Goal: Task Accomplishment & Management: Manage account settings

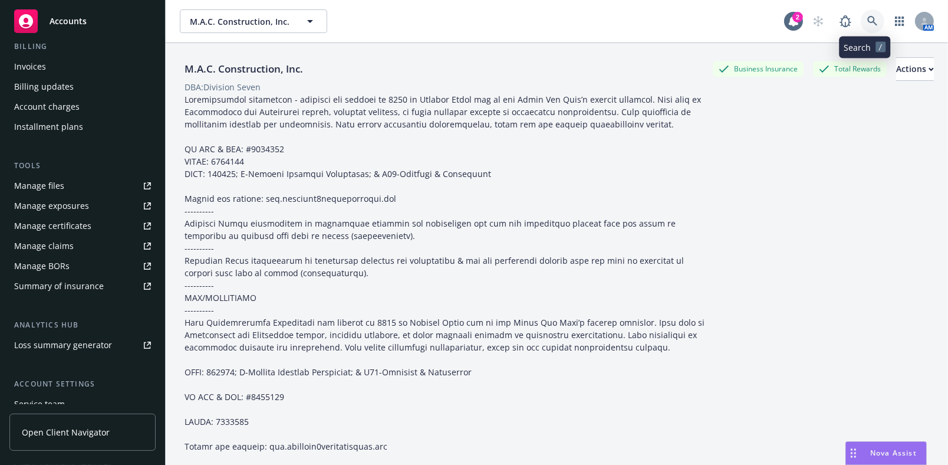
click at [867, 23] on icon at bounding box center [872, 21] width 11 height 11
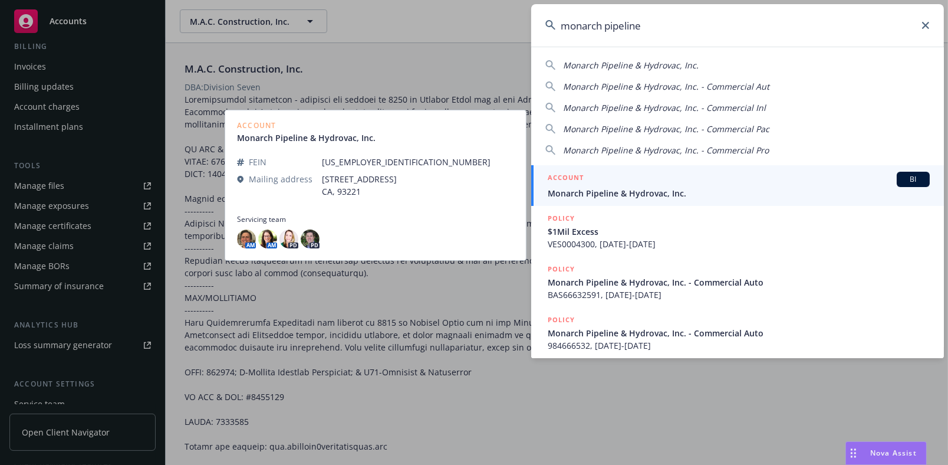
type input "monarch pipeline"
click at [593, 193] on span "Monarch Pipeline & Hydrovac, Inc." at bounding box center [739, 193] width 382 height 12
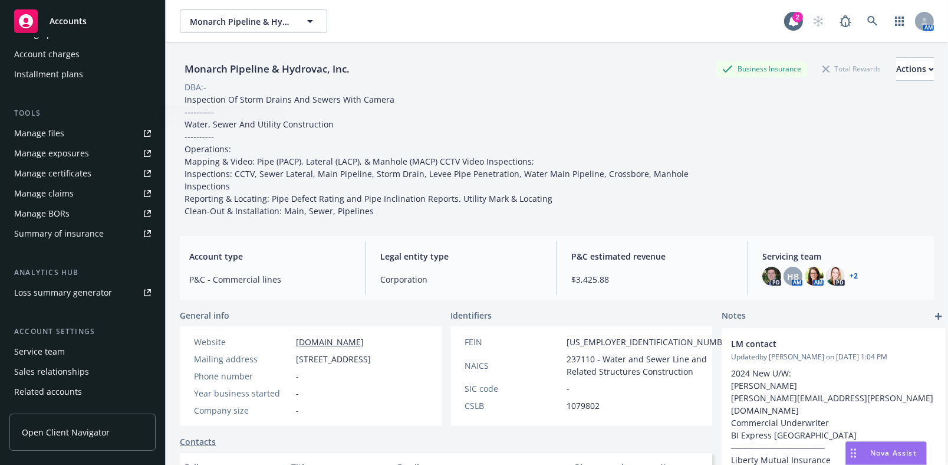
scroll to position [303, 0]
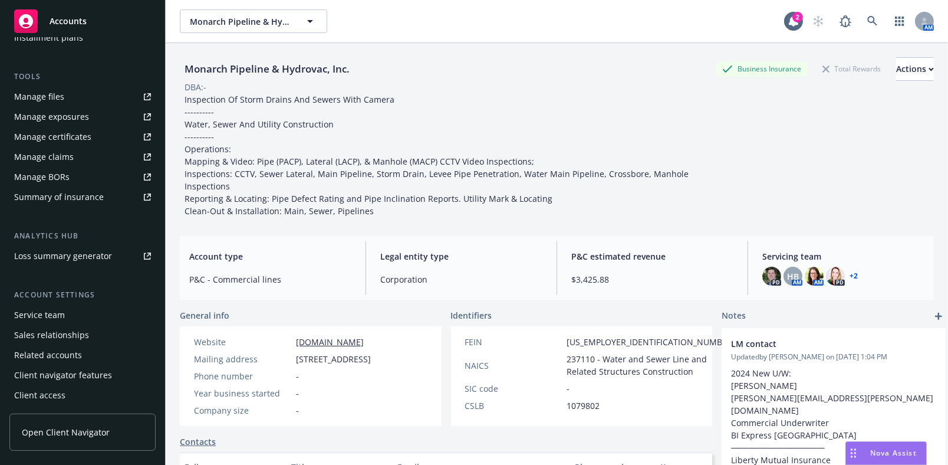
click at [58, 134] on div "Manage certificates" at bounding box center [52, 136] width 77 height 19
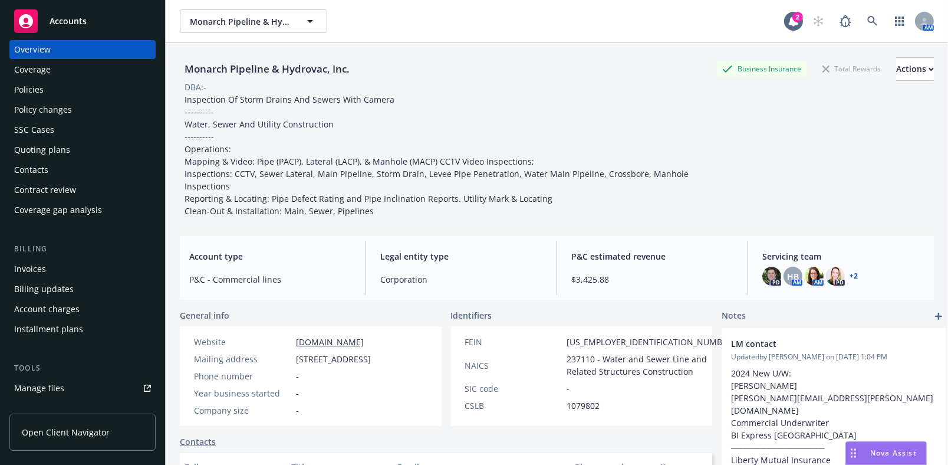
scroll to position [0, 0]
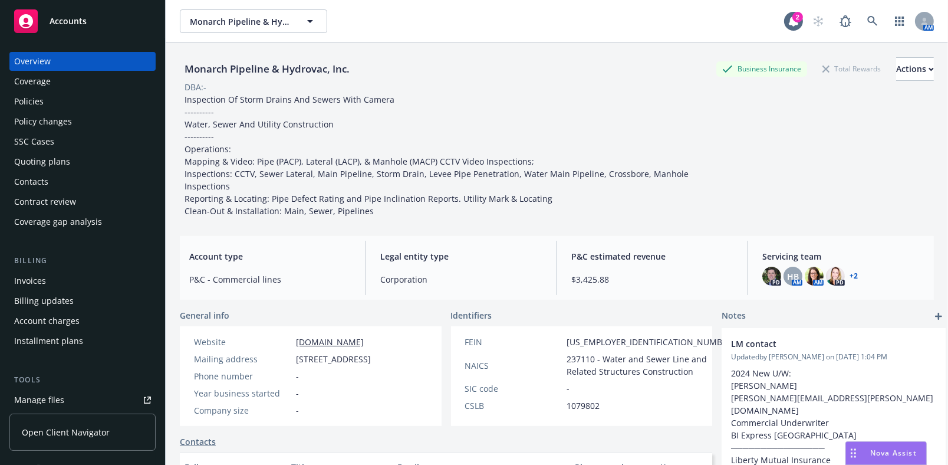
click at [80, 73] on div "Coverage" at bounding box center [82, 81] width 137 height 19
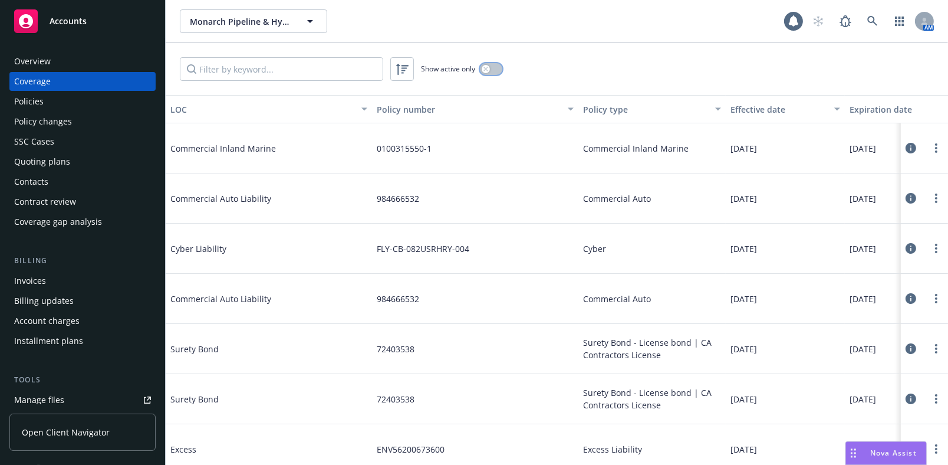
click at [484, 68] on icon "button" at bounding box center [485, 69] width 5 height 5
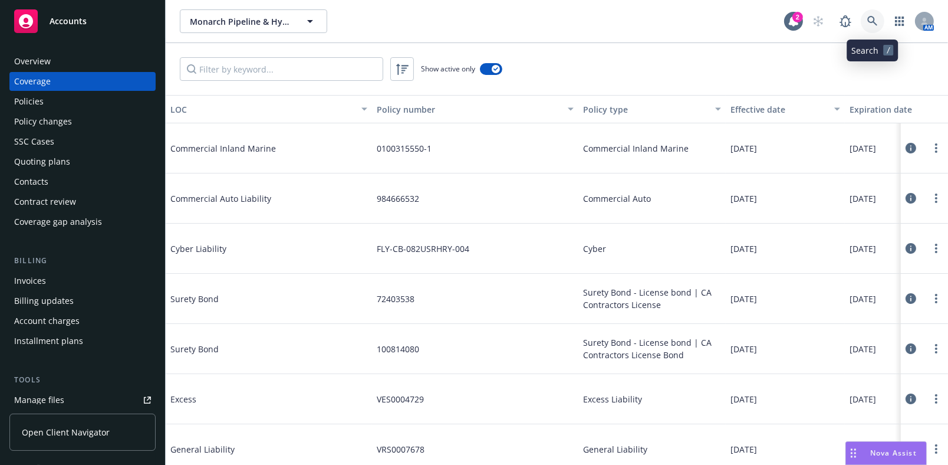
click at [883, 22] on link at bounding box center [873, 21] width 24 height 24
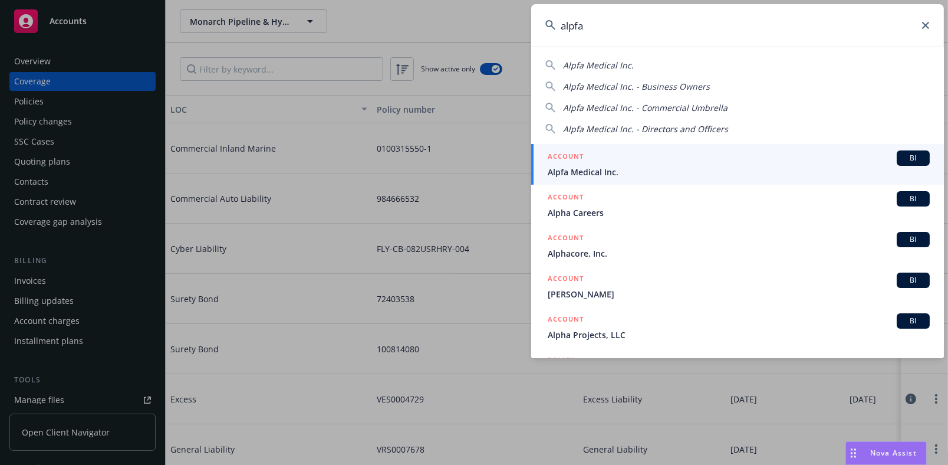
type input "alpfa"
click at [557, 165] on li "ACCOUNT BI Alpfa Medical Inc." at bounding box center [737, 164] width 413 height 41
click at [641, 169] on span "Alpfa Medical Inc." at bounding box center [739, 172] width 382 height 12
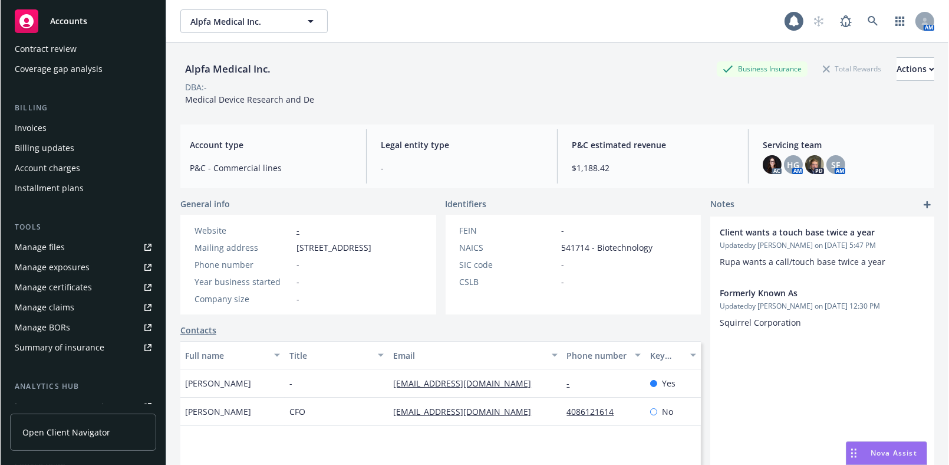
scroll to position [303, 0]
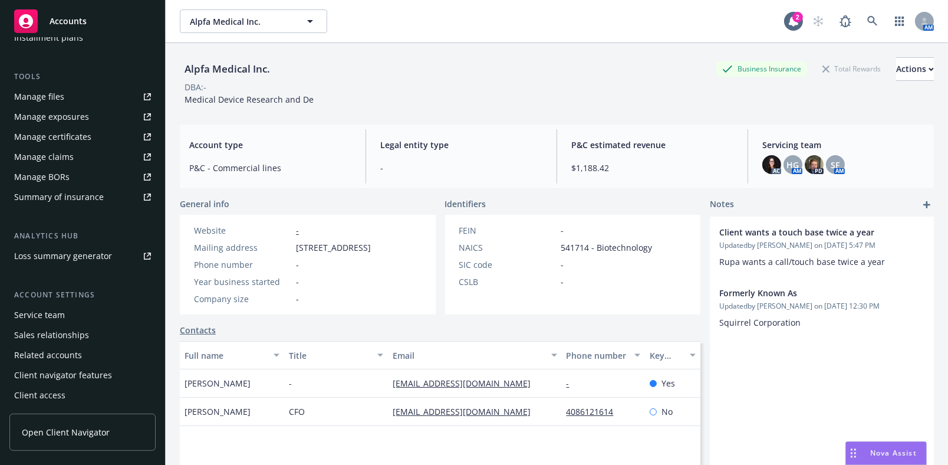
click at [91, 134] on link "Manage certificates" at bounding box center [82, 136] width 146 height 19
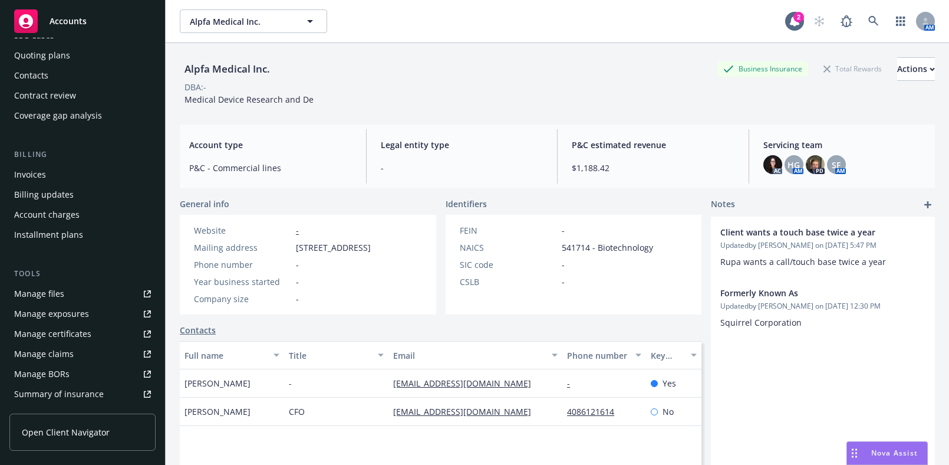
scroll to position [0, 0]
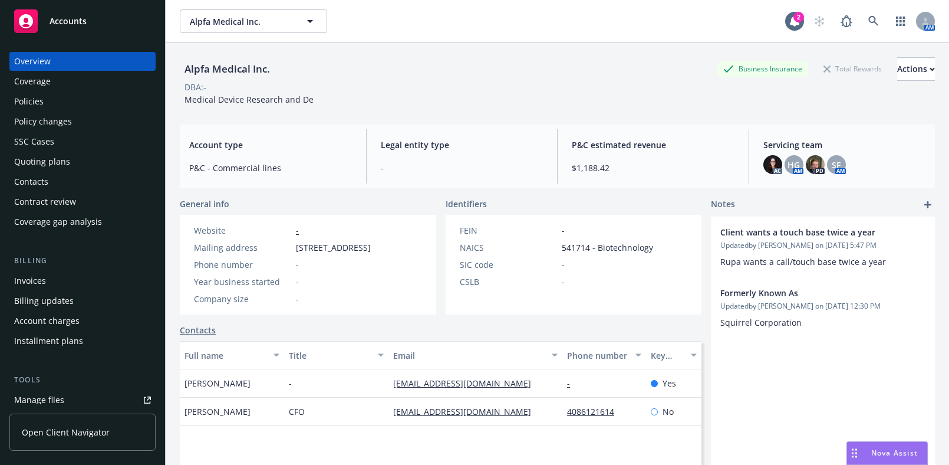
click at [73, 75] on div "Coverage" at bounding box center [82, 81] width 137 height 19
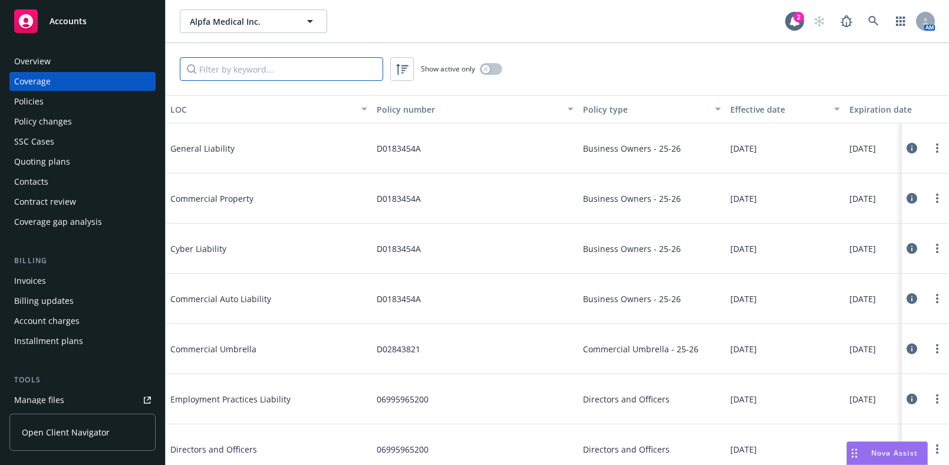
click at [229, 61] on input "Filter by keyword..." at bounding box center [281, 69] width 203 height 24
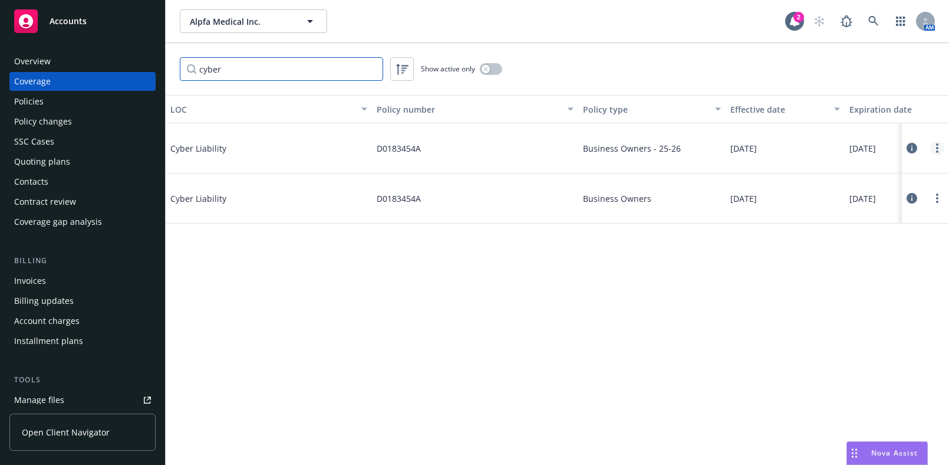
type input "cyber"
click at [938, 153] on link "more" at bounding box center [937, 148] width 14 height 14
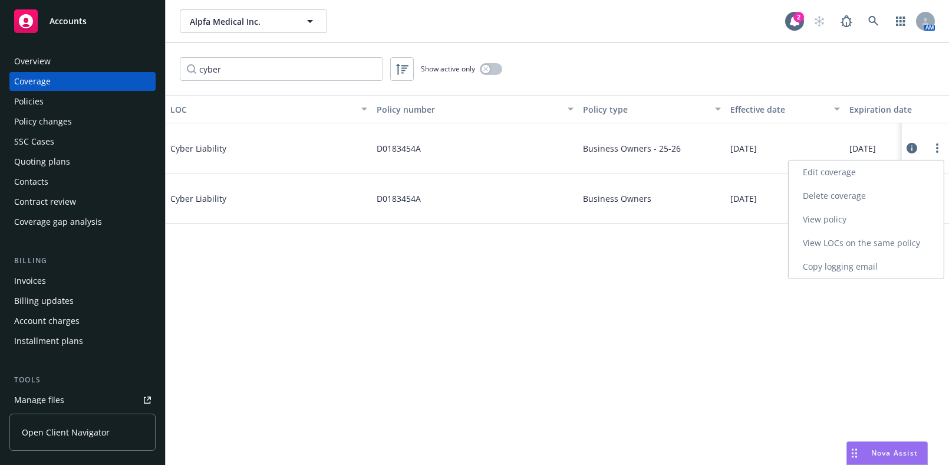
click at [878, 177] on link "Edit coverage" at bounding box center [866, 172] width 155 height 24
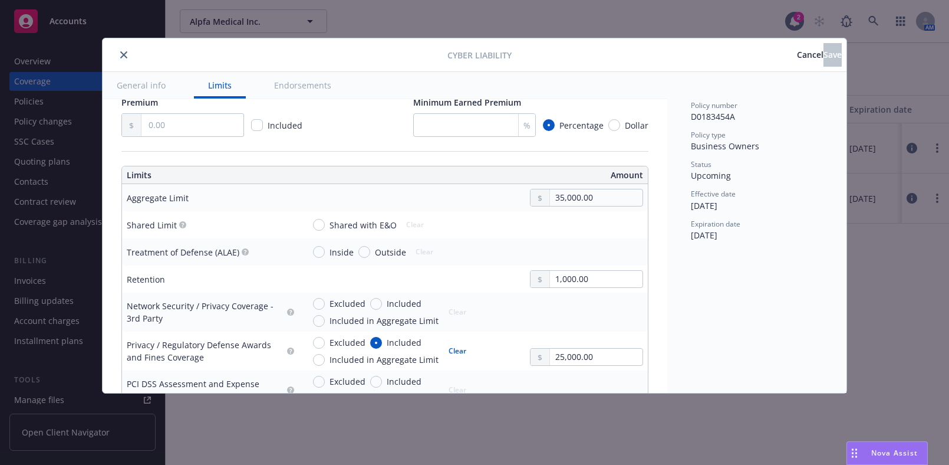
scroll to position [375, 0]
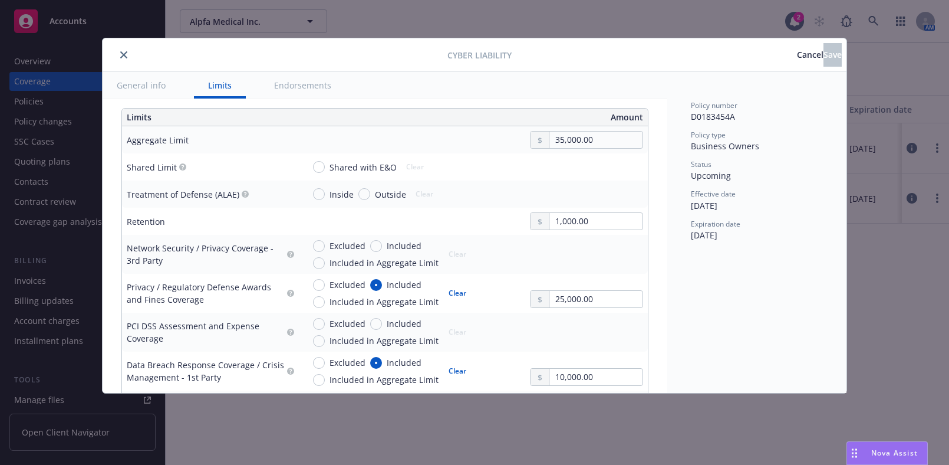
type textarea "x"
click at [126, 50] on button "close" at bounding box center [124, 55] width 14 height 14
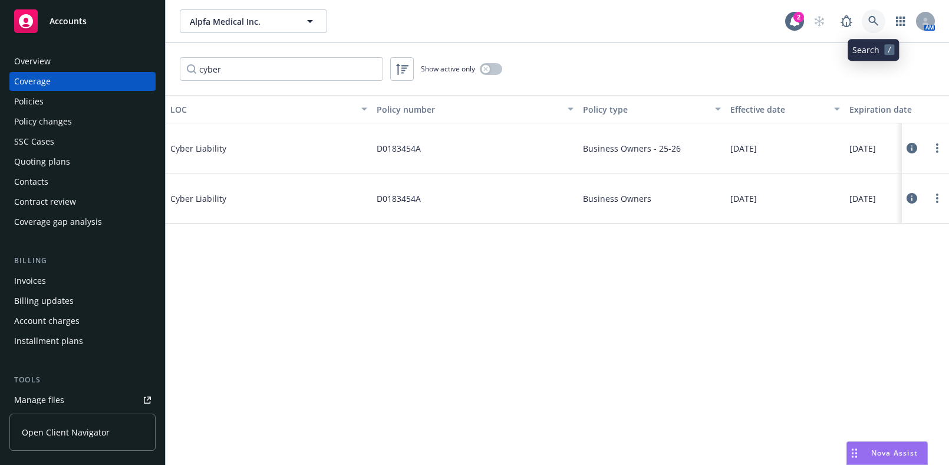
click at [867, 20] on link at bounding box center [874, 21] width 24 height 24
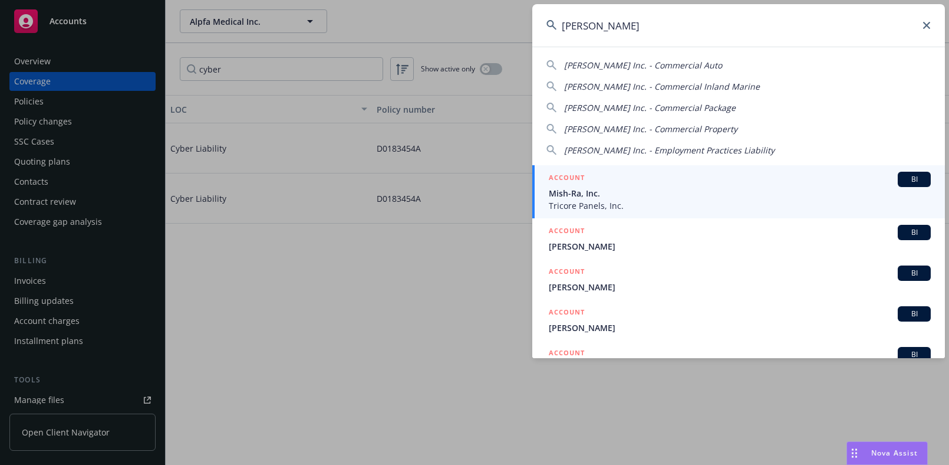
type input "mish ra"
click at [593, 204] on span "Tricore Panels, Inc." at bounding box center [740, 205] width 382 height 12
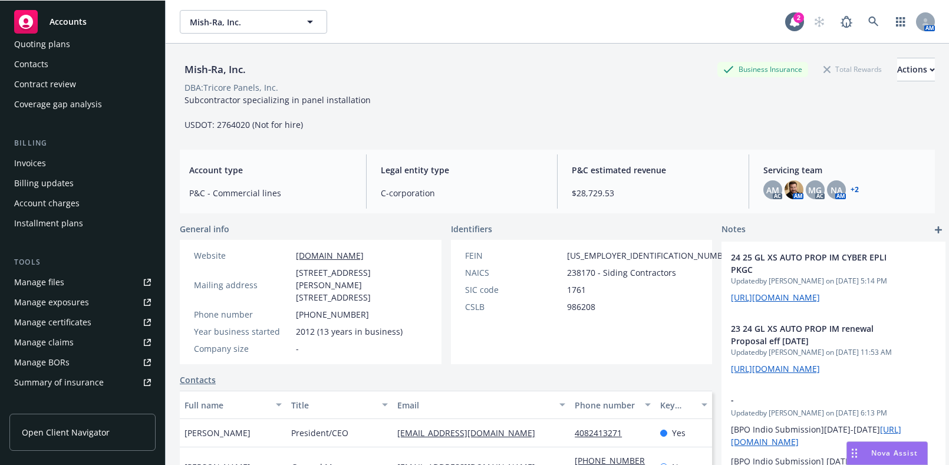
scroll to position [160, 0]
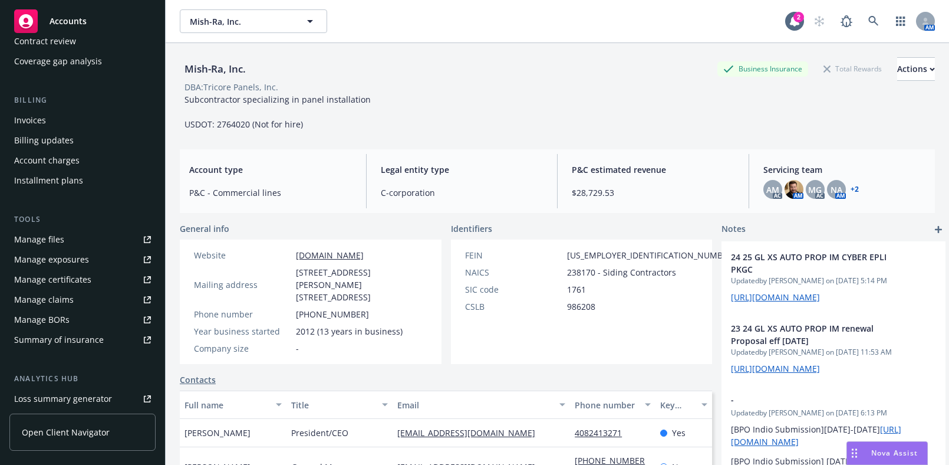
click at [70, 287] on div "Manage certificates" at bounding box center [52, 279] width 77 height 19
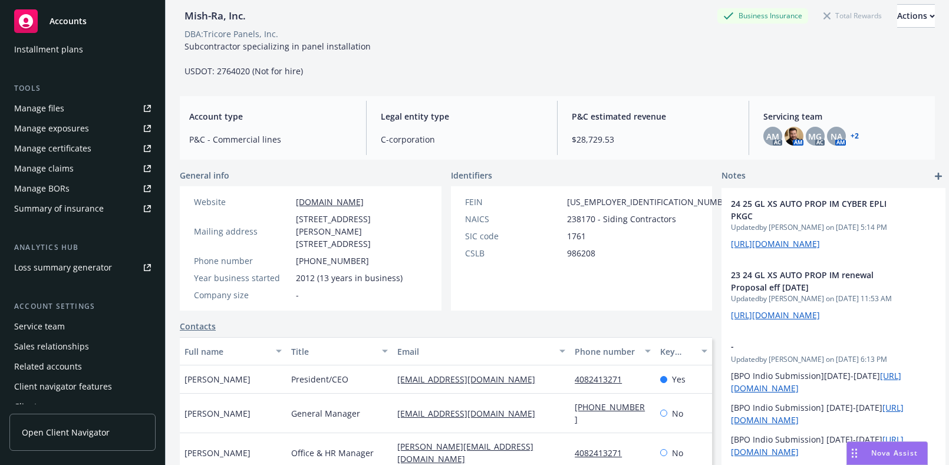
scroll to position [302, 0]
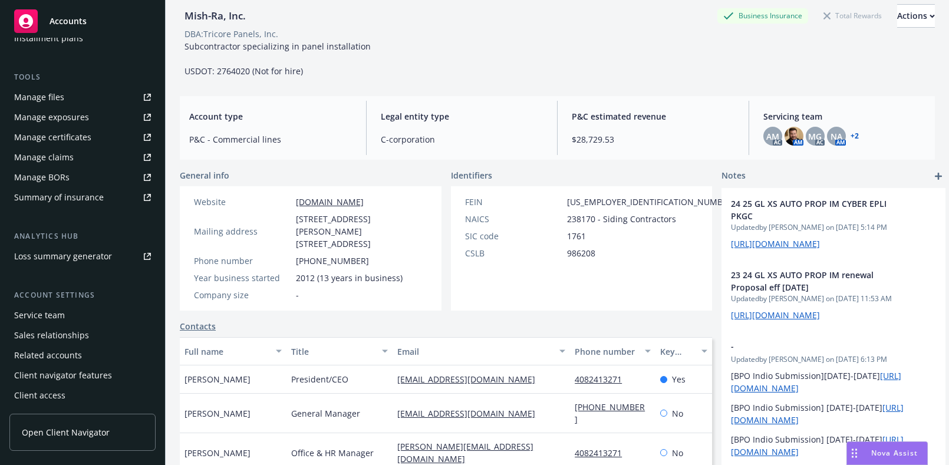
click at [88, 139] on div "Manage certificates" at bounding box center [52, 137] width 77 height 19
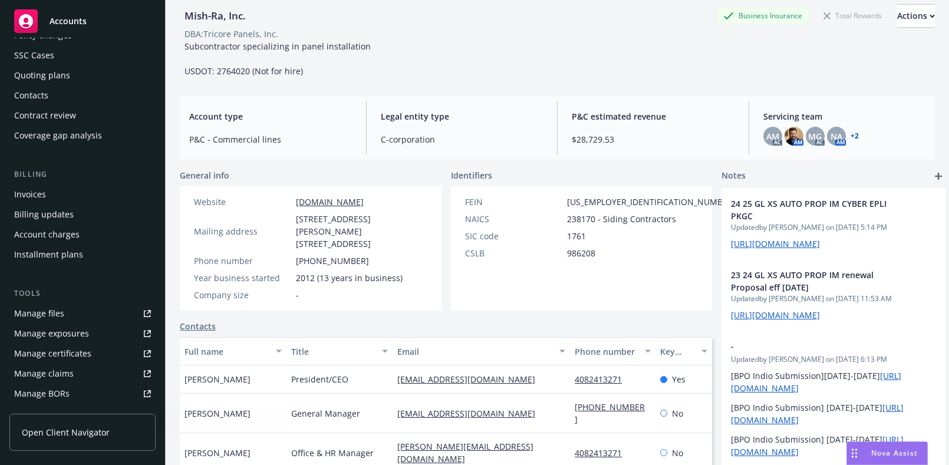
scroll to position [0, 0]
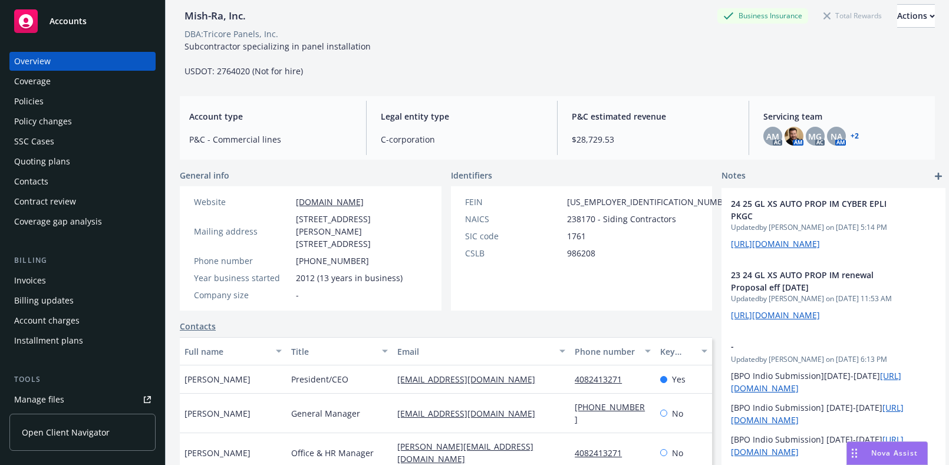
click at [85, 88] on div "Coverage" at bounding box center [82, 81] width 137 height 19
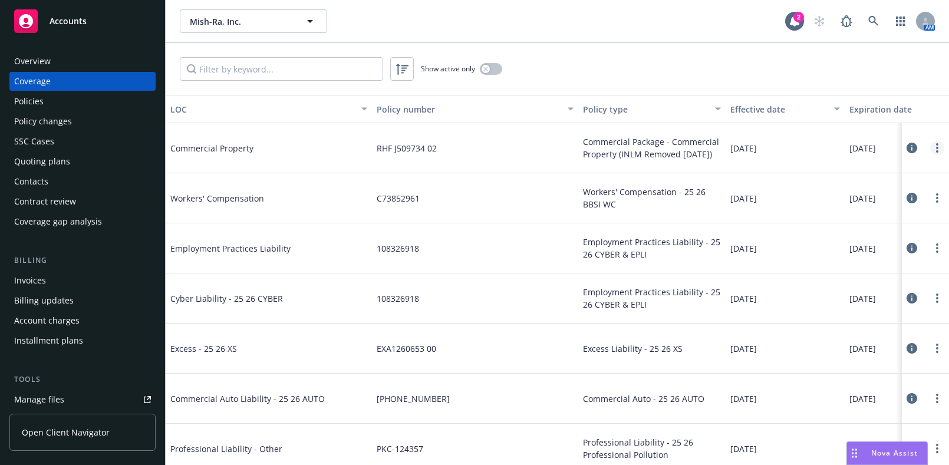
click at [930, 153] on link "more" at bounding box center [937, 148] width 14 height 14
drag, startPoint x: 926, startPoint y: 153, endPoint x: 926, endPoint y: 166, distance: 13.0
click at [926, 166] on body "Accounts Overview Coverage Policies Policy changes SSC Cases Quoting plans Cont…" at bounding box center [474, 232] width 949 height 465
click at [35, 105] on div "Policies" at bounding box center [28, 101] width 29 height 19
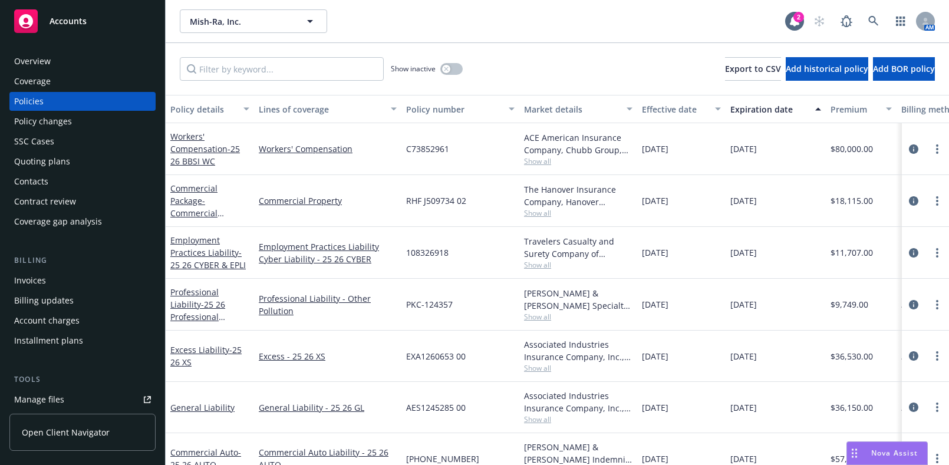
click at [932, 192] on div at bounding box center [925, 201] width 47 height 52
click at [911, 203] on div at bounding box center [925, 201] width 47 height 52
click at [936, 196] on circle "more" at bounding box center [937, 197] width 2 height 2
click at [192, 192] on link "Commercial Package - Commercial Property (INLM Removed 01/10/2025)" at bounding box center [204, 213] width 68 height 61
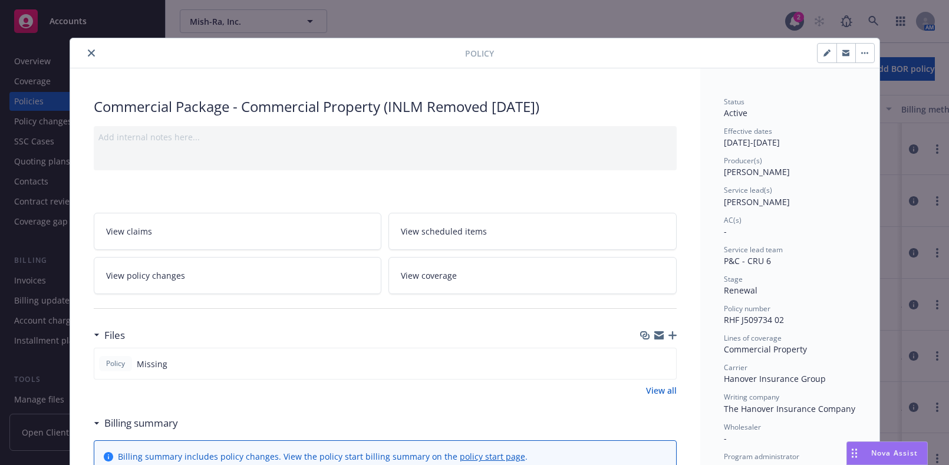
click at [80, 61] on div "Policy" at bounding box center [474, 53] width 809 height 30
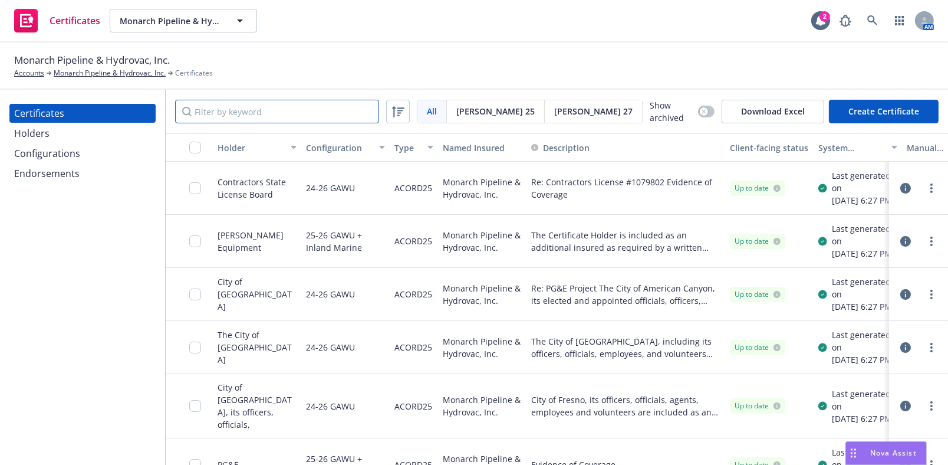
click at [289, 100] on input "Filter by keyword" at bounding box center [277, 112] width 204 height 24
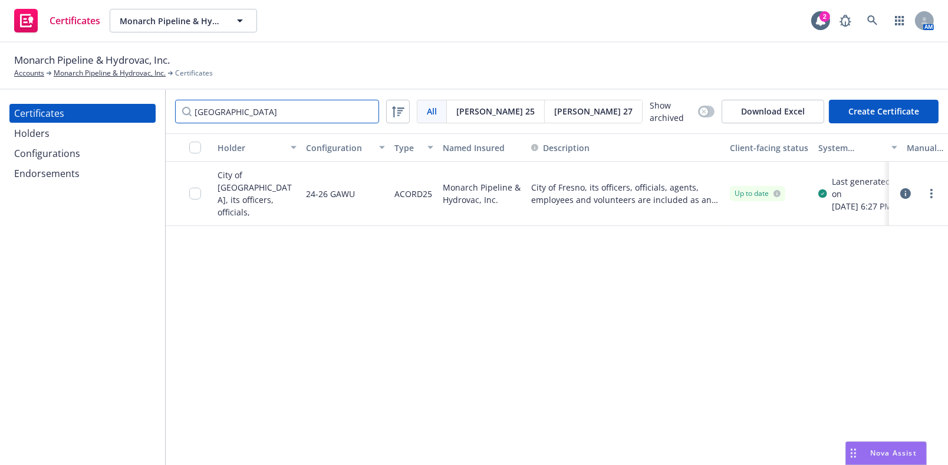
type input "fresno"
click at [932, 199] on div at bounding box center [919, 194] width 50 height 24
click at [928, 195] on link "more" at bounding box center [931, 193] width 14 height 14
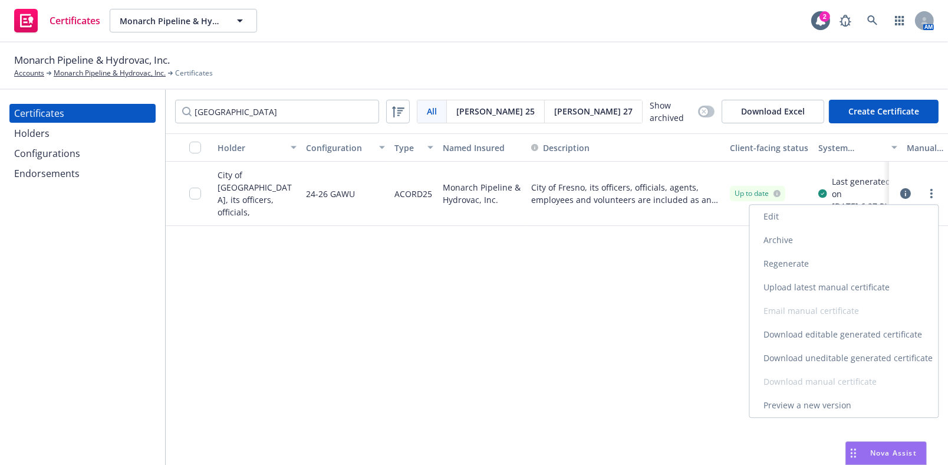
click at [808, 360] on link "Download uneditable generated certificate" at bounding box center [844, 358] width 189 height 24
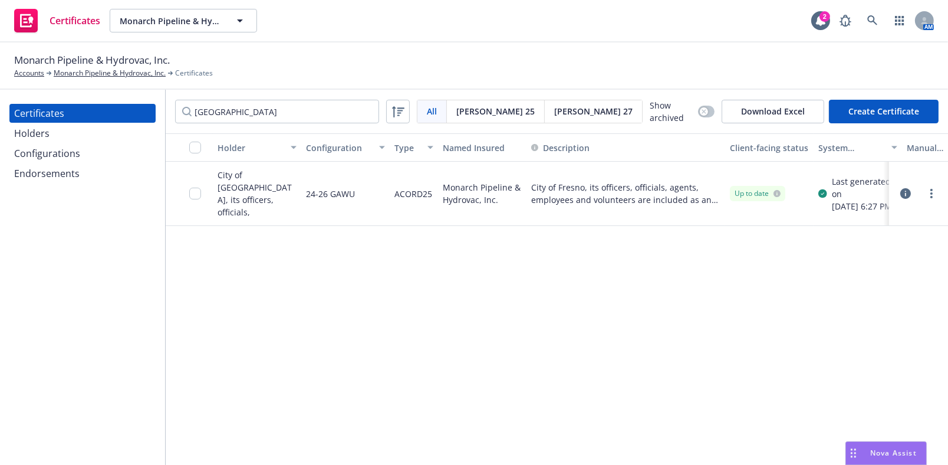
click at [75, 136] on div "Holders" at bounding box center [82, 133] width 137 height 19
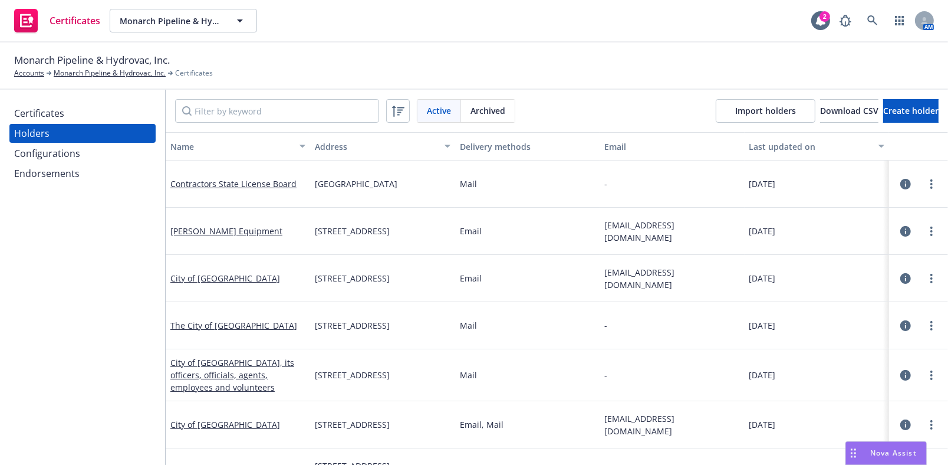
click at [77, 145] on div "Configurations" at bounding box center [47, 153] width 66 height 19
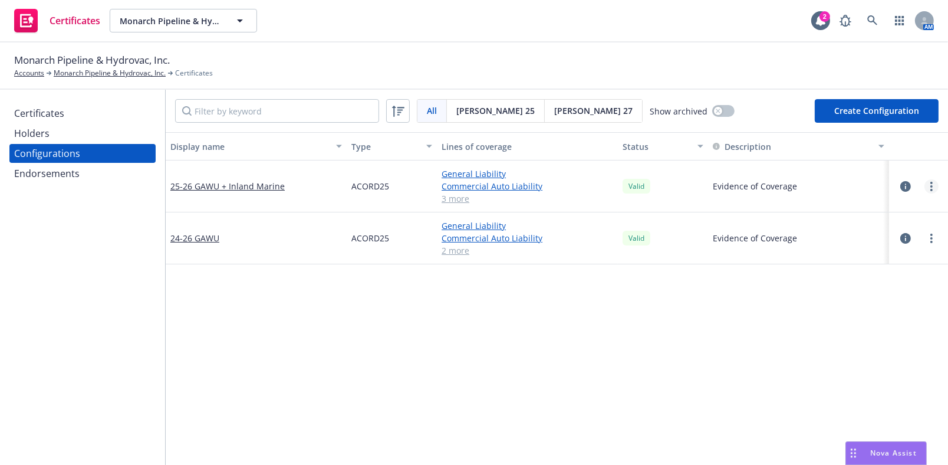
click at [926, 185] on link "more" at bounding box center [931, 186] width 14 height 14
click at [858, 223] on link "Archive" at bounding box center [866, 235] width 130 height 24
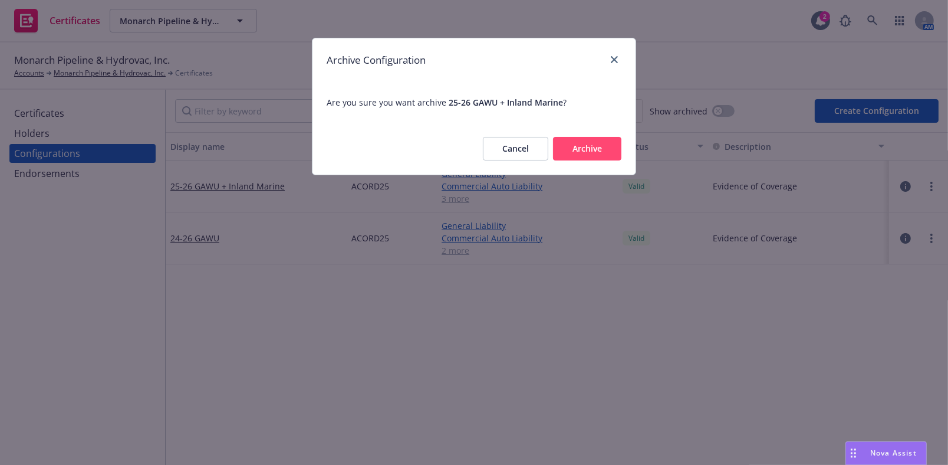
click at [516, 150] on button "Cancel" at bounding box center [515, 149] width 65 height 24
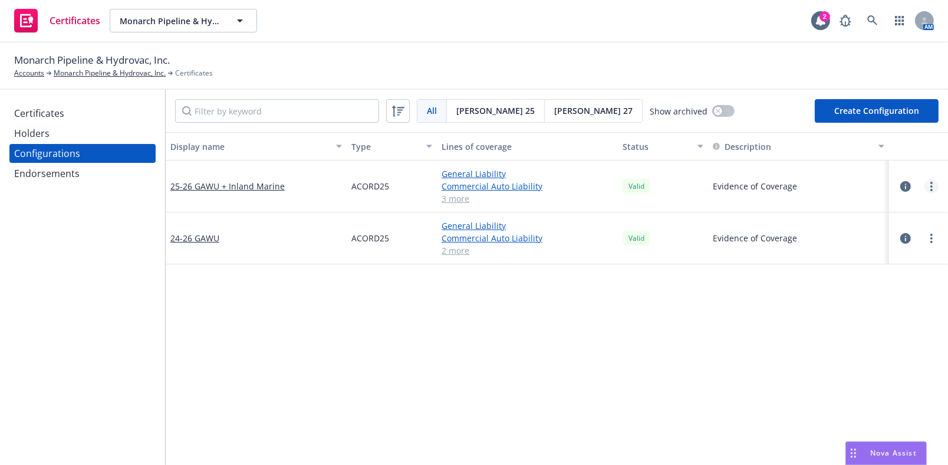
click at [925, 180] on link "more" at bounding box center [931, 186] width 14 height 14
click at [818, 212] on link "Edit" at bounding box center [866, 210] width 130 height 24
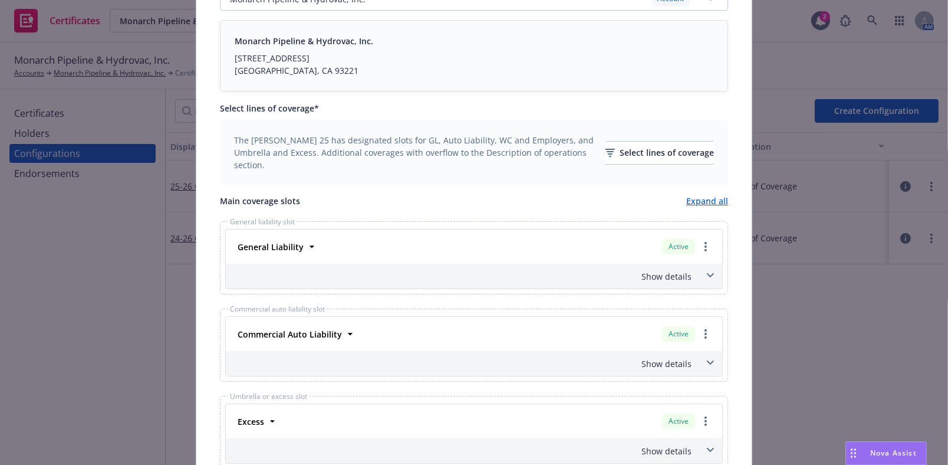
scroll to position [160, 0]
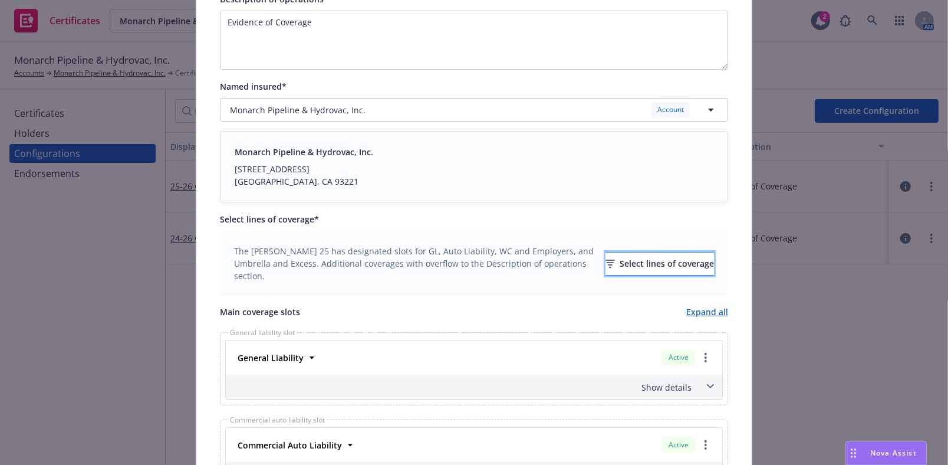
click at [620, 263] on div "Select lines of coverage" at bounding box center [659, 263] width 108 height 22
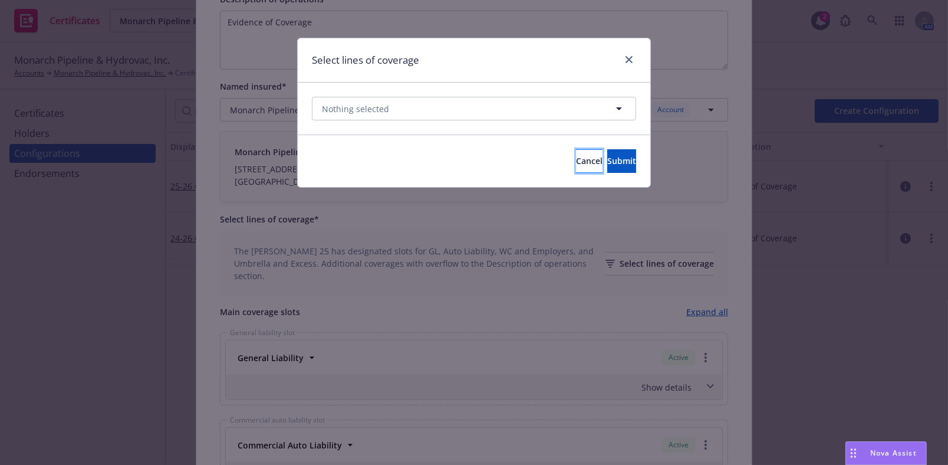
click at [576, 166] on span "Cancel" at bounding box center [589, 160] width 27 height 11
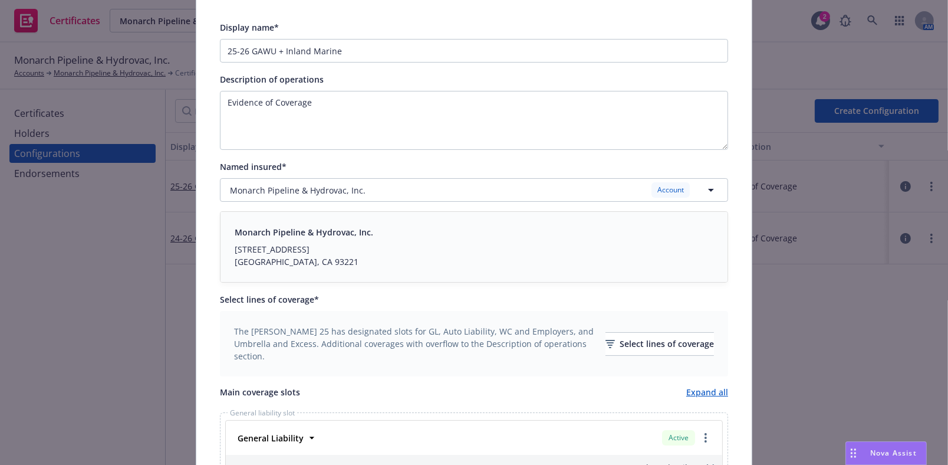
scroll to position [0, 0]
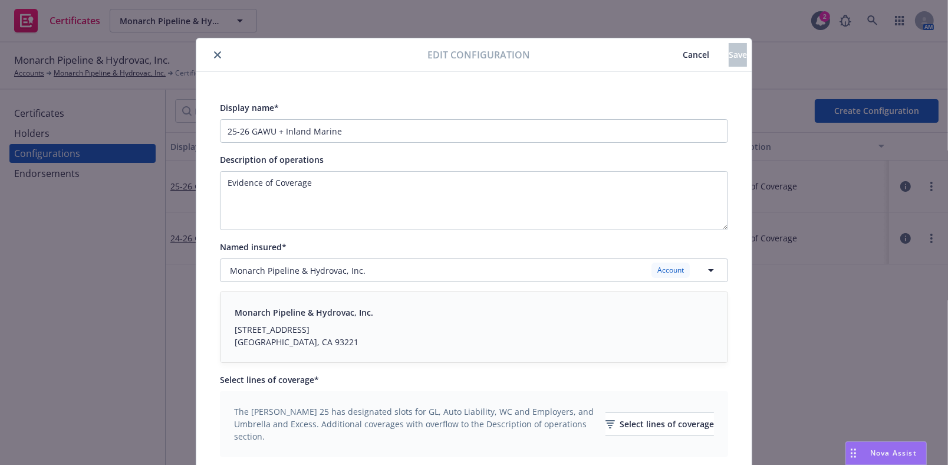
click at [683, 51] on span "Cancel" at bounding box center [696, 54] width 27 height 11
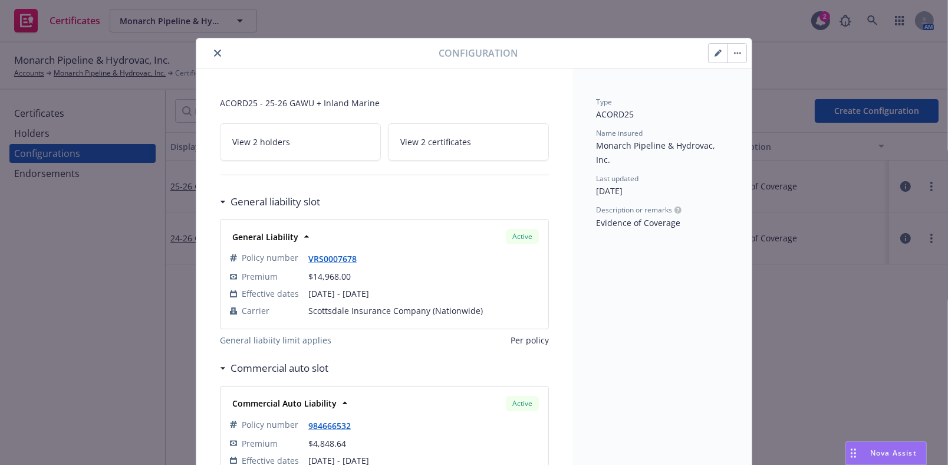
click at [709, 50] on button "button" at bounding box center [718, 53] width 19 height 19
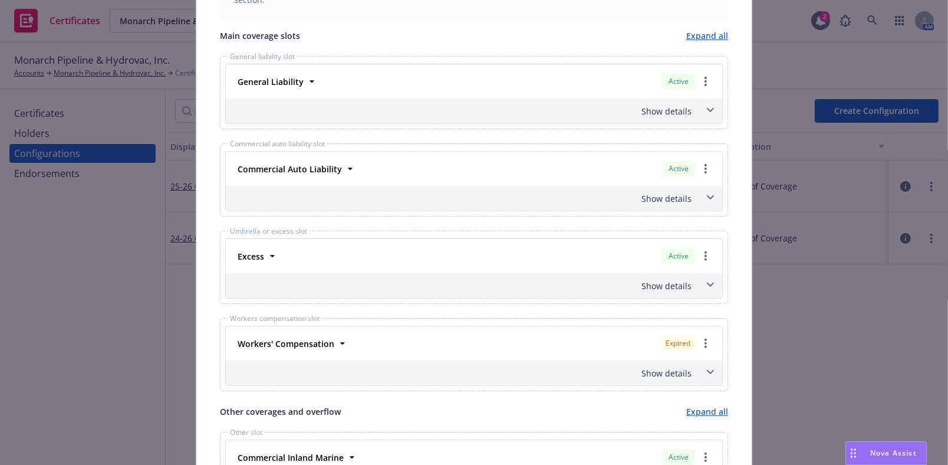
scroll to position [375, 0]
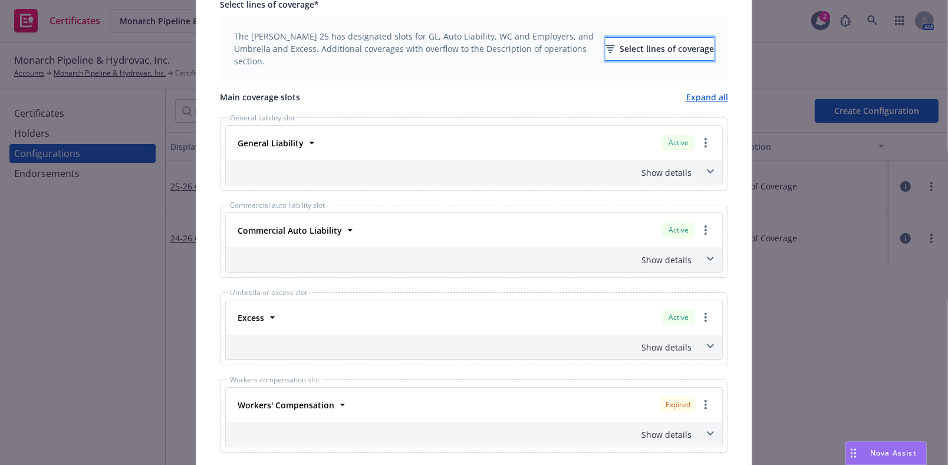
click at [614, 51] on div "Select lines of coverage" at bounding box center [659, 49] width 108 height 22
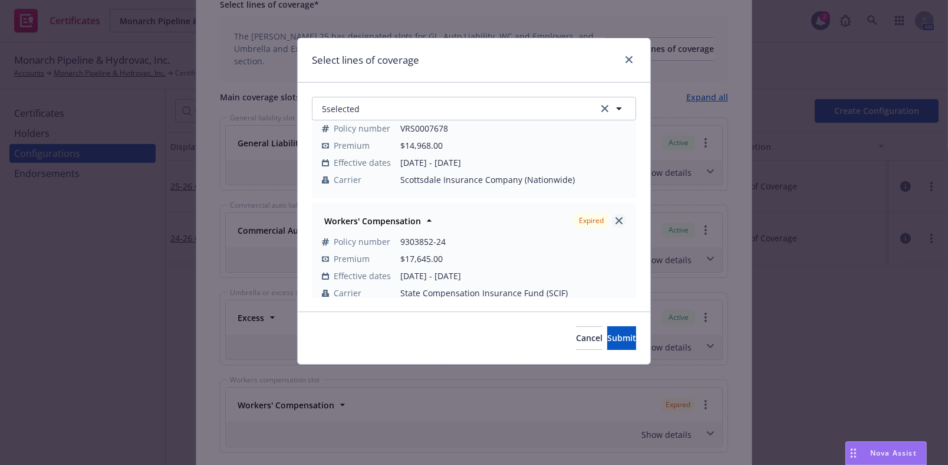
click at [613, 213] on link "close" at bounding box center [619, 220] width 14 height 14
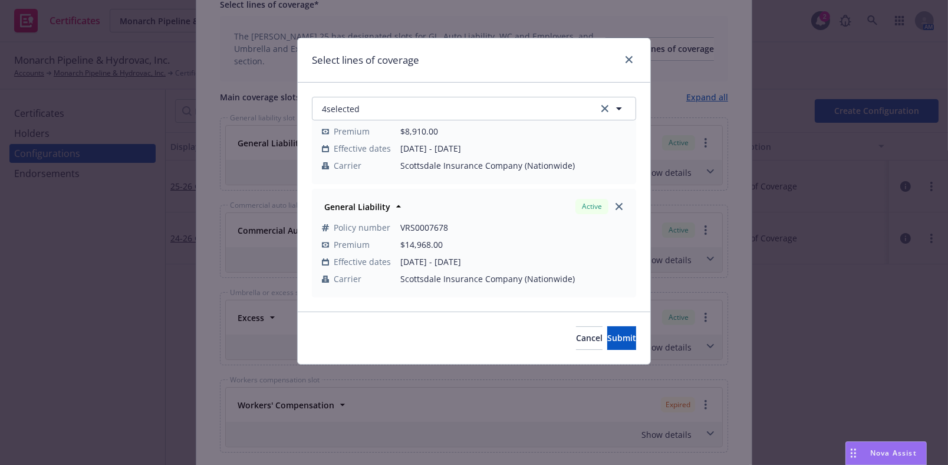
scroll to position [275, 0]
click at [529, 126] on span "$8,910.00" at bounding box center [513, 132] width 226 height 12
click at [528, 113] on button "4 selected" at bounding box center [474, 109] width 324 height 24
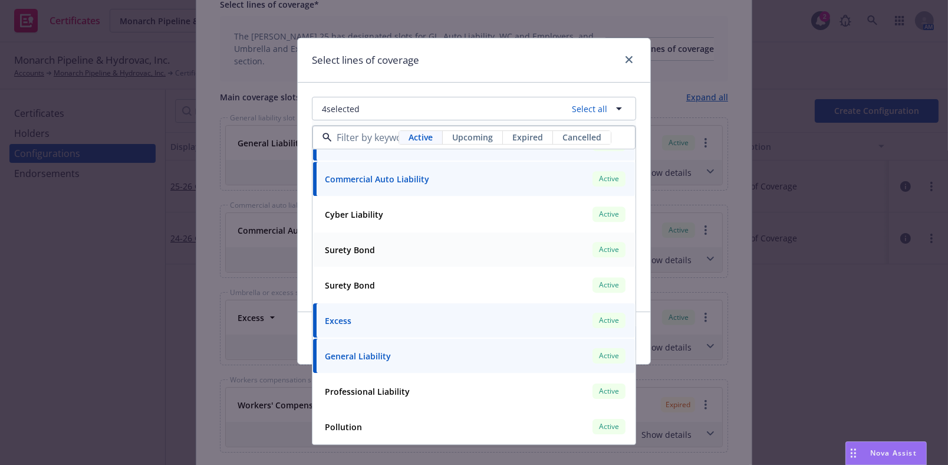
scroll to position [0, 0]
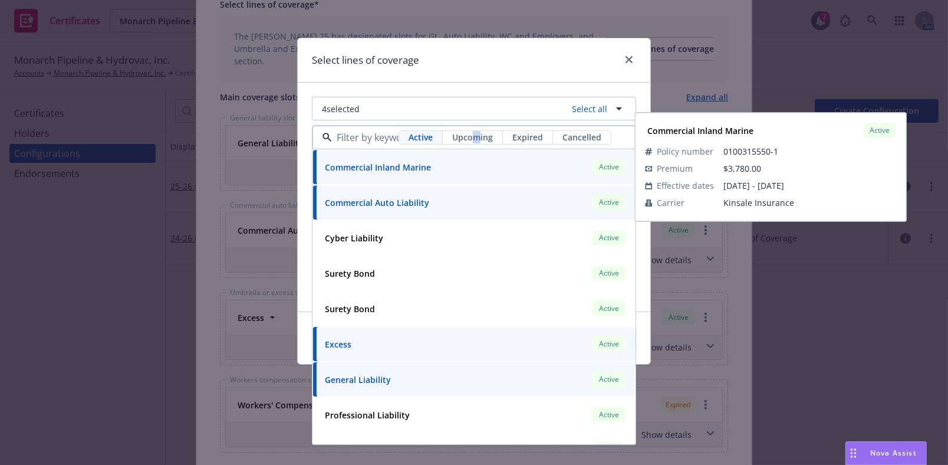
drag, startPoint x: 475, startPoint y: 133, endPoint x: 479, endPoint y: 139, distance: 7.2
click at [478, 141] on span "Upcoming" at bounding box center [472, 137] width 41 height 12
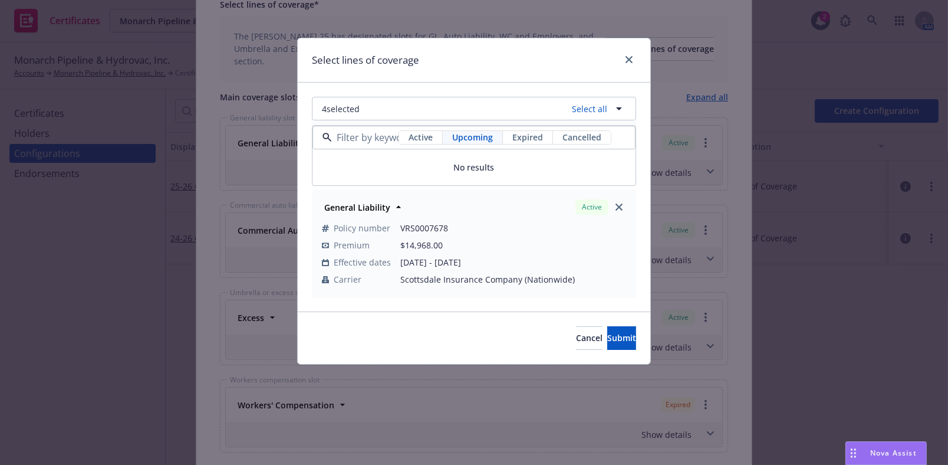
click at [423, 129] on div "Active Upcoming Expired Cancelled" at bounding box center [473, 138] width 323 height 24
click at [498, 341] on div "Cancel Submit" at bounding box center [474, 337] width 353 height 52
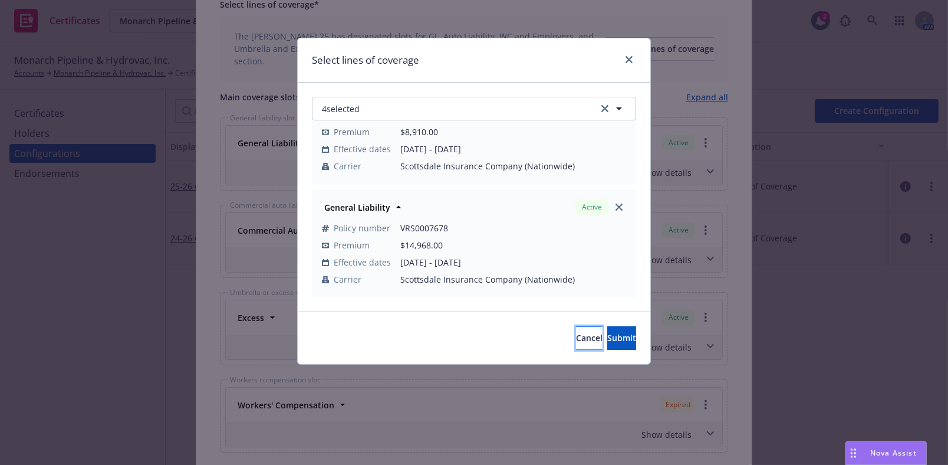
click at [576, 327] on button "Cancel" at bounding box center [589, 338] width 27 height 24
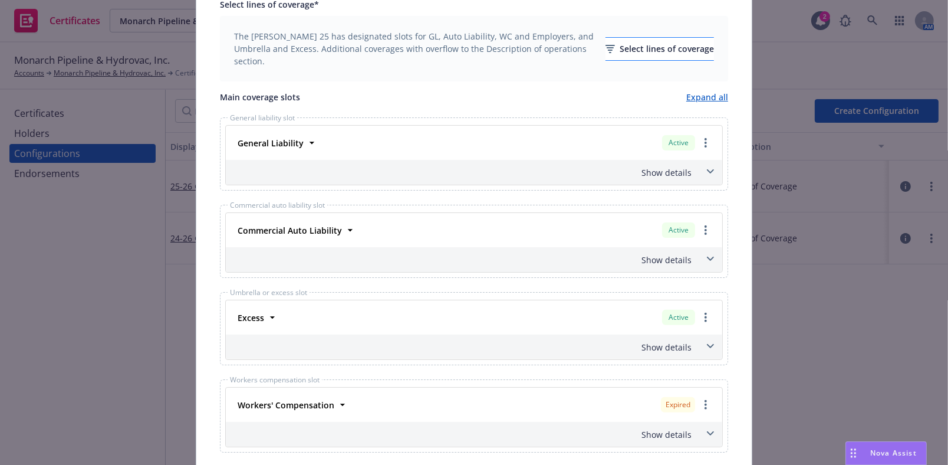
scroll to position [321, 0]
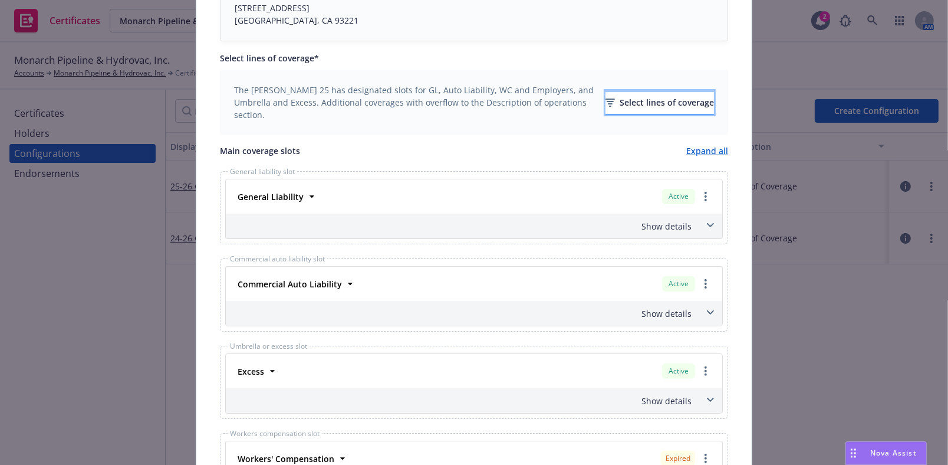
click at [605, 100] on div "Select lines of coverage" at bounding box center [659, 102] width 108 height 22
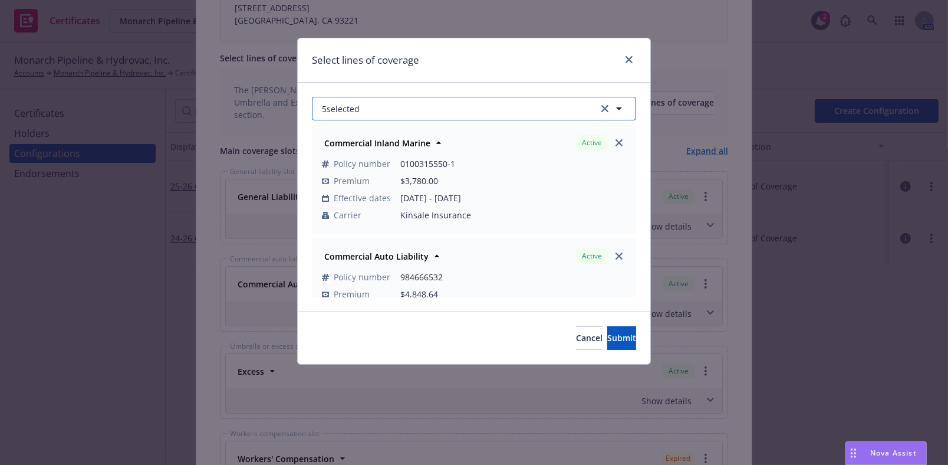
click at [479, 104] on button "5 selected" at bounding box center [474, 109] width 324 height 24
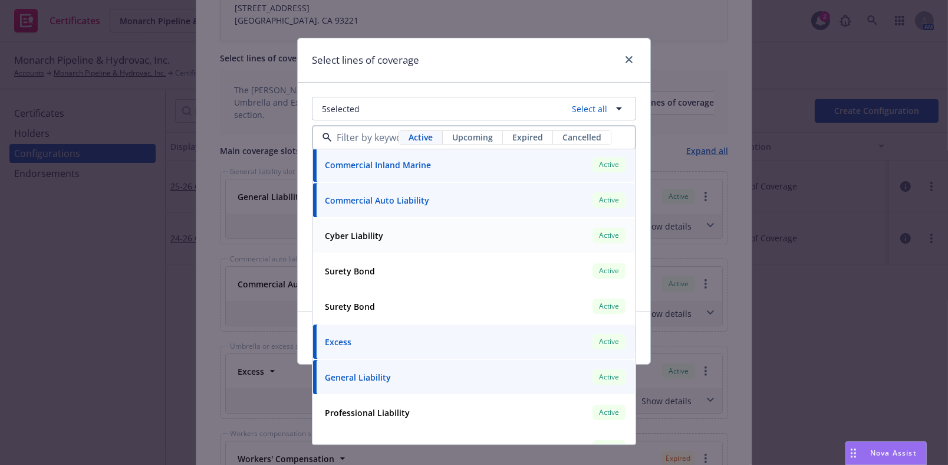
scroll to position [0, 0]
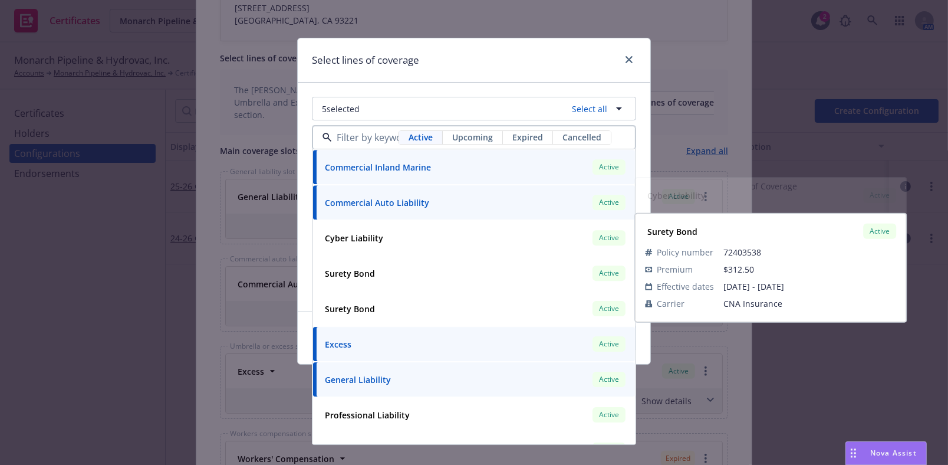
click at [485, 88] on div "5 selected Select all Active Upcoming Expired Cancelled Commercial Inland Marin…" at bounding box center [474, 197] width 353 height 229
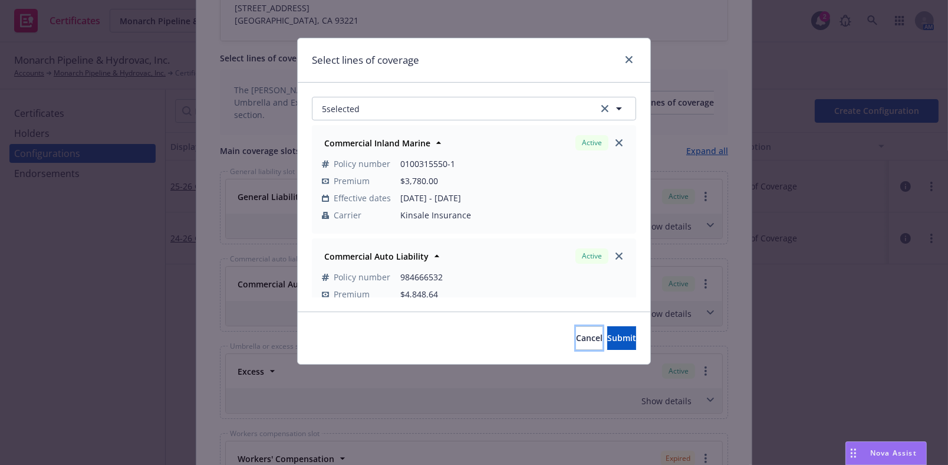
click at [576, 336] on span "Cancel" at bounding box center [589, 337] width 27 height 11
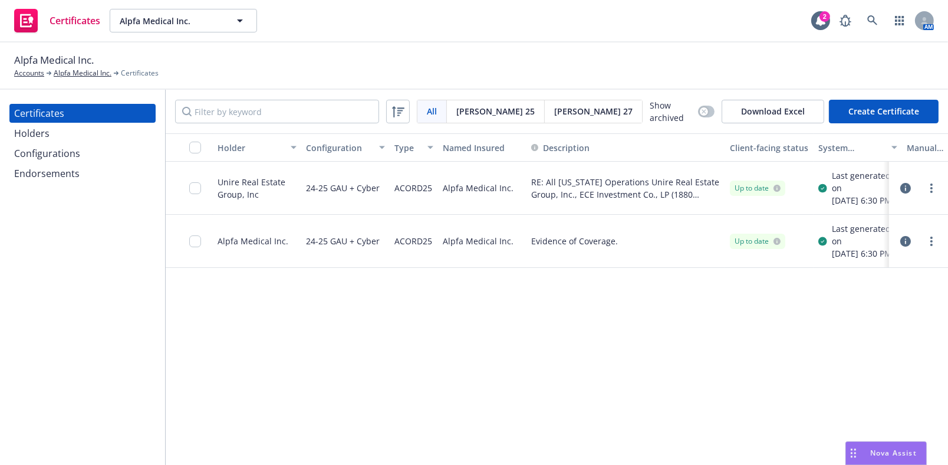
click at [69, 134] on div "Holders" at bounding box center [82, 133] width 137 height 19
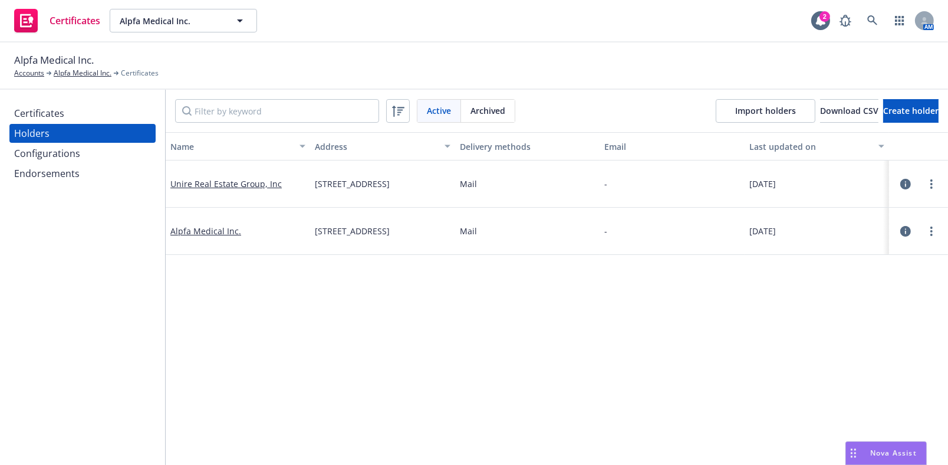
click at [83, 106] on div "Certificates" at bounding box center [82, 113] width 137 height 19
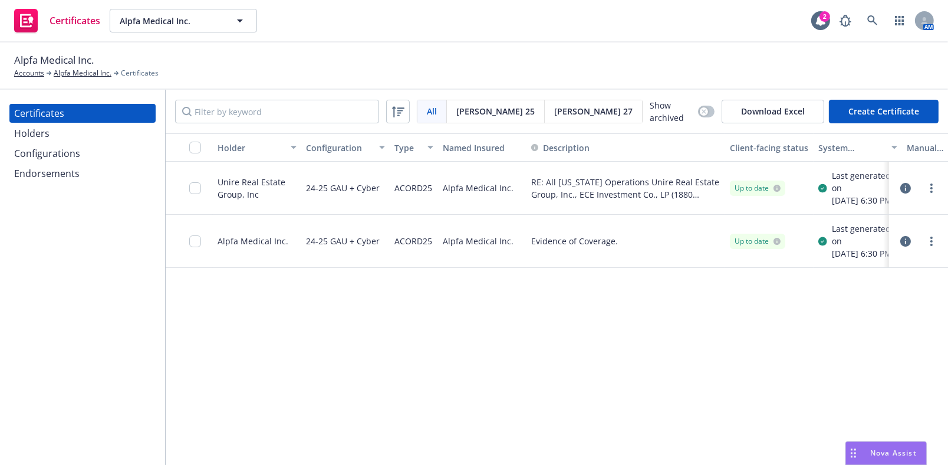
click at [93, 125] on div "Holders" at bounding box center [82, 133] width 137 height 19
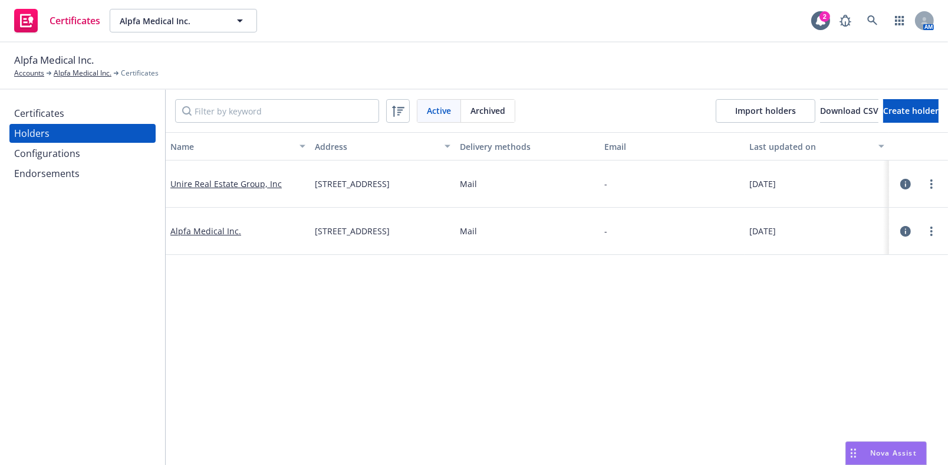
click at [881, 129] on div "Active Archived Import holders Download CSV Create holder" at bounding box center [557, 111] width 782 height 42
click at [882, 124] on div "Active Archived Import holders Download CSV Create holder" at bounding box center [557, 111] width 782 height 42
click at [883, 100] on button "Create holder" at bounding box center [910, 111] width 55 height 24
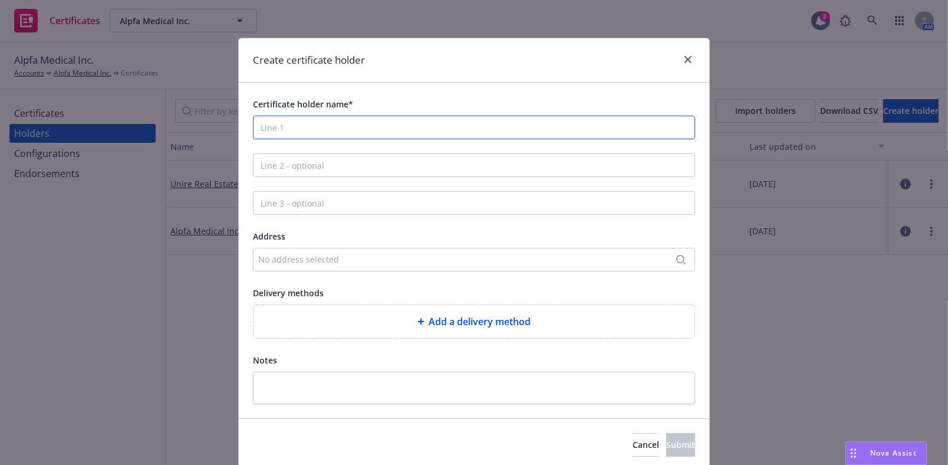
click at [368, 125] on input "Certificate holder name*" at bounding box center [474, 128] width 442 height 24
paste input "Evidence of Coverage"
type input "Evidence of Coverage"
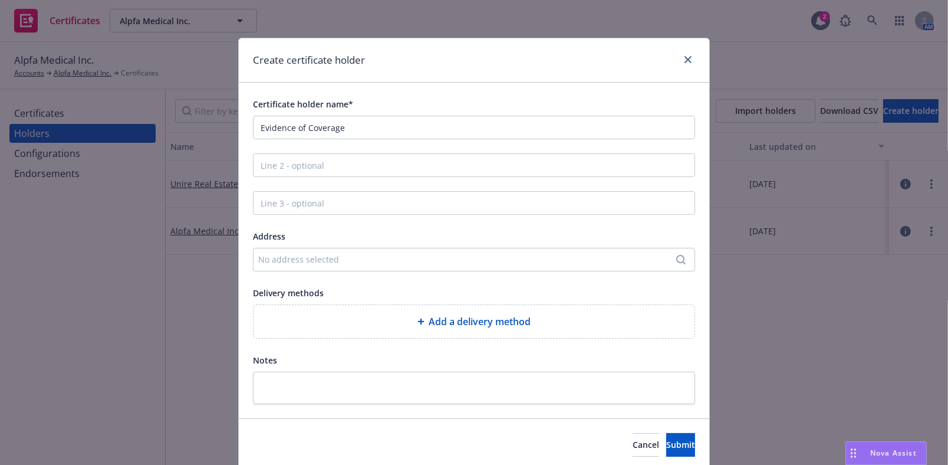
click at [392, 317] on div "Add a delivery method" at bounding box center [474, 321] width 422 height 14
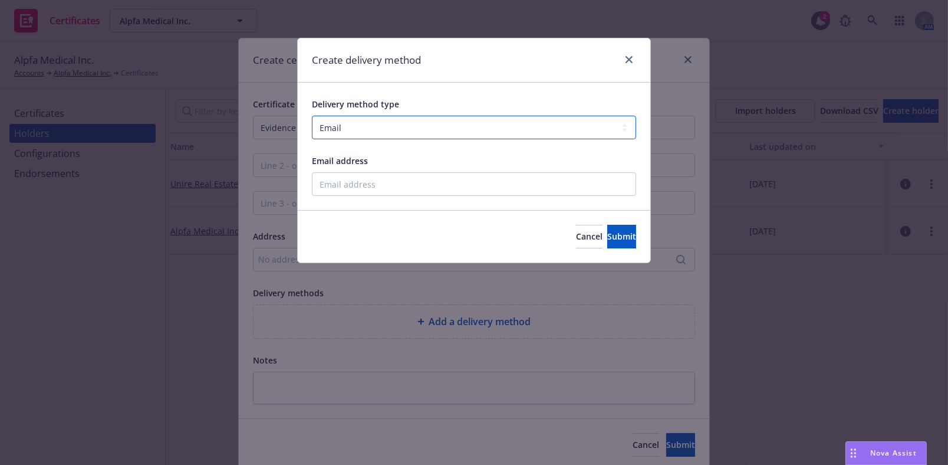
click at [368, 116] on select "Select delivery method type Email Mail Fax Upload to Compliance Website" at bounding box center [474, 128] width 324 height 24
select select "UPLOAD_TO_COMPLIANCE_WEBSITE"
click at [312, 116] on select "Select delivery method type Email Mail Fax Upload to Compliance Website" at bounding box center [474, 128] width 324 height 24
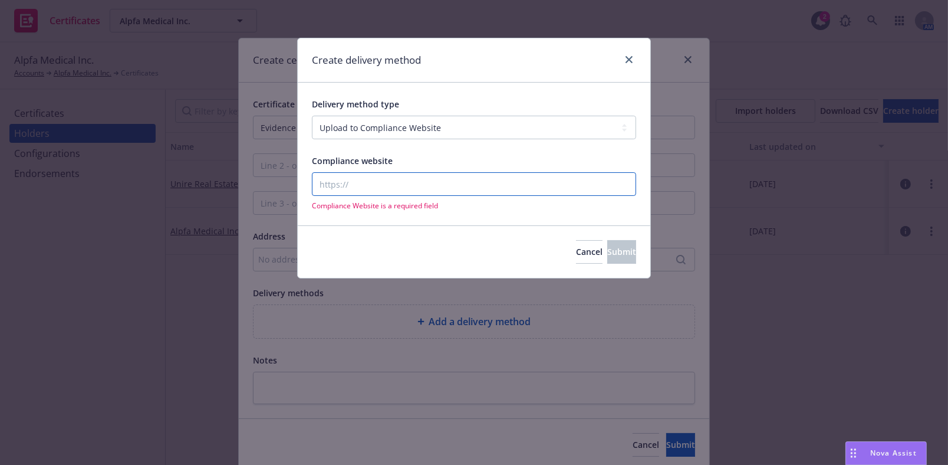
click at [383, 192] on input "Compliance website" at bounding box center [474, 184] width 324 height 24
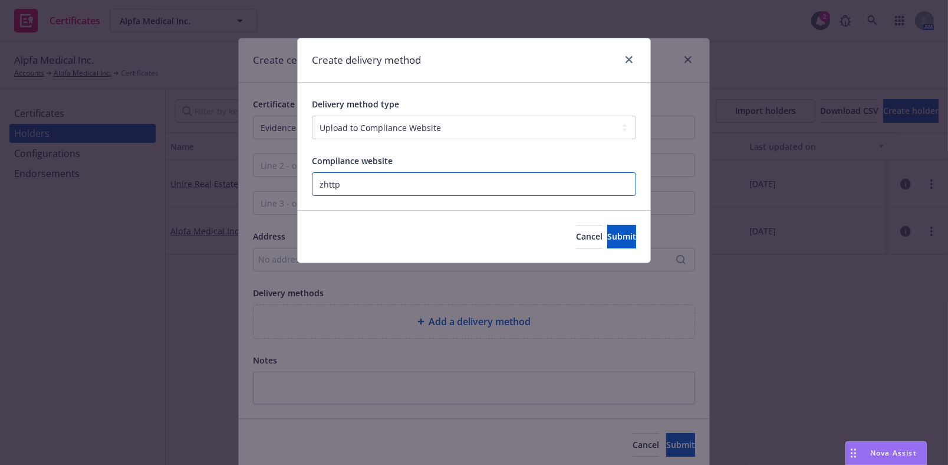
paste input "https://www.newfront.com"
type input "https://www.newfront.com"
click at [607, 236] on span "Submit" at bounding box center [621, 236] width 29 height 11
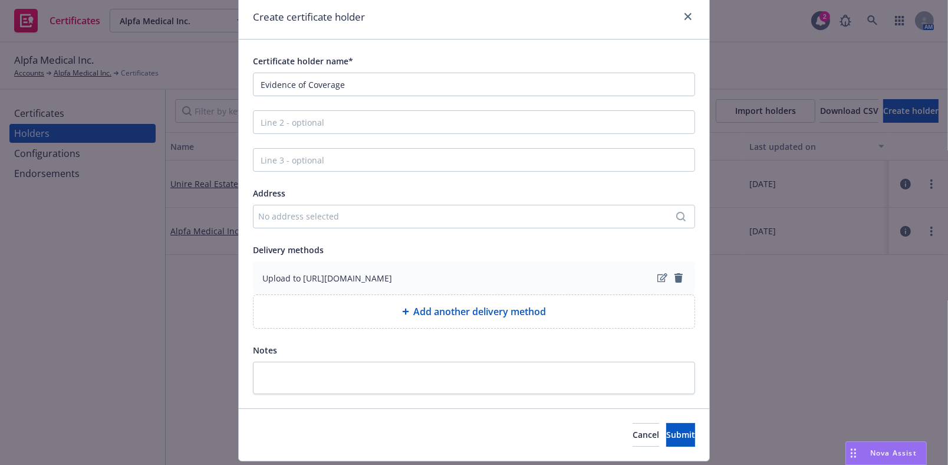
scroll to position [77, 0]
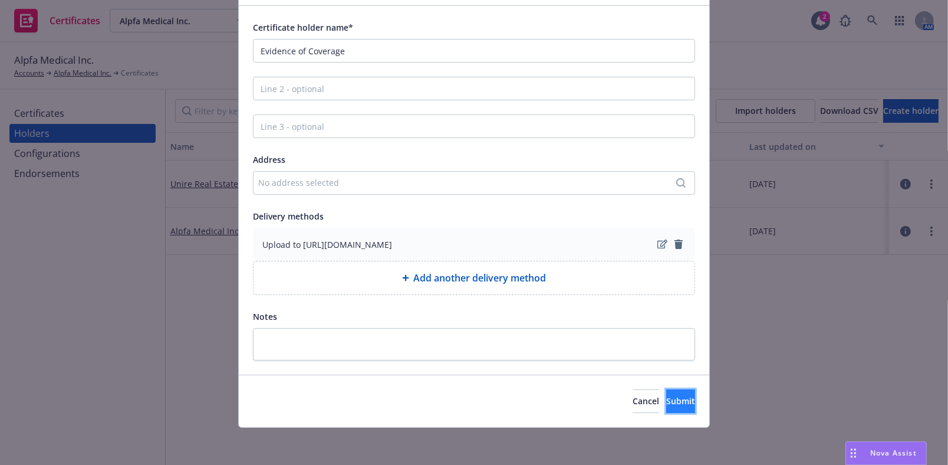
click at [666, 396] on button "Submit" at bounding box center [680, 401] width 29 height 24
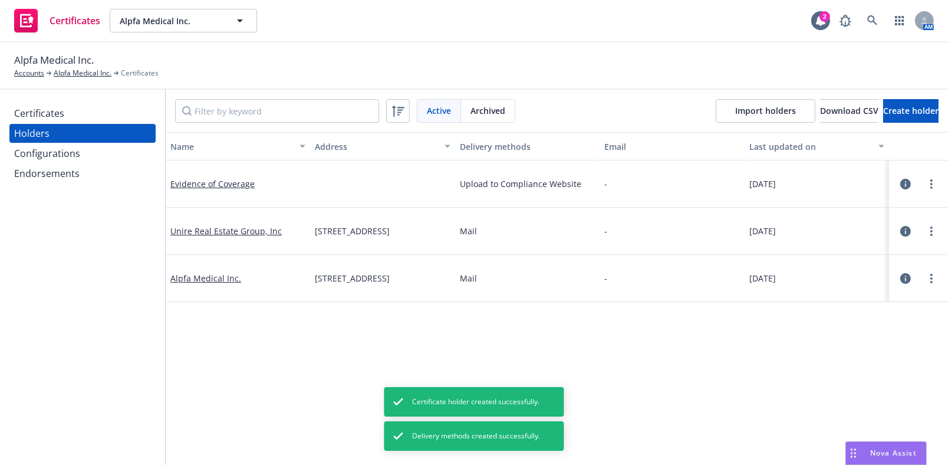
click at [94, 112] on div "Certificates" at bounding box center [82, 113] width 137 height 19
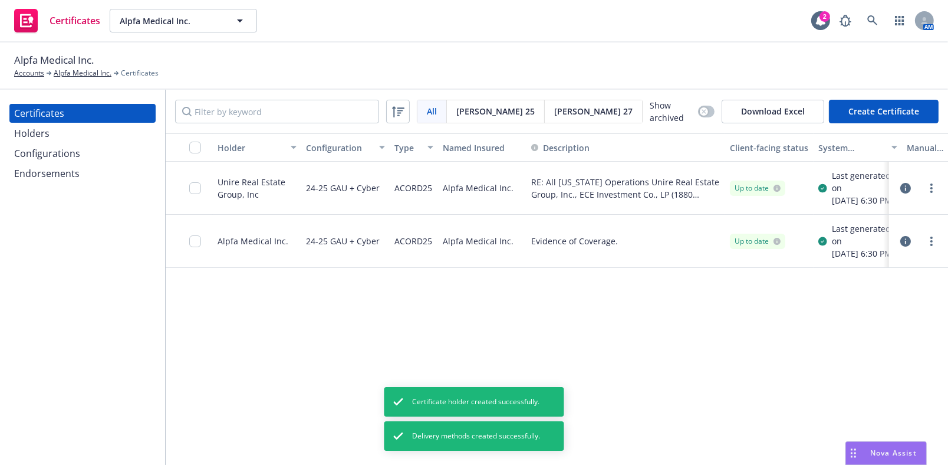
click at [865, 111] on button "Create Certificate" at bounding box center [884, 112] width 110 height 24
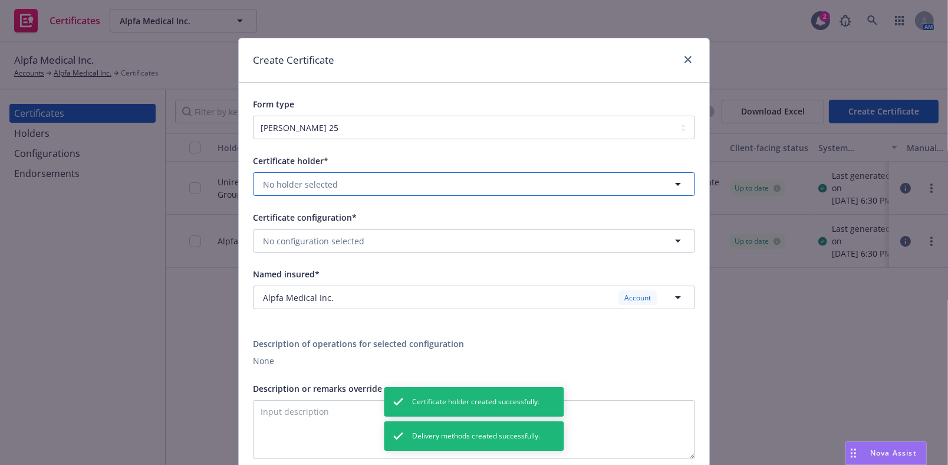
click at [282, 178] on span "No holder selected" at bounding box center [300, 184] width 75 height 12
click at [297, 224] on span "No address" at bounding box center [308, 230] width 85 height 12
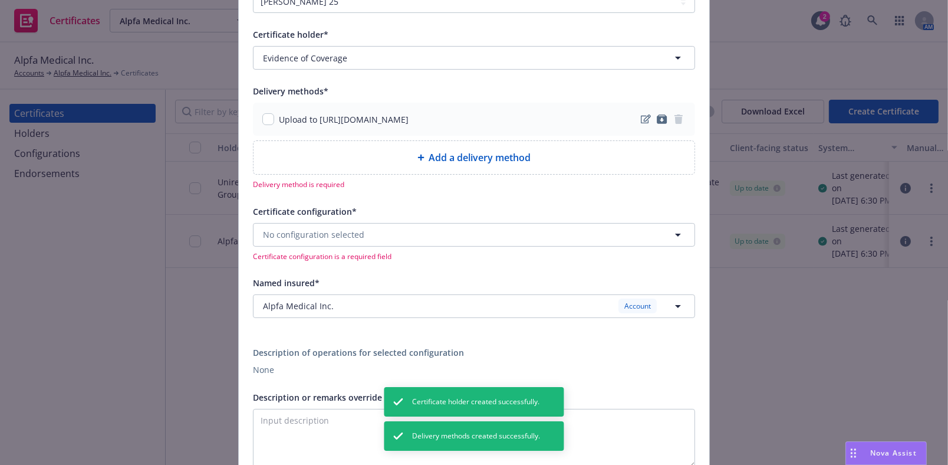
scroll to position [160, 0]
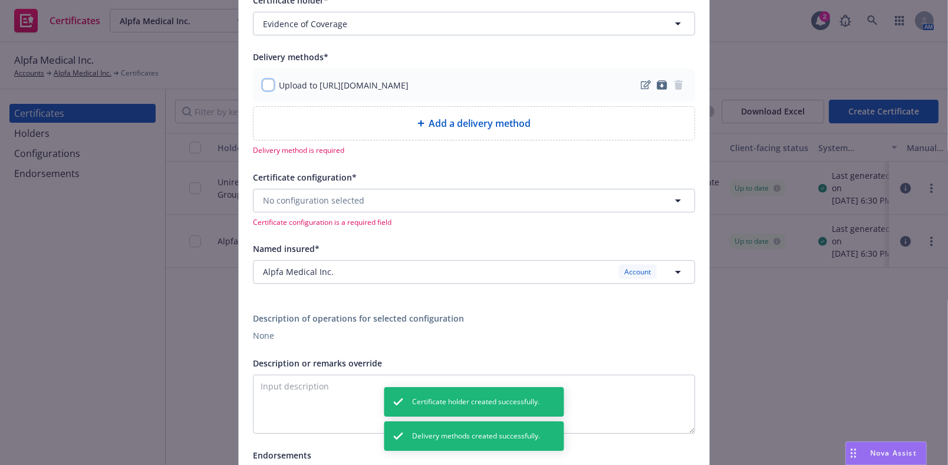
click at [266, 84] on input "checkbox" at bounding box center [268, 85] width 12 height 12
checkbox input "true"
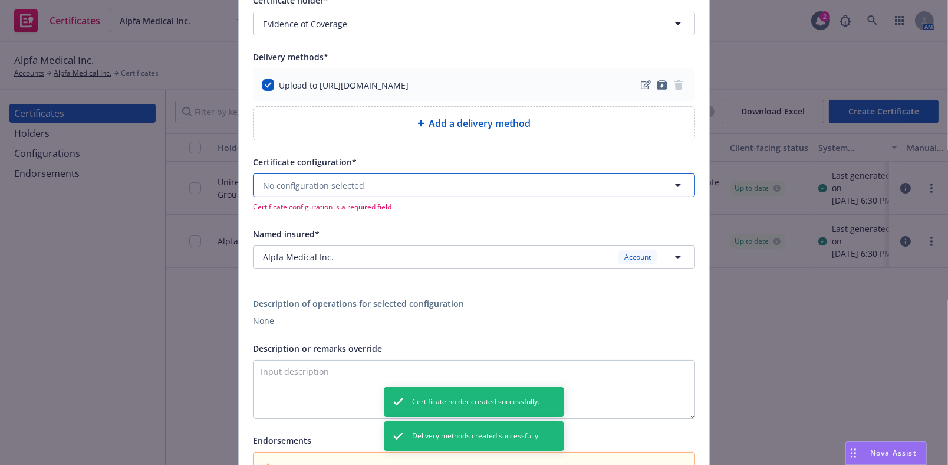
click at [284, 183] on span "No configuration selected" at bounding box center [313, 185] width 101 height 12
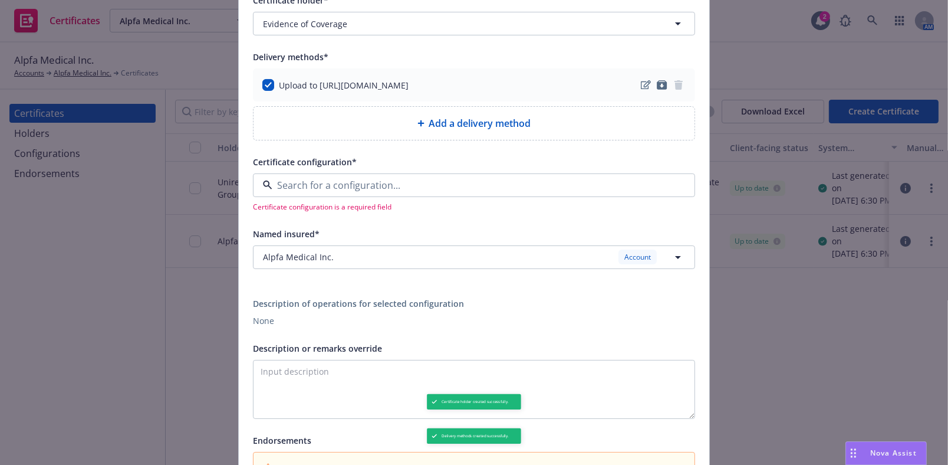
click at [310, 217] on strong "24-25 GAU + Cyber" at bounding box center [303, 218] width 74 height 11
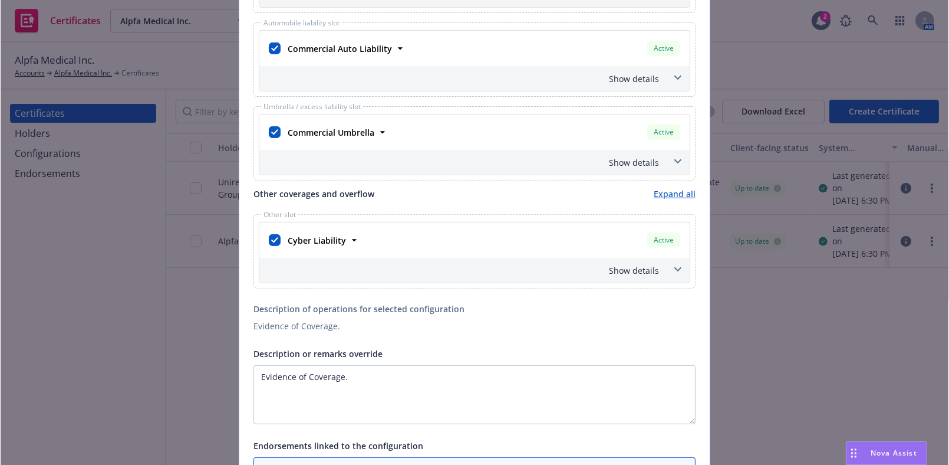
scroll to position [777, 0]
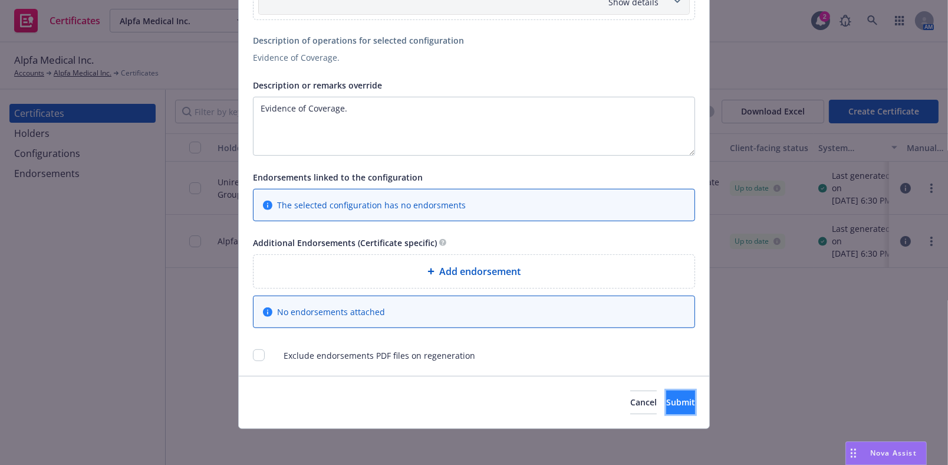
click at [666, 400] on span "Submit" at bounding box center [680, 401] width 29 height 11
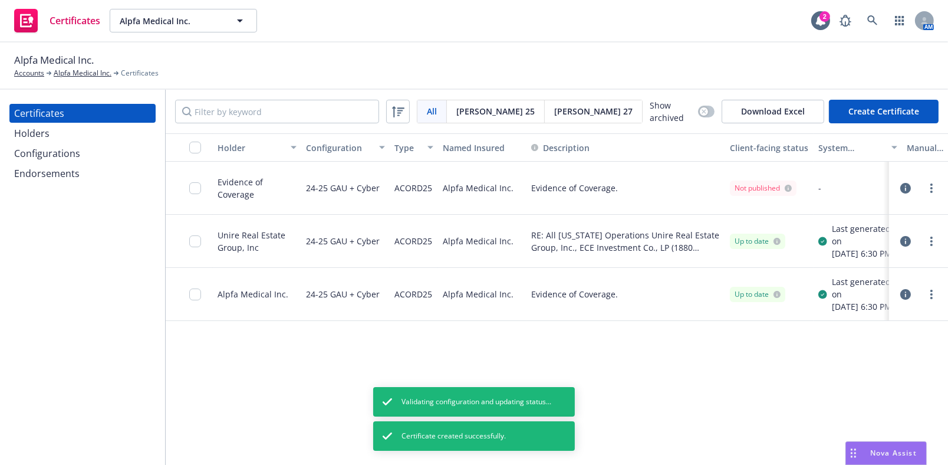
click at [942, 186] on div at bounding box center [919, 188] width 50 height 24
click at [930, 186] on icon "more" at bounding box center [931, 187] width 2 height 9
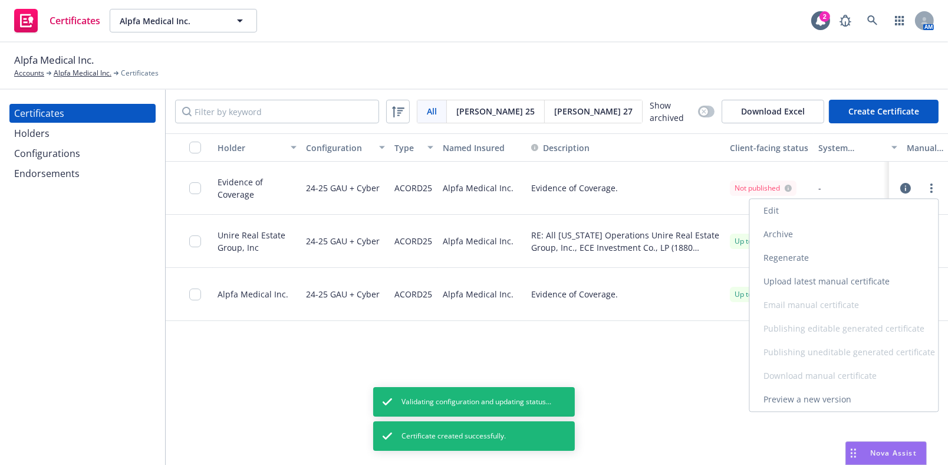
click at [798, 265] on link "Regenerate" at bounding box center [844, 258] width 189 height 24
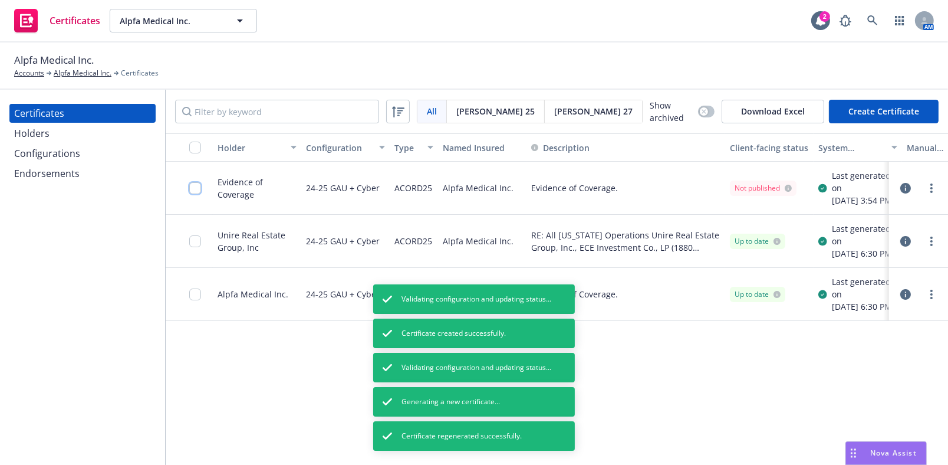
click at [194, 194] on input "checkbox" at bounding box center [195, 188] width 12 height 12
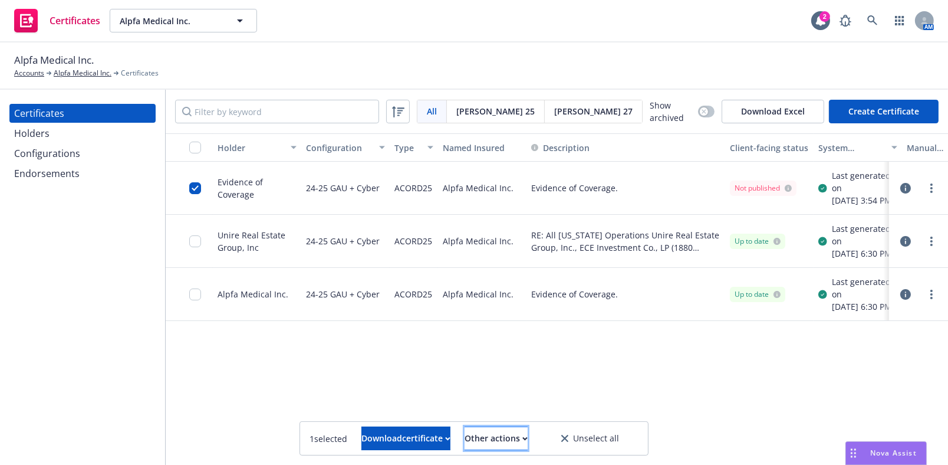
click at [516, 431] on div "Other actions" at bounding box center [496, 438] width 63 height 22
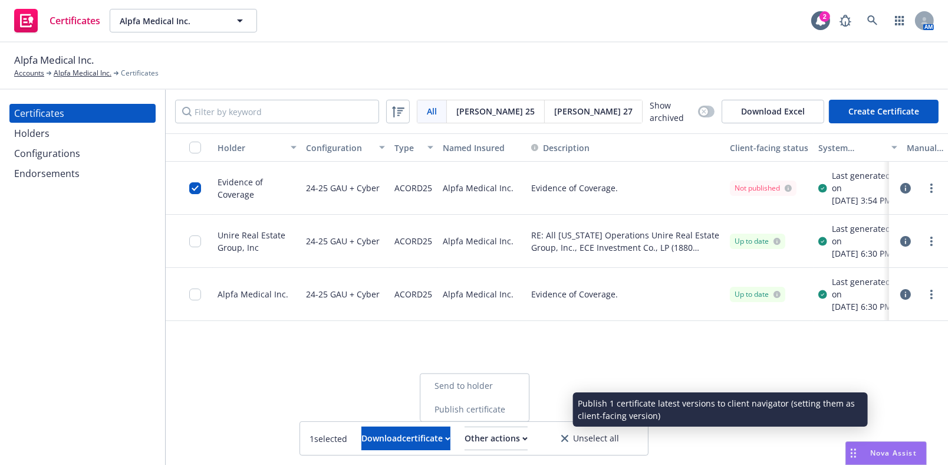
click at [521, 405] on link "Publish certificate" at bounding box center [474, 409] width 108 height 24
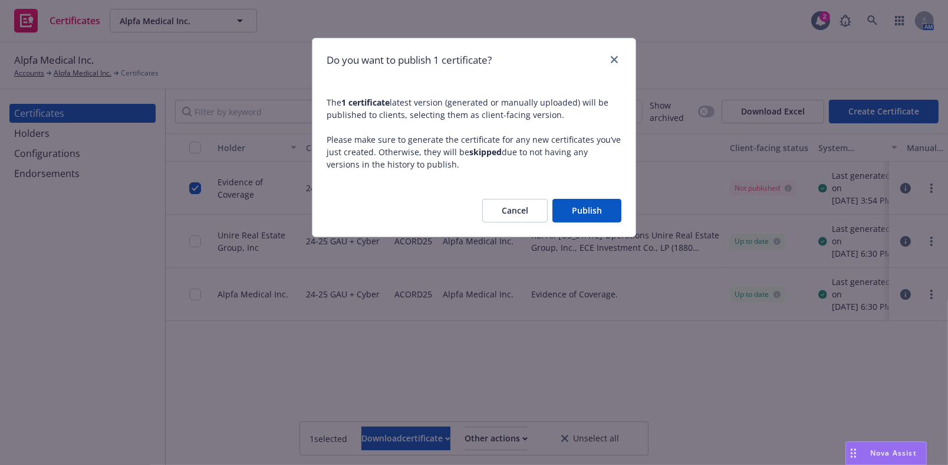
click at [569, 207] on button "Publish" at bounding box center [586, 211] width 69 height 24
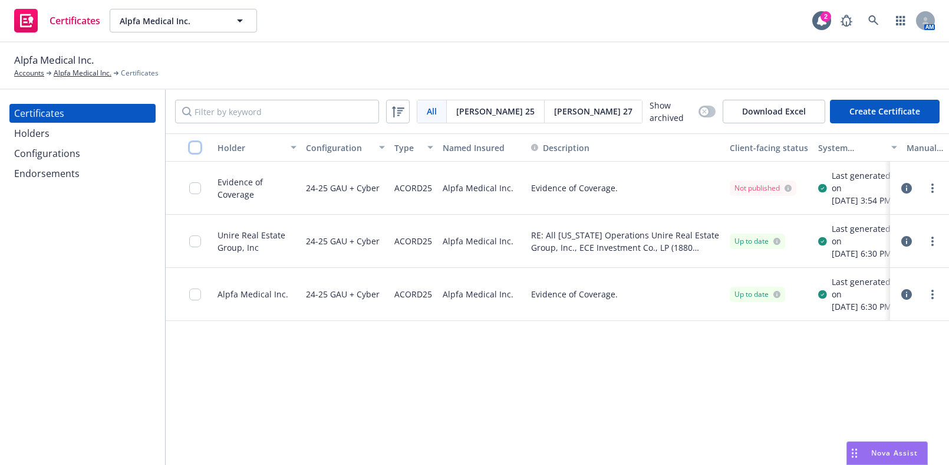
click at [198, 144] on input "checkbox" at bounding box center [195, 147] width 12 height 12
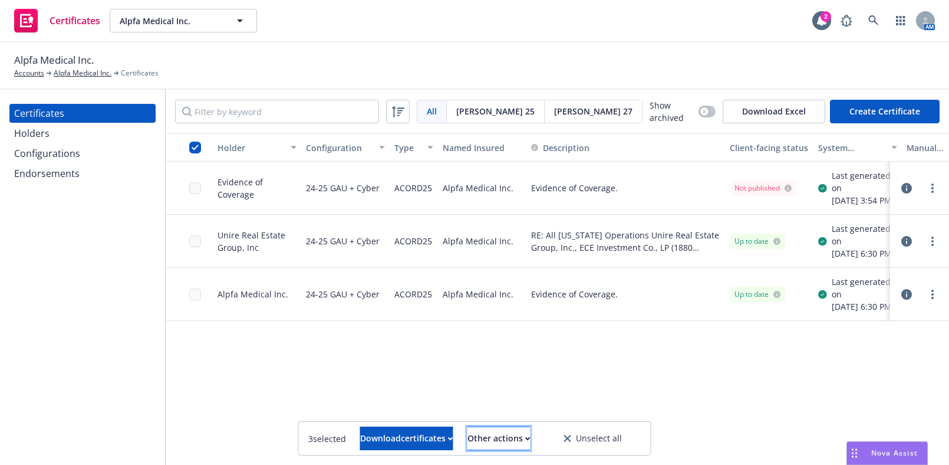
click at [493, 431] on div "Other actions" at bounding box center [499, 438] width 63 height 22
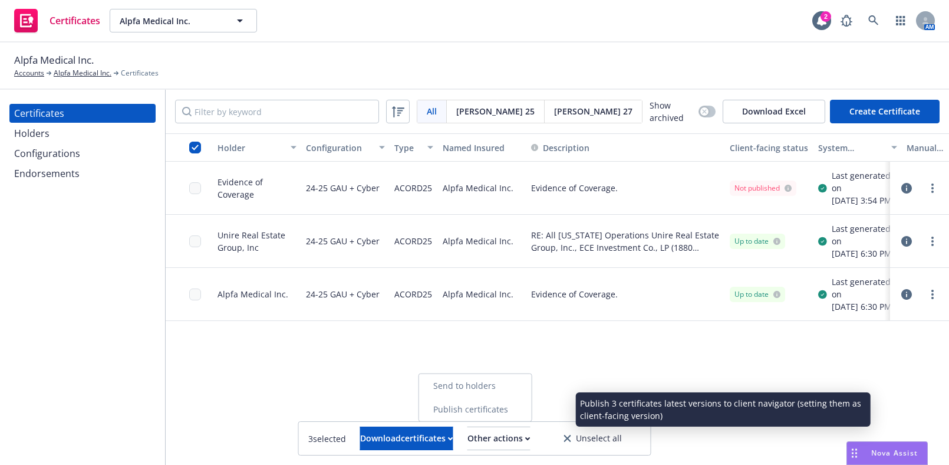
click at [515, 409] on link "Publish certificates" at bounding box center [475, 409] width 113 height 24
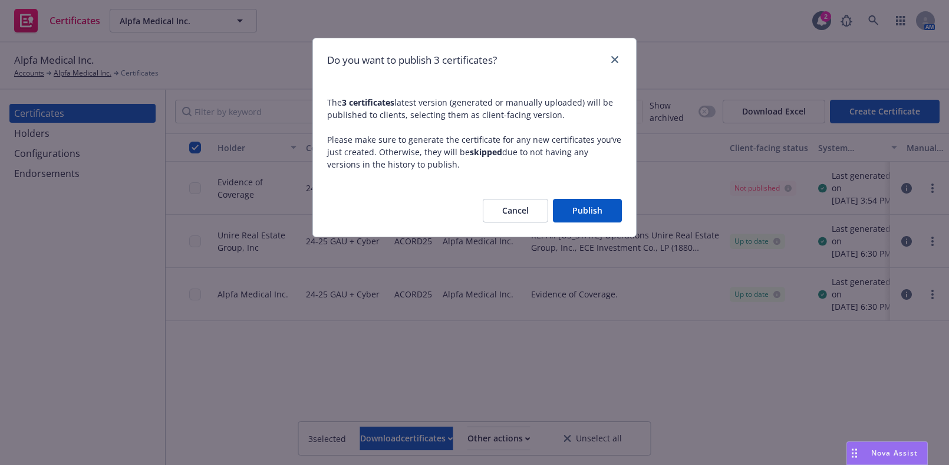
click at [591, 215] on button "Publish" at bounding box center [587, 211] width 69 height 24
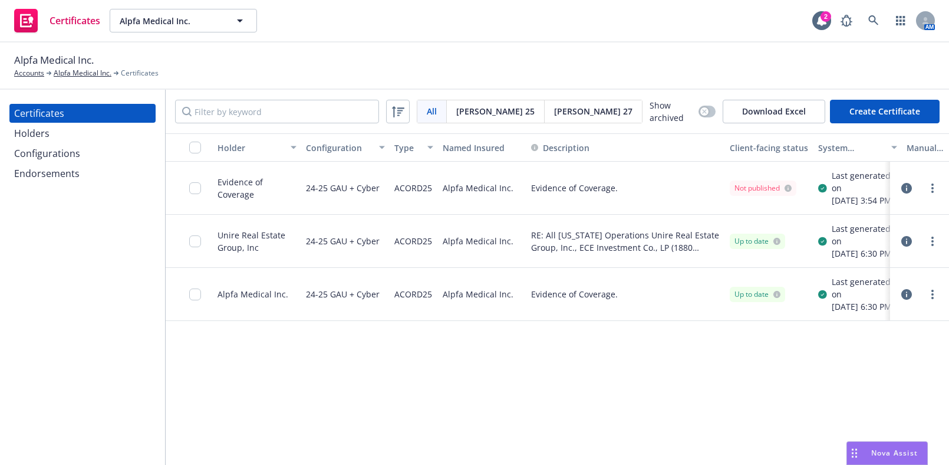
click at [14, 442] on div "Certificates Holders Configurations Endorsements" at bounding box center [82, 277] width 165 height 375
click at [936, 193] on link "more" at bounding box center [933, 188] width 14 height 14
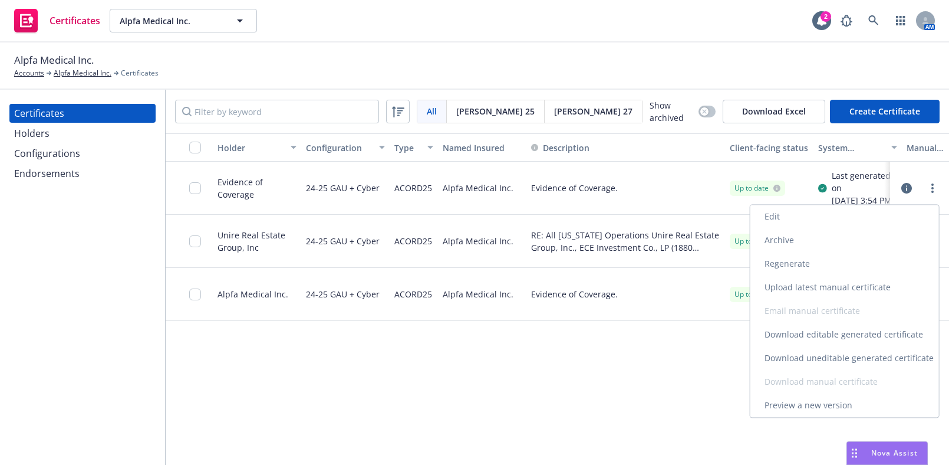
click at [802, 356] on link "Download uneditable generated certificate" at bounding box center [845, 358] width 189 height 24
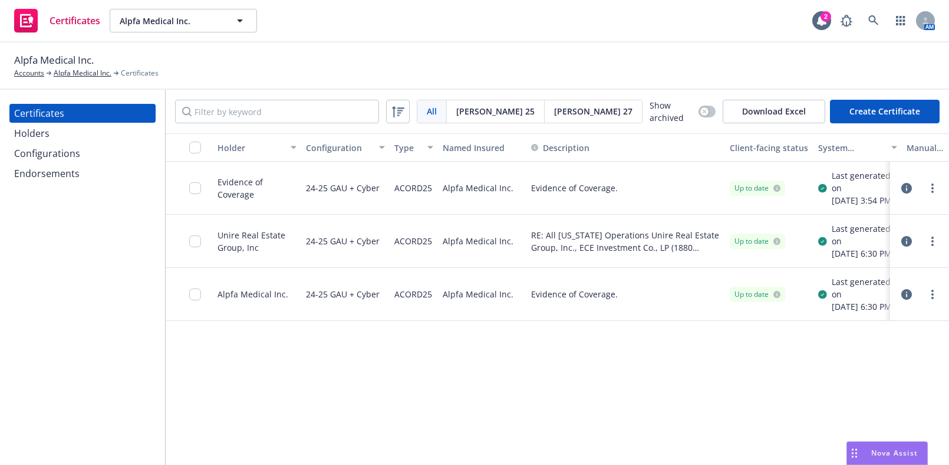
click at [62, 154] on div "Configurations" at bounding box center [47, 153] width 66 height 19
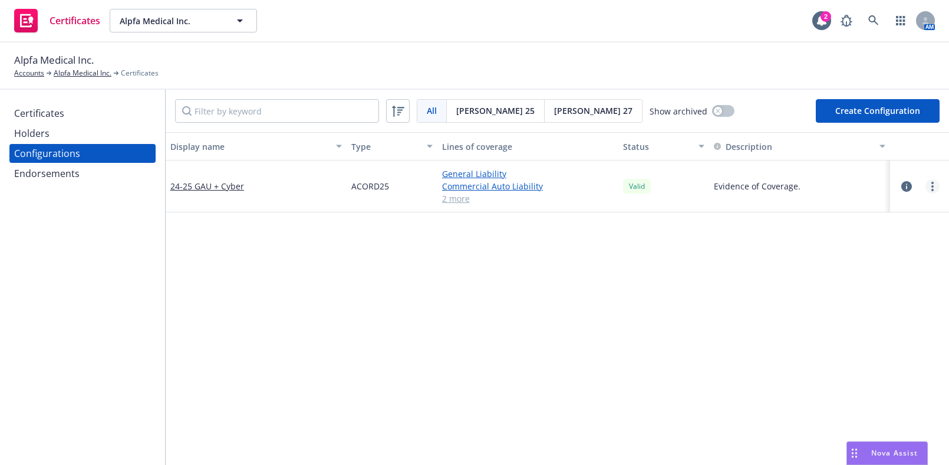
click at [926, 192] on link "more" at bounding box center [933, 186] width 14 height 14
click at [857, 213] on link "Edit" at bounding box center [866, 210] width 130 height 24
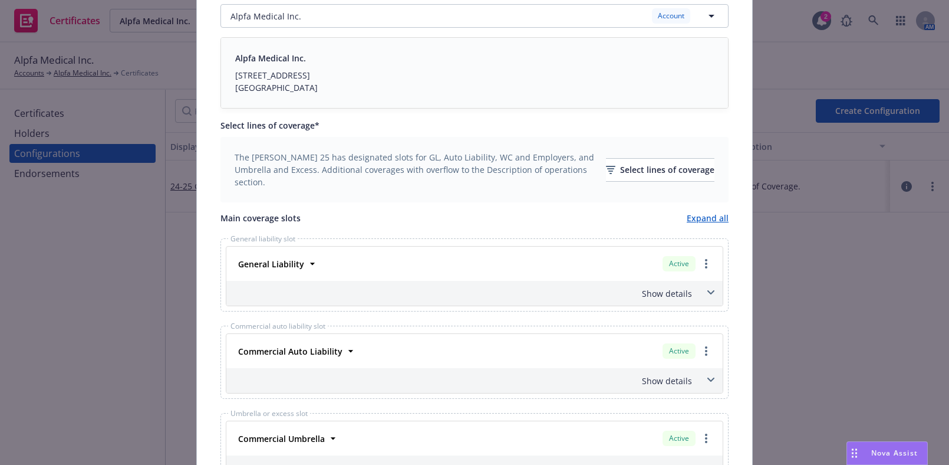
scroll to position [482, 0]
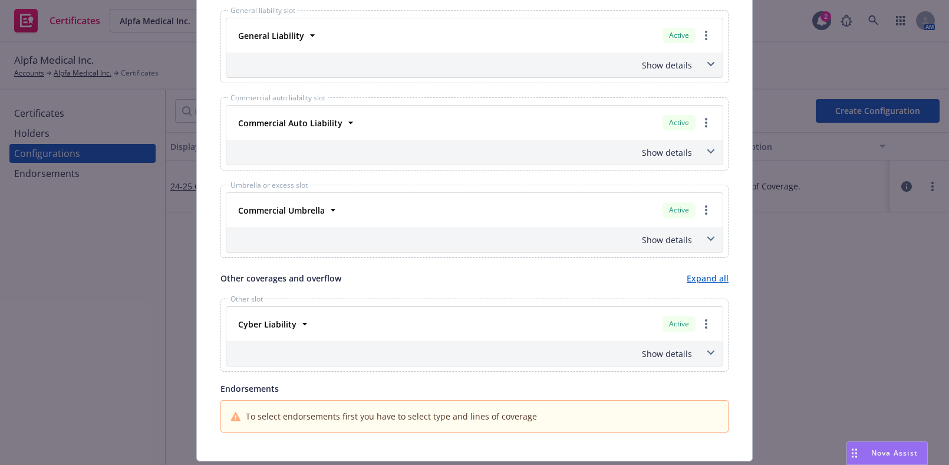
click at [672, 362] on div "Cyber Liability Active Policy number D0183454A Premium $1,486.00 Effective date…" at bounding box center [475, 336] width 498 height 60
click at [672, 361] on div "Show details" at bounding box center [474, 353] width 496 height 25
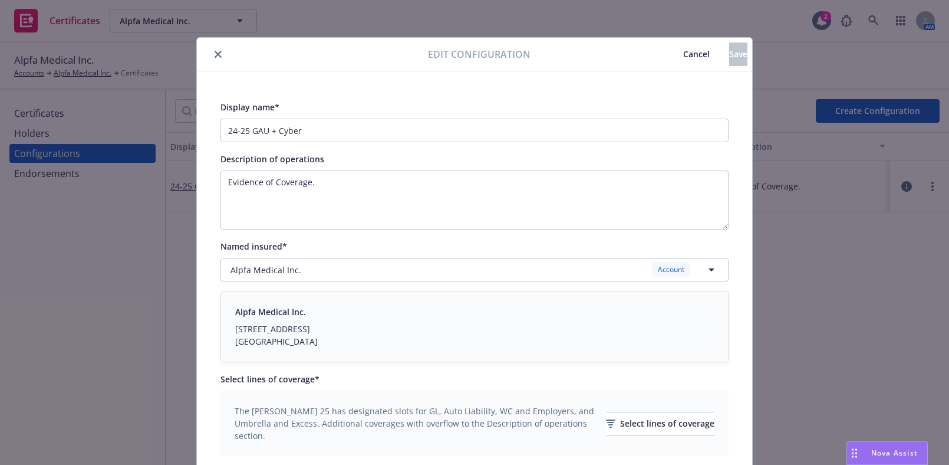
scroll to position [0, 0]
drag, startPoint x: 245, startPoint y: 133, endPoint x: 128, endPoint y: 99, distance: 121.6
click at [127, 99] on div "Edit configuration Cancel Save Display name* 24-25 GAU + Cyber Description of o…" at bounding box center [474, 232] width 949 height 465
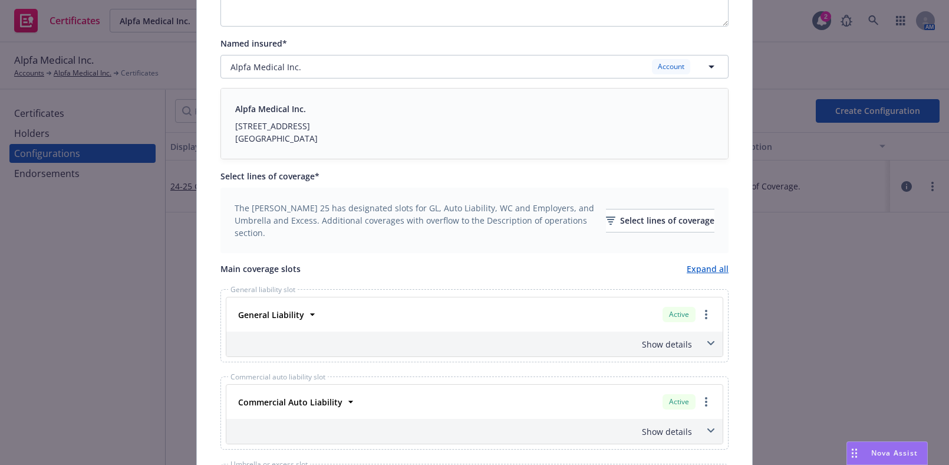
scroll to position [268, 0]
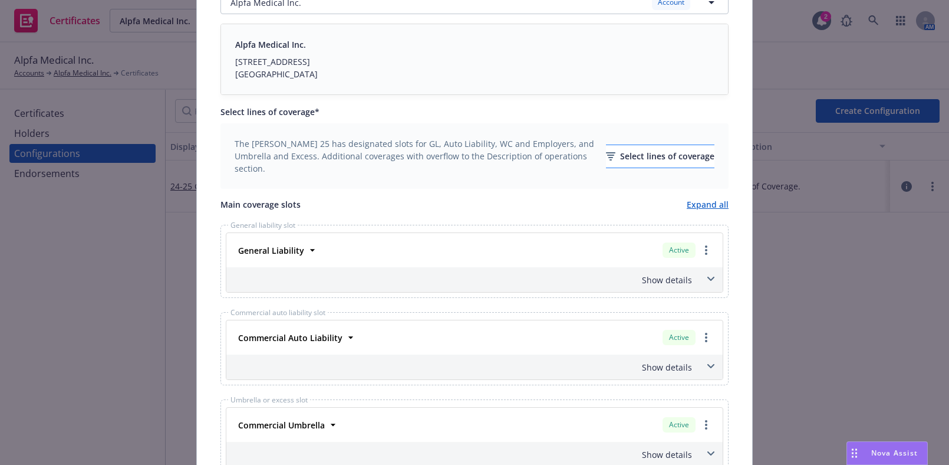
type input "25-26 GAU + Cyber"
click at [633, 154] on div "Select lines of coverage" at bounding box center [660, 156] width 108 height 22
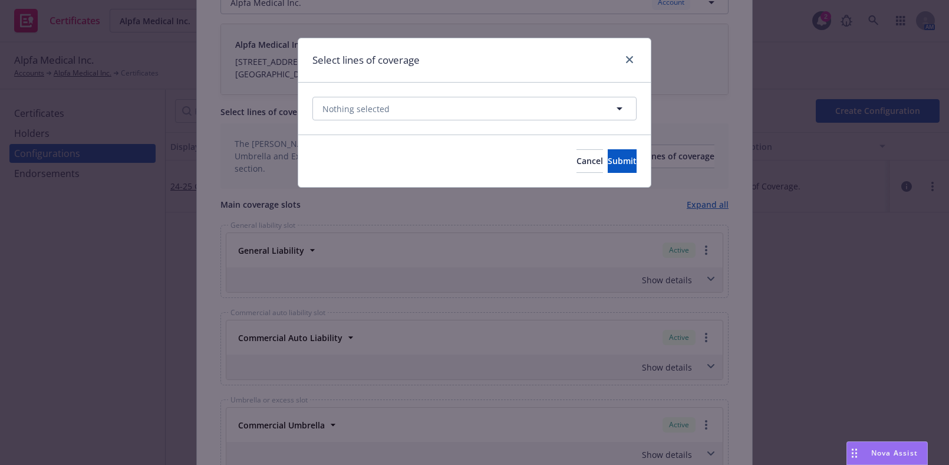
click at [534, 187] on div "Select lines of coverage Nothing selected Cancel Submit" at bounding box center [474, 232] width 949 height 465
drag, startPoint x: 526, startPoint y: 165, endPoint x: 523, endPoint y: 134, distance: 31.4
click at [577, 166] on span "Cancel" at bounding box center [590, 160] width 27 height 11
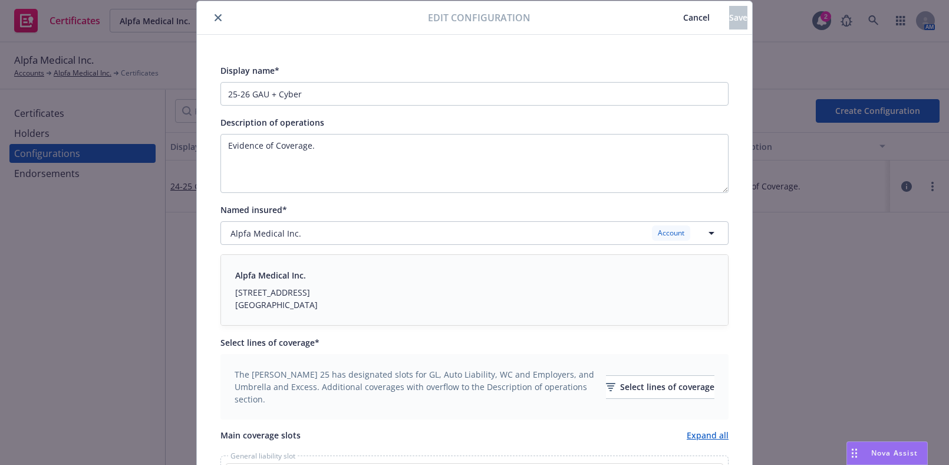
scroll to position [0, 0]
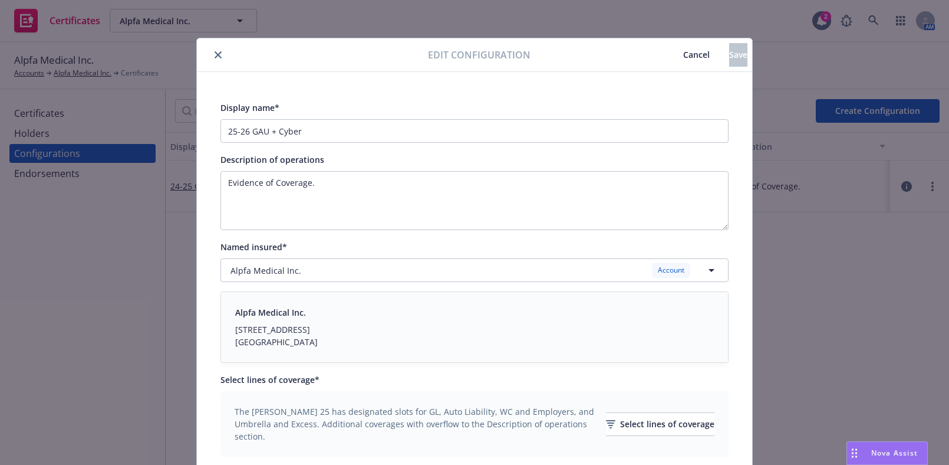
click at [665, 42] on div "Edit configuration Cancel Save" at bounding box center [474, 55] width 555 height 34
click at [665, 47] on button "Cancel" at bounding box center [696, 55] width 65 height 24
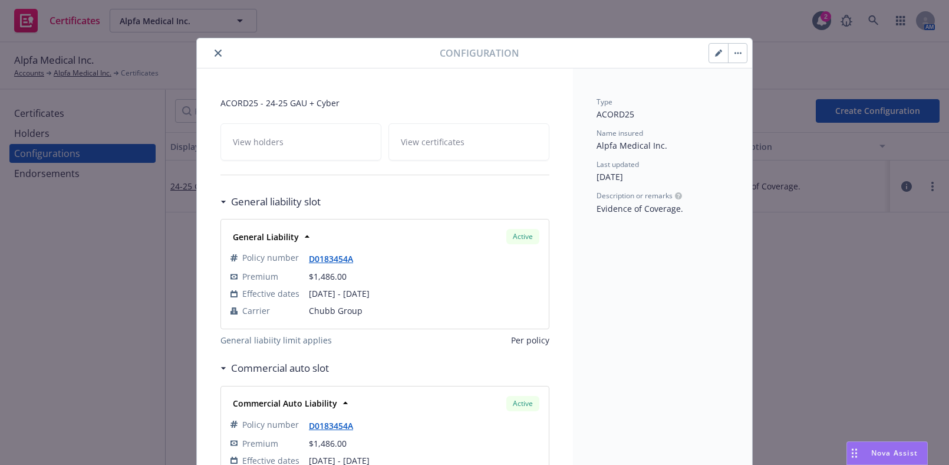
click at [710, 54] on button "button" at bounding box center [718, 53] width 19 height 19
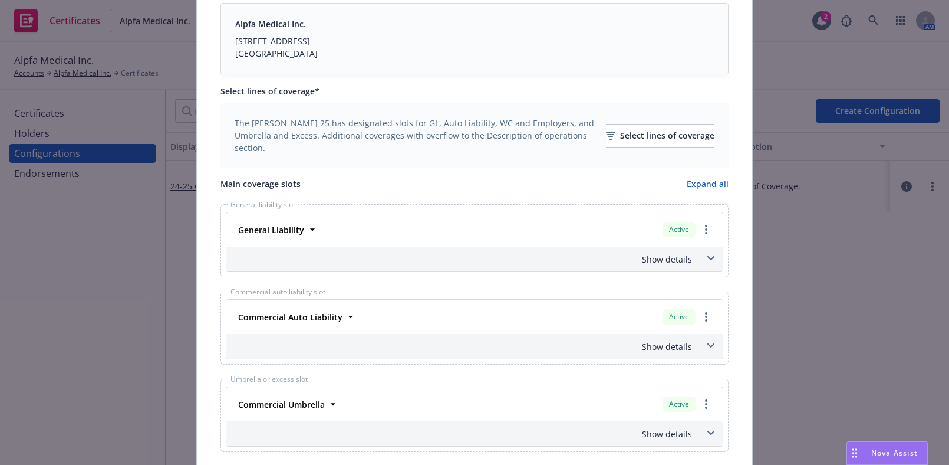
scroll to position [375, 0]
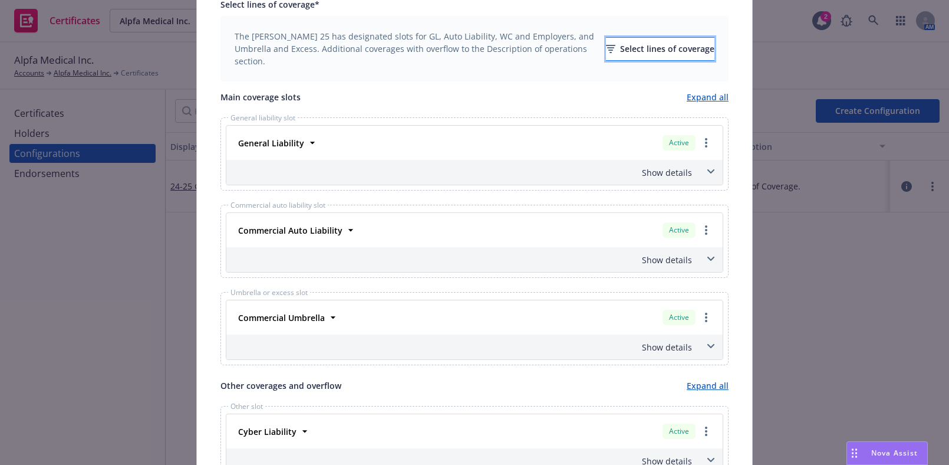
click at [621, 41] on div "Select lines of coverage" at bounding box center [660, 49] width 108 height 22
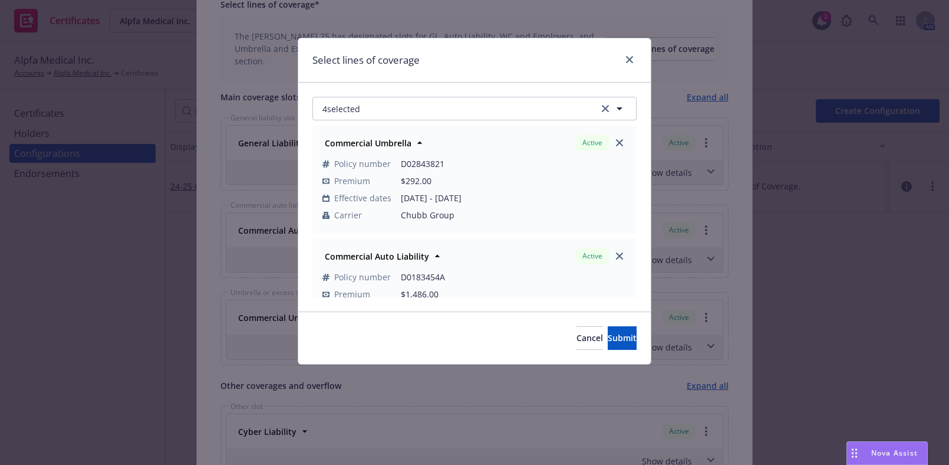
click at [613, 147] on div at bounding box center [620, 143] width 14 height 14
click at [616, 146] on icon "close" at bounding box center [619, 142] width 7 height 7
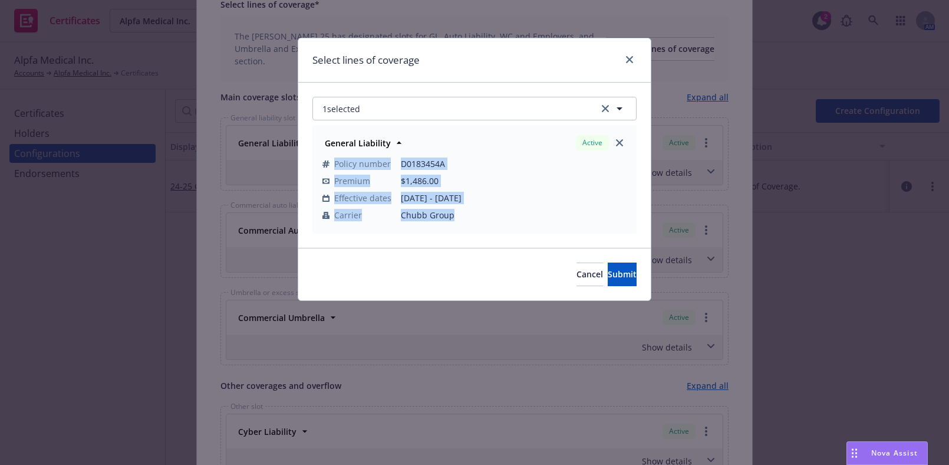
click at [611, 146] on div "Active" at bounding box center [601, 143] width 55 height 20
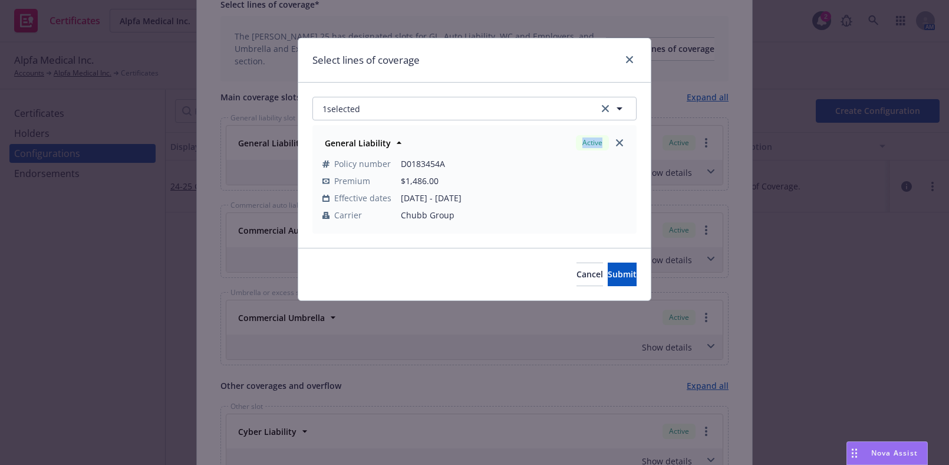
drag, startPoint x: 610, startPoint y: 145, endPoint x: 608, endPoint y: 139, distance: 6.0
click at [608, 139] on div "Active" at bounding box center [601, 143] width 55 height 20
click at [620, 137] on link "close" at bounding box center [620, 143] width 14 height 14
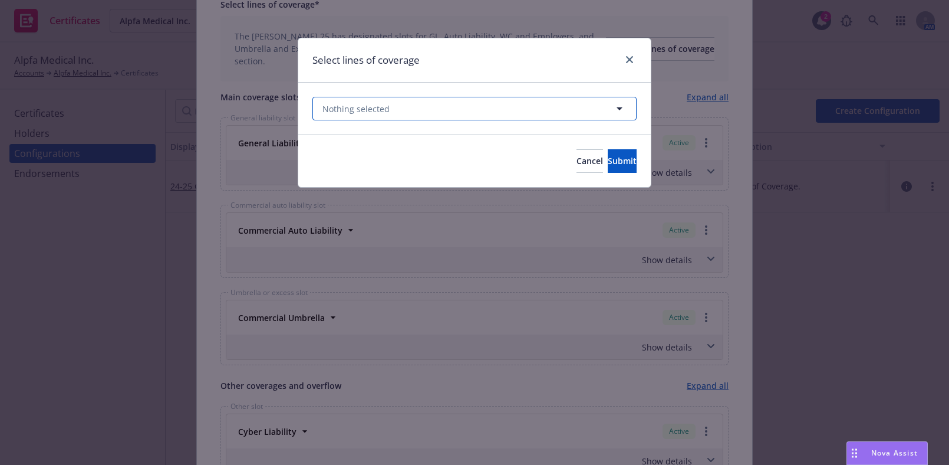
click at [470, 98] on button "Nothing selected" at bounding box center [474, 109] width 324 height 24
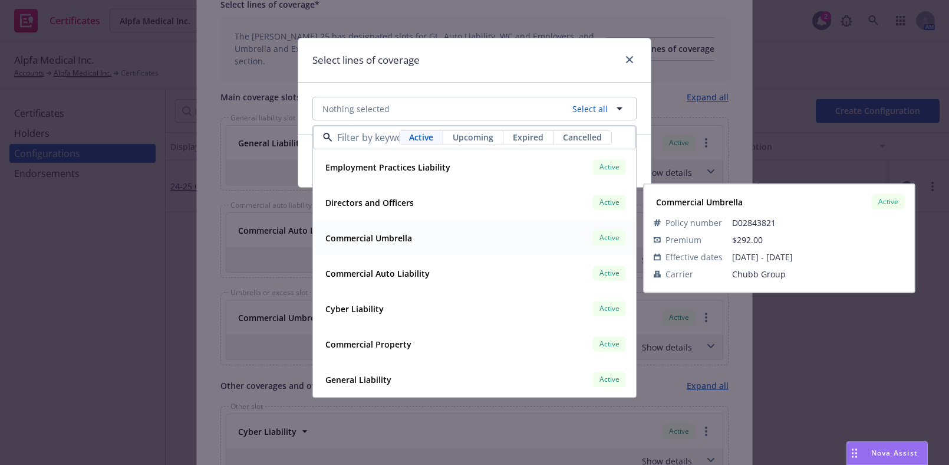
click at [404, 245] on div "Commercial Umbrella" at bounding box center [368, 237] width 94 height 17
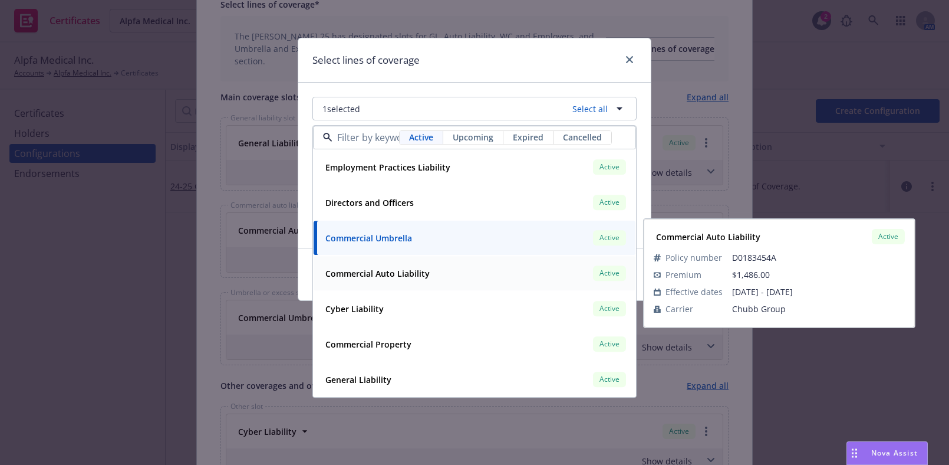
click at [404, 272] on strong "Commercial Auto Liability" at bounding box center [377, 273] width 104 height 11
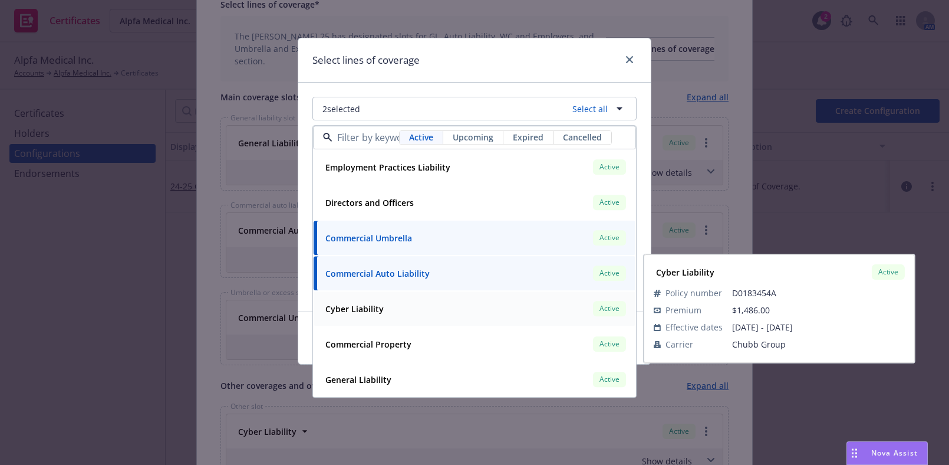
click at [391, 312] on div "Cyber Liability Active" at bounding box center [475, 309] width 308 height 20
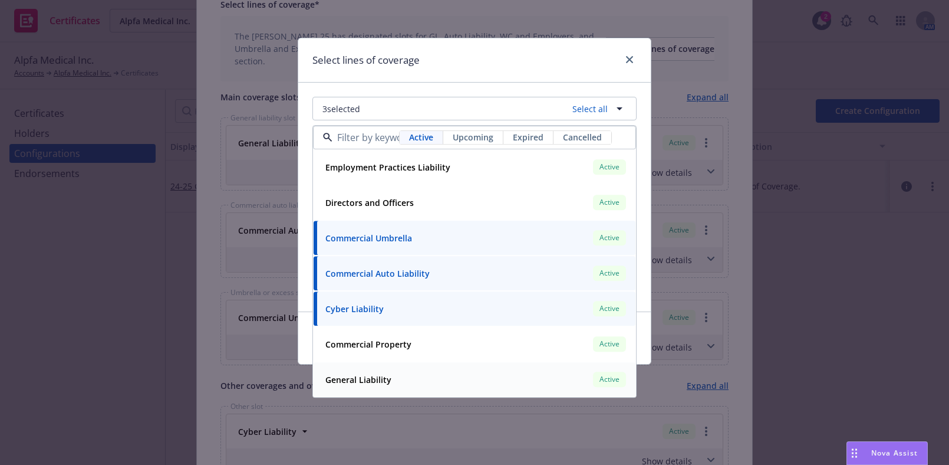
click at [384, 390] on div "General Liability Active Policy number D0183454A Premium $1,486.00 Effective da…" at bounding box center [475, 380] width 322 height 34
click at [341, 249] on div "Commercial Umbrella Active Policy number D02843821 Premium $292.00 Effective da…" at bounding box center [475, 238] width 322 height 34
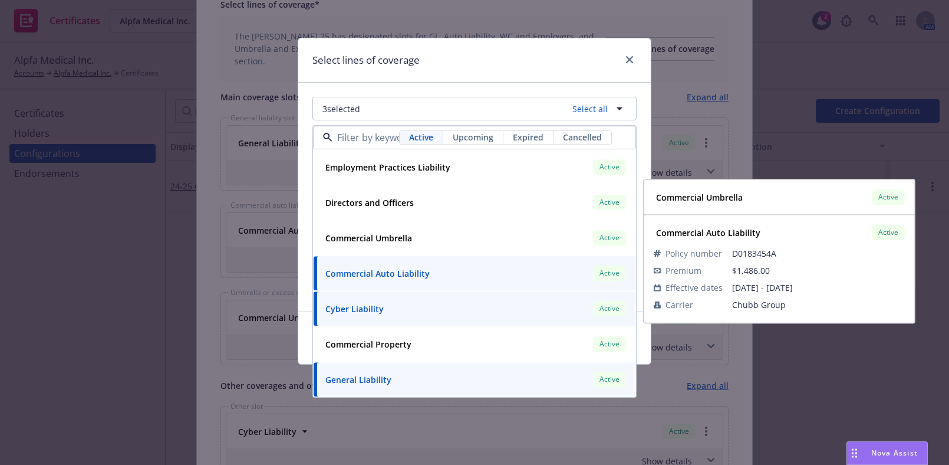
click at [348, 269] on strong "Commercial Auto Liability" at bounding box center [377, 273] width 104 height 11
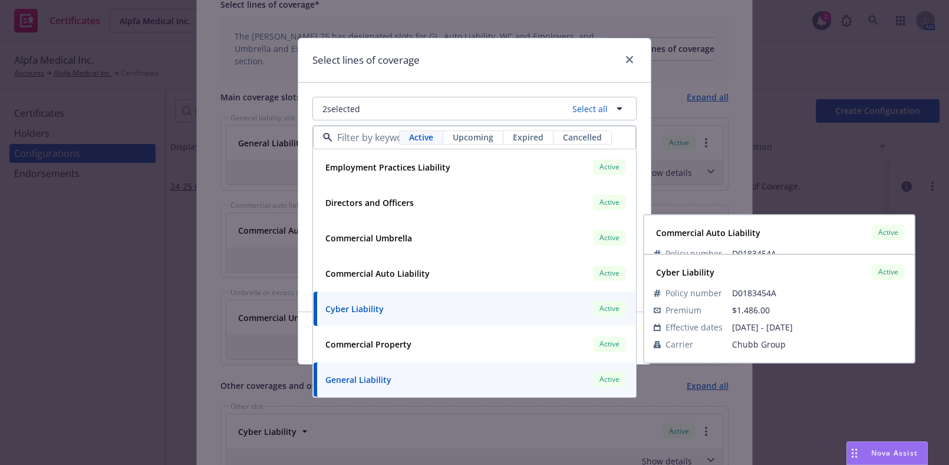
drag, startPoint x: 354, startPoint y: 310, endPoint x: 361, endPoint y: 365, distance: 55.2
click at [353, 315] on div "Cyber Liability" at bounding box center [353, 308] width 65 height 17
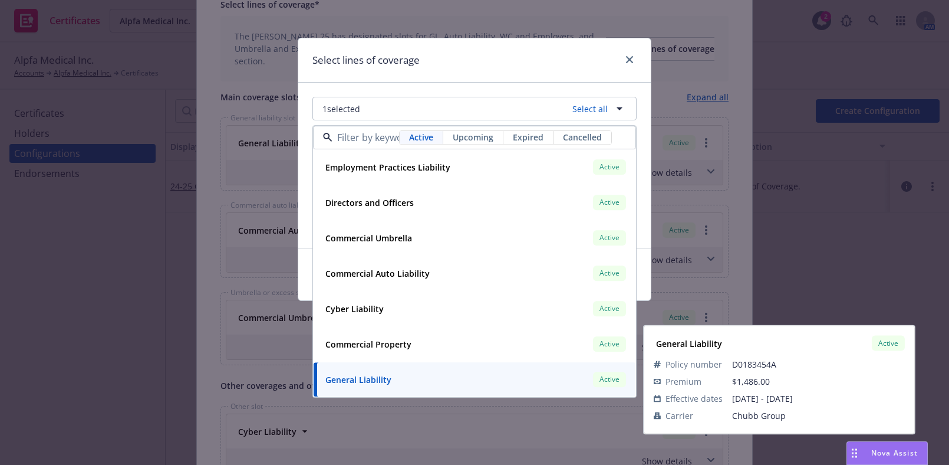
click at [360, 383] on strong "General Liability" at bounding box center [358, 379] width 66 height 11
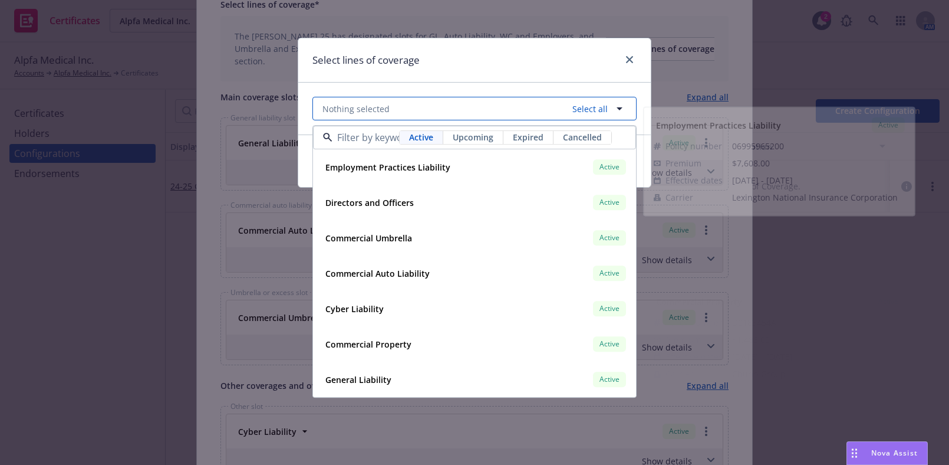
click at [479, 113] on button "Nothing selected Select all" at bounding box center [474, 109] width 324 height 24
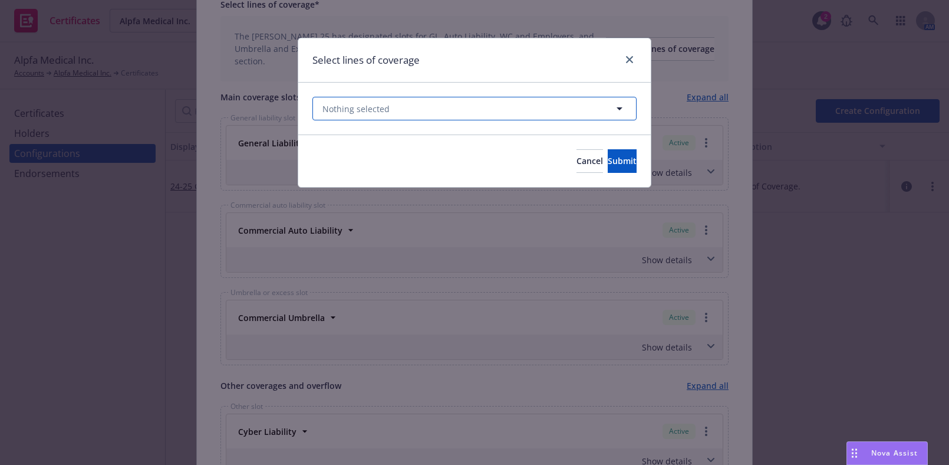
click at [483, 117] on button "Nothing selected" at bounding box center [474, 109] width 324 height 24
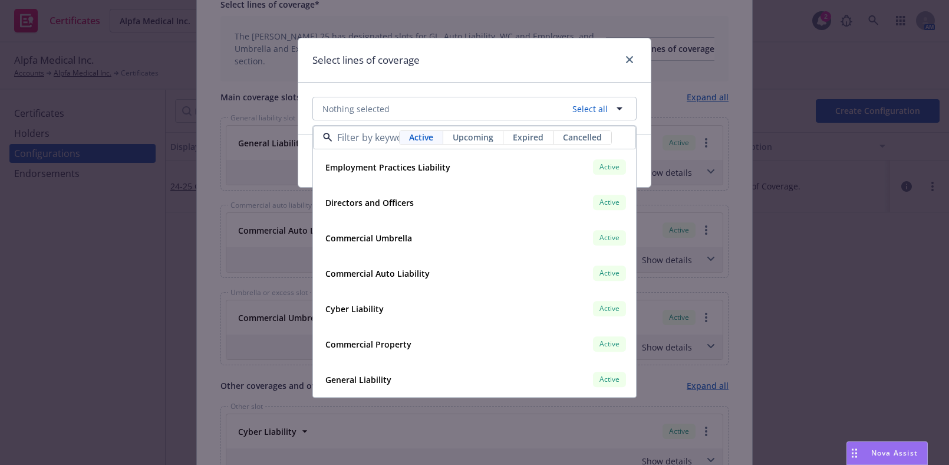
drag, startPoint x: 498, startPoint y: 141, endPoint x: 498, endPoint y: 148, distance: 6.5
click at [498, 148] on div "Active Upcoming Expired Cancelled" at bounding box center [474, 138] width 323 height 24
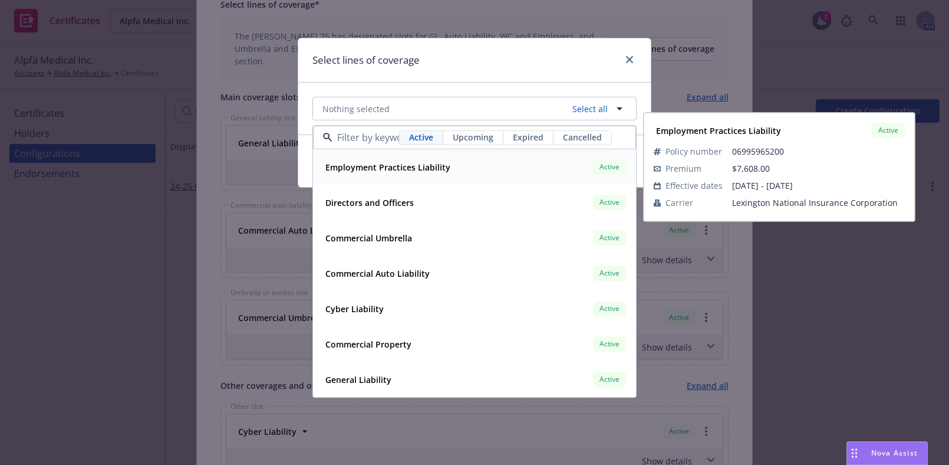
click at [472, 132] on span "Upcoming" at bounding box center [473, 137] width 41 height 12
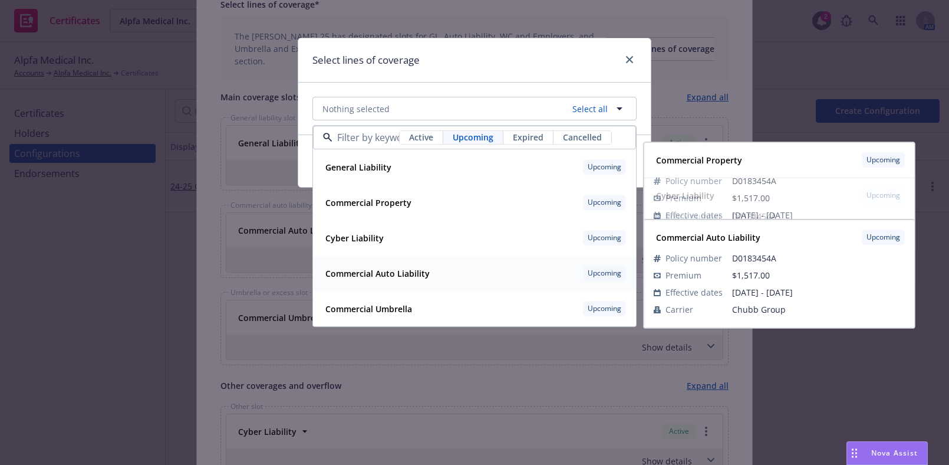
click at [399, 279] on div "Commercial Auto Liability" at bounding box center [376, 273] width 111 height 17
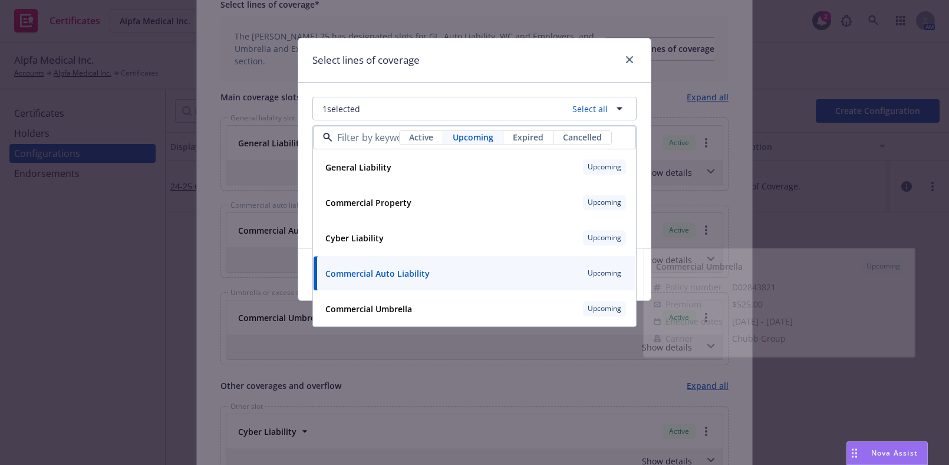
click at [397, 327] on div "Select lines of coverage 1 selected Select all Active Upcoming Expired Cancelle…" at bounding box center [474, 232] width 949 height 465
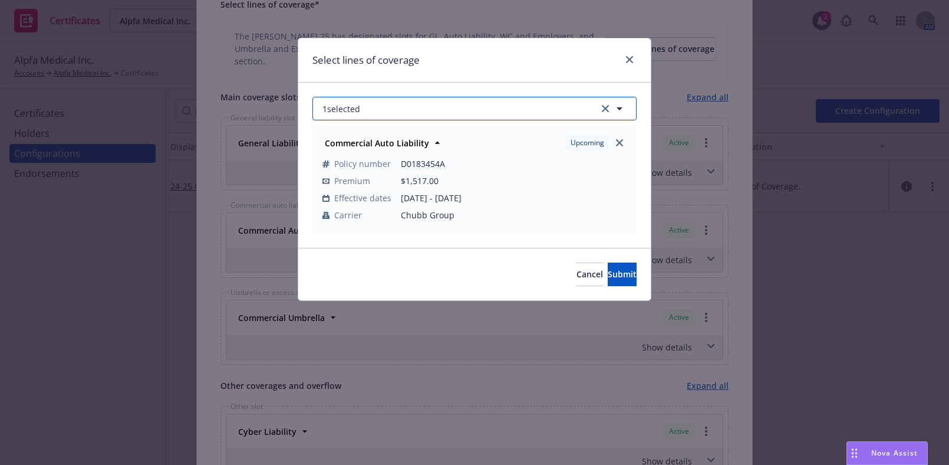
click at [448, 101] on button "1 selected" at bounding box center [474, 109] width 324 height 24
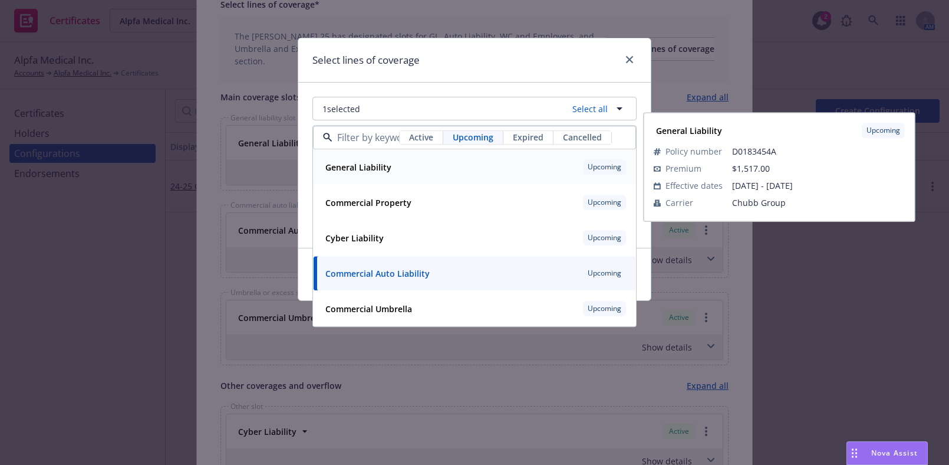
click at [421, 173] on div "General Liability Upcoming" at bounding box center [475, 167] width 308 height 20
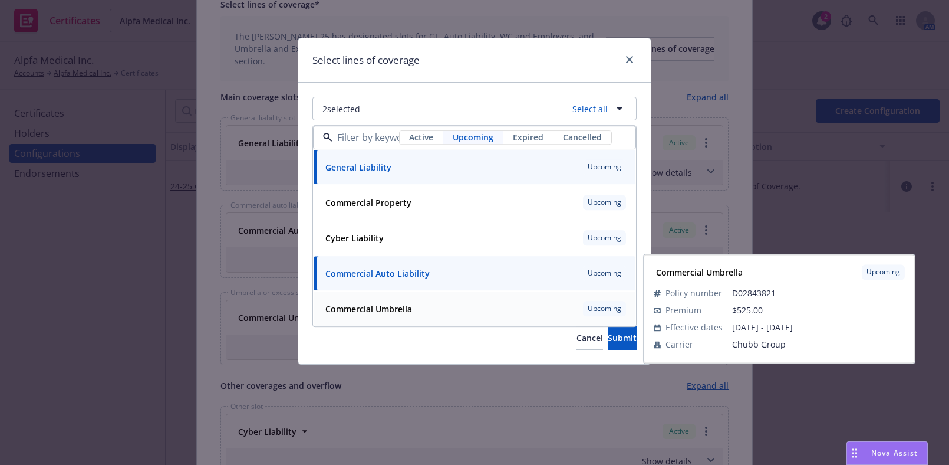
click at [399, 317] on div "Commercial Umbrella Upcoming" at bounding box center [475, 309] width 308 height 20
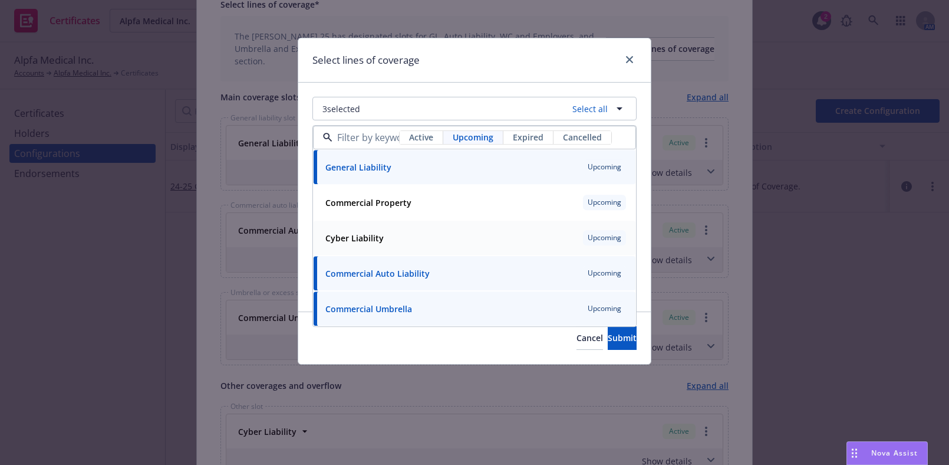
click at [376, 252] on div "Cyber Liability Upcoming Policy number D0183454A Premium $1,517.00 Effective da…" at bounding box center [475, 238] width 322 height 34
click at [608, 339] on button "Submit" at bounding box center [622, 338] width 29 height 24
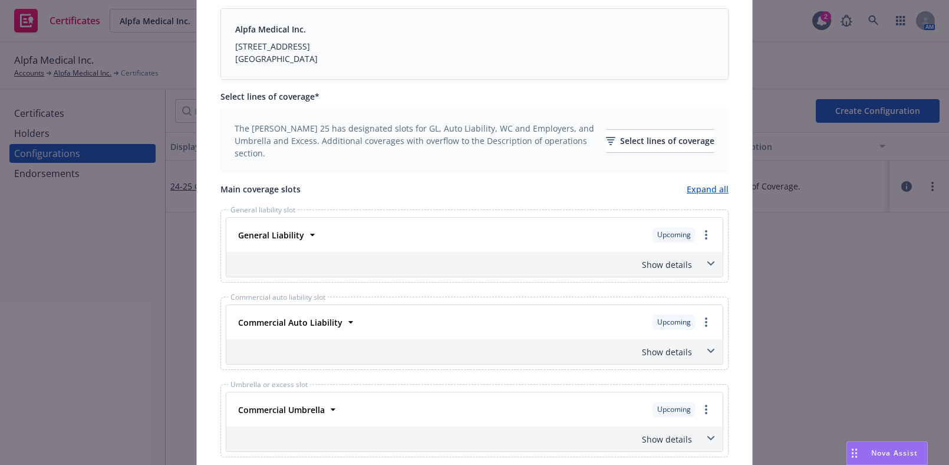
scroll to position [0, 0]
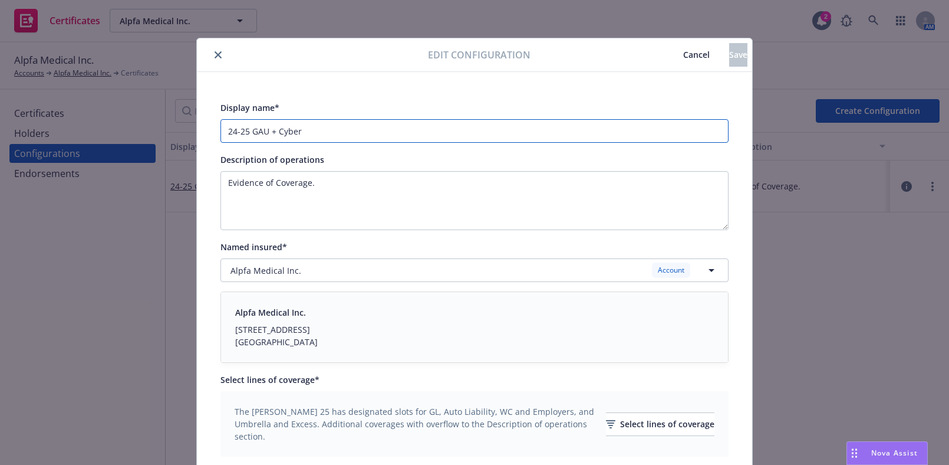
drag, startPoint x: 240, startPoint y: 139, endPoint x: 117, endPoint y: 103, distance: 128.4
click at [118, 96] on div "Edit configuration Cancel Save Display name* 24-25 GAU + Cyber Description of o…" at bounding box center [474, 232] width 949 height 465
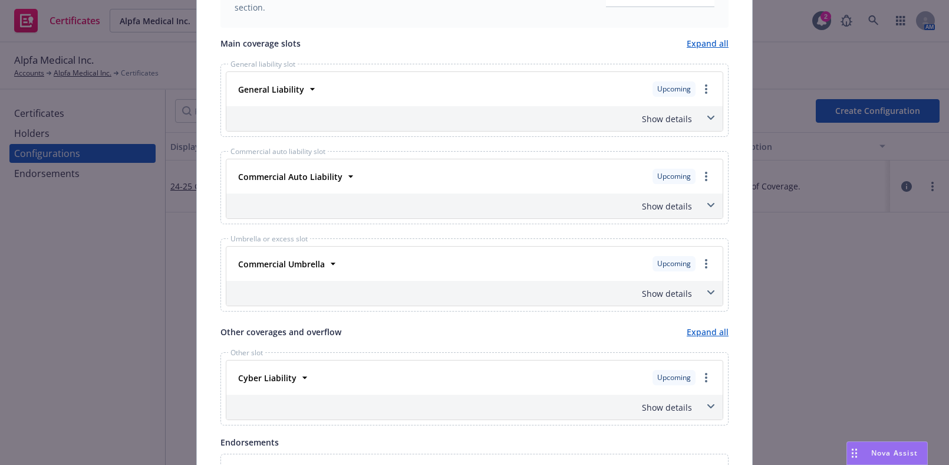
scroll to position [604, 0]
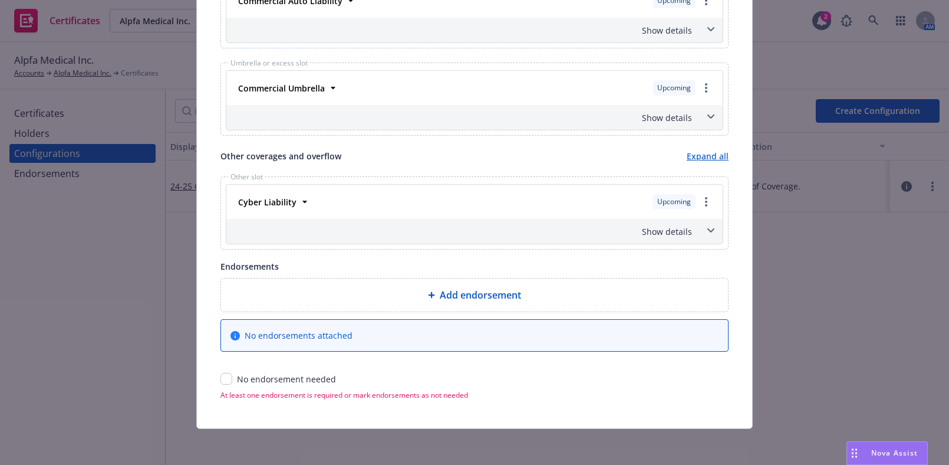
type input "25-26 GAU + Cyber"
click at [221, 373] on input "checkbox" at bounding box center [227, 379] width 12 height 12
checkbox input "true"
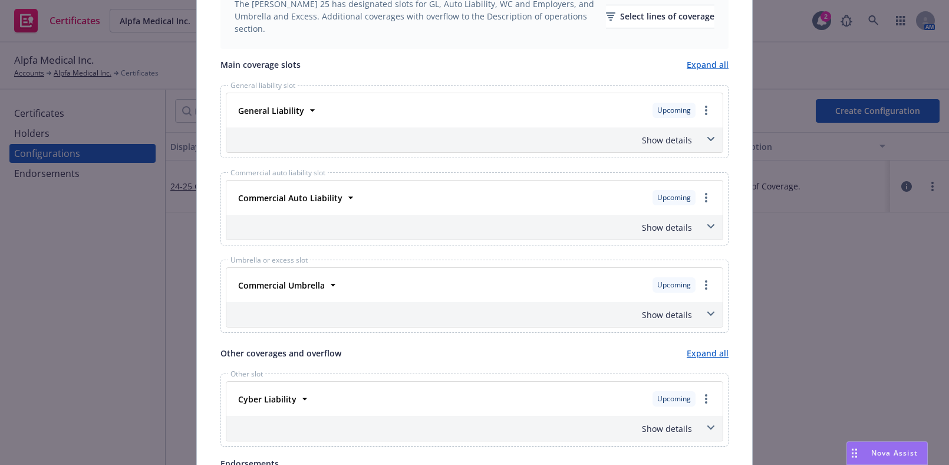
scroll to position [0, 0]
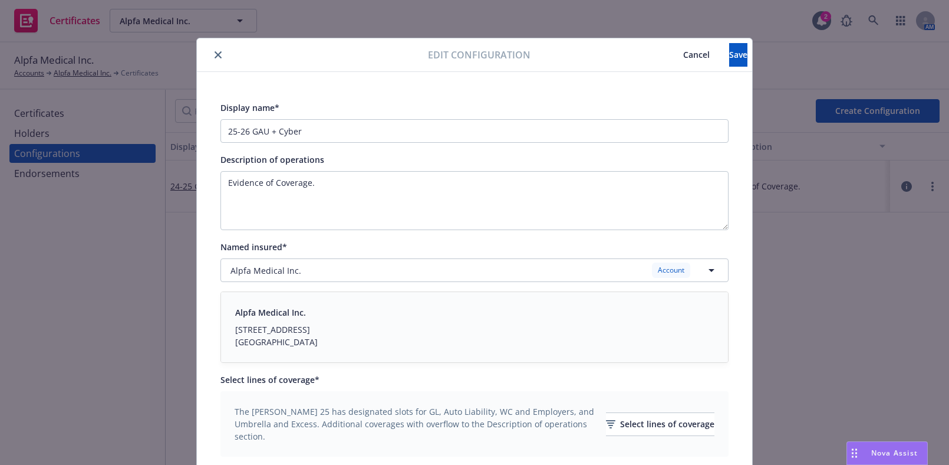
drag, startPoint x: 753, startPoint y: 177, endPoint x: 726, endPoint y: 77, distance: 103.3
click at [729, 55] on button "Save" at bounding box center [738, 55] width 18 height 24
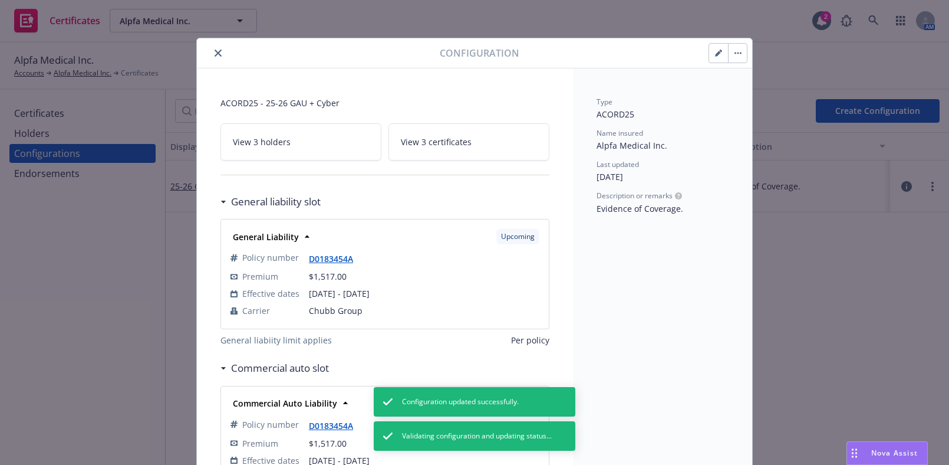
click at [215, 53] on icon "close" at bounding box center [218, 53] width 7 height 7
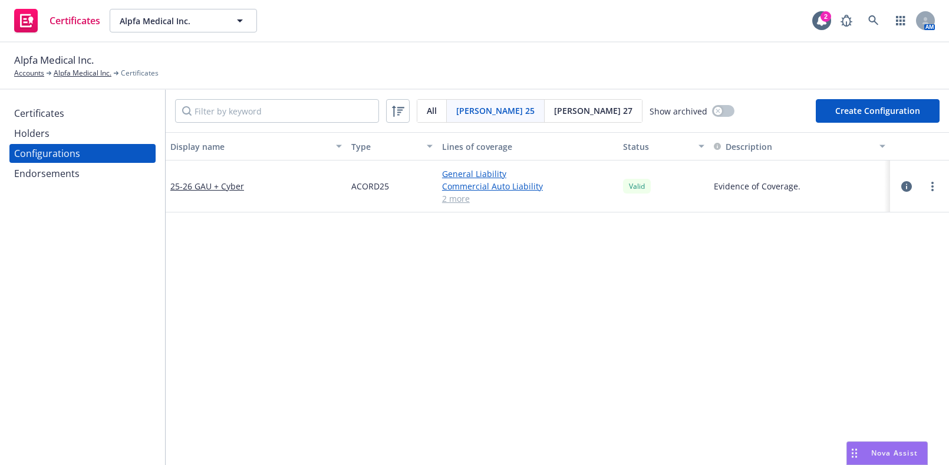
click at [38, 117] on div "Certificates" at bounding box center [39, 113] width 50 height 19
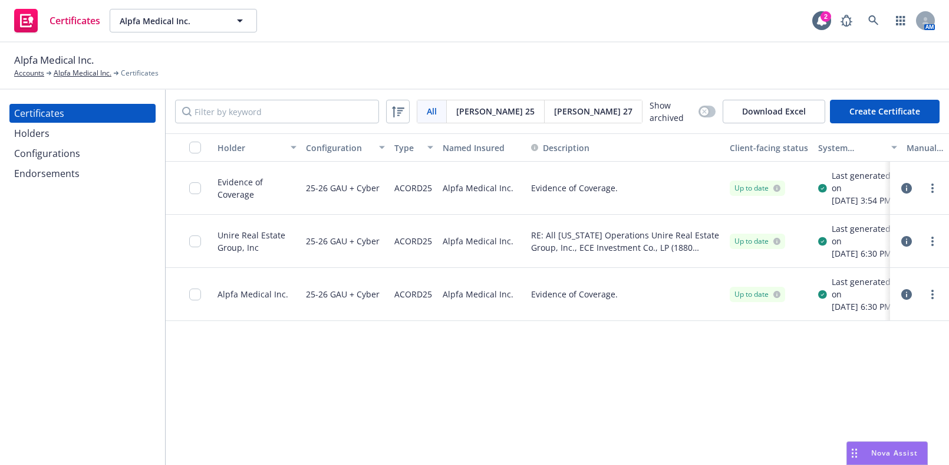
click at [114, 148] on div "Configurations" at bounding box center [82, 153] width 137 height 19
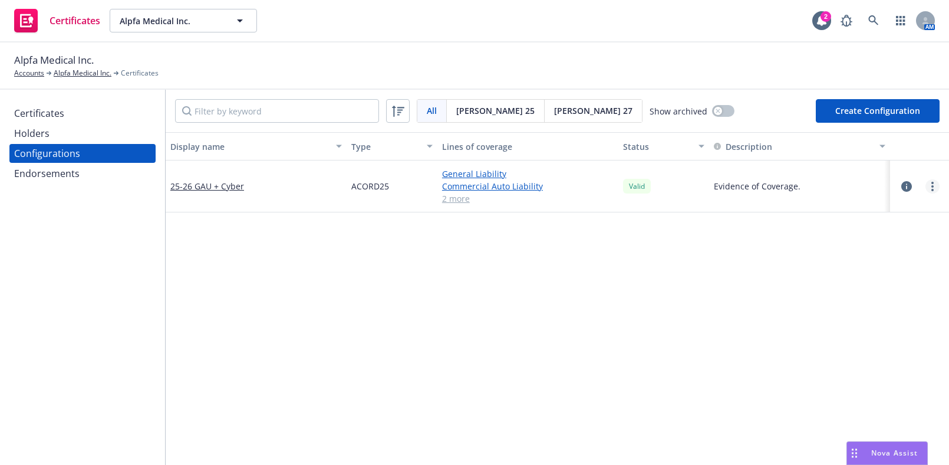
click at [926, 192] on link "more" at bounding box center [933, 186] width 14 height 14
click at [840, 212] on link "Edit" at bounding box center [866, 210] width 130 height 24
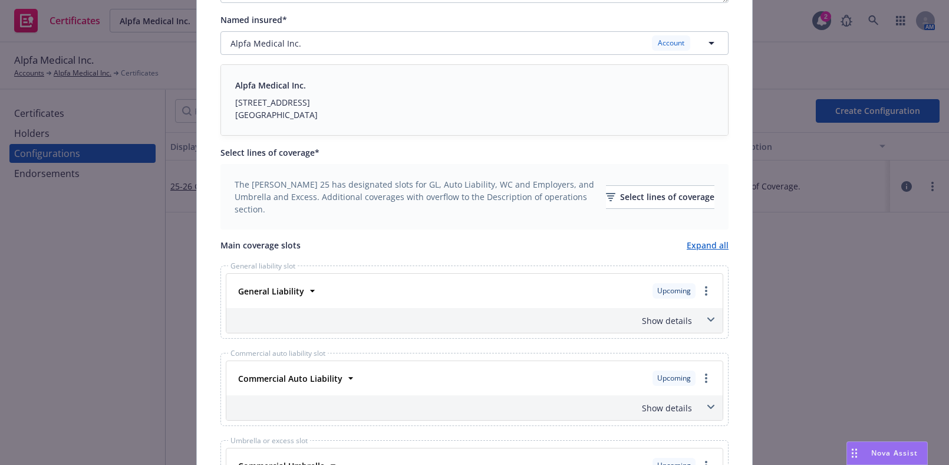
scroll to position [536, 0]
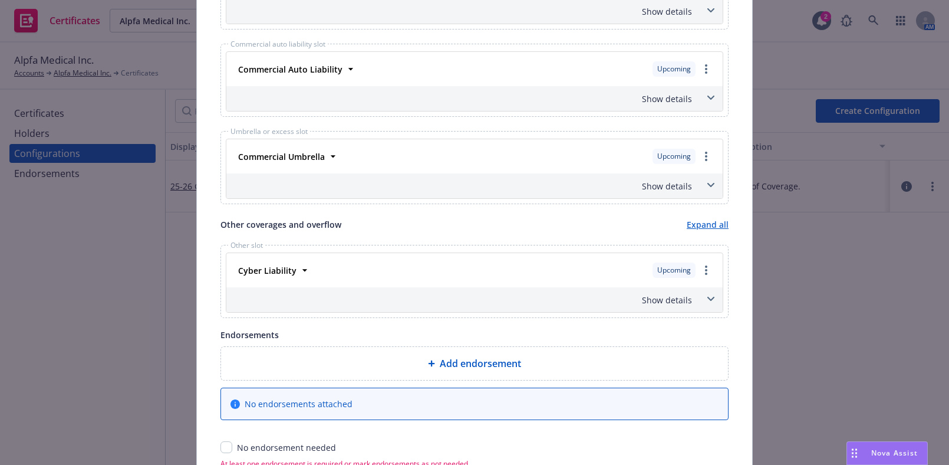
click at [659, 302] on div "Show details" at bounding box center [460, 300] width 463 height 12
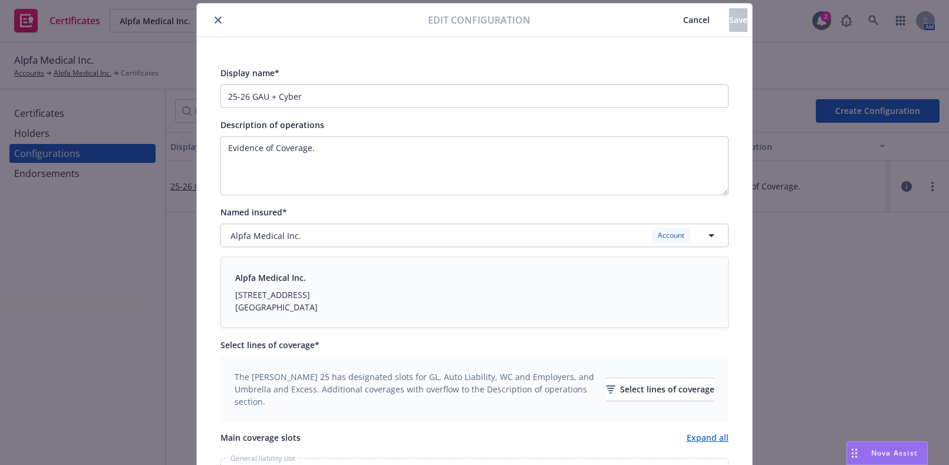
scroll to position [0, 0]
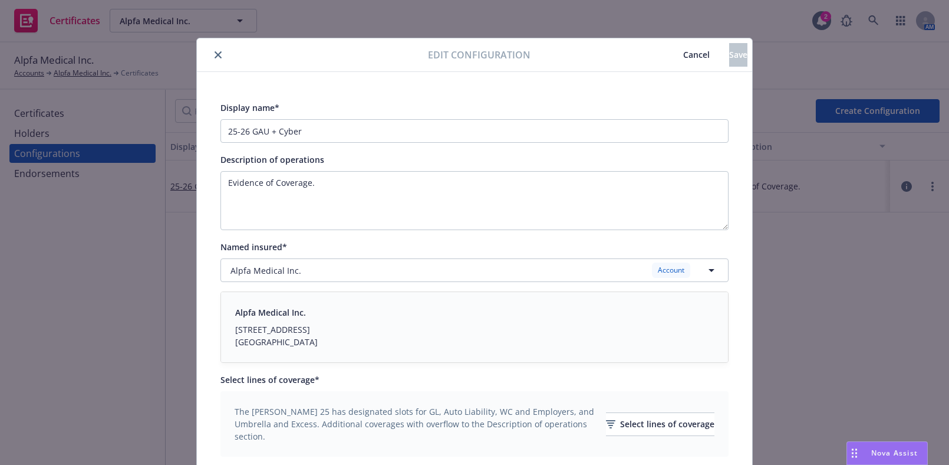
click at [219, 50] on button "close" at bounding box center [218, 55] width 14 height 14
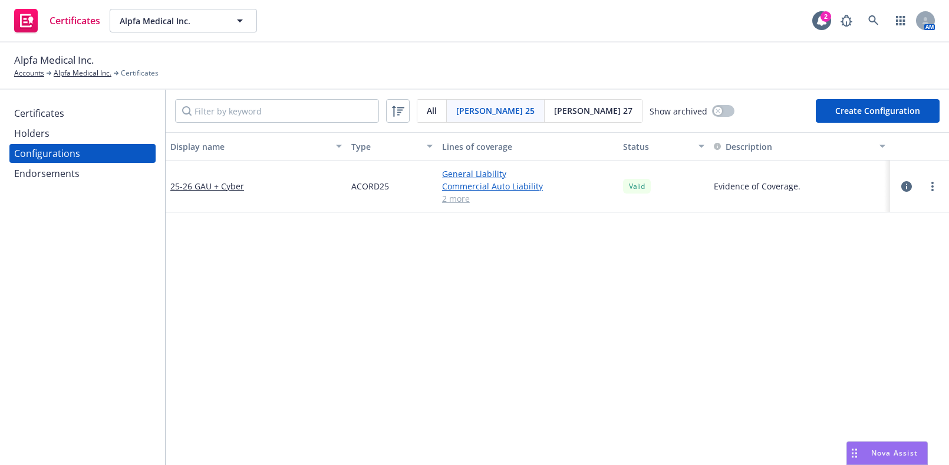
click at [132, 112] on div "Certificates" at bounding box center [82, 113] width 137 height 19
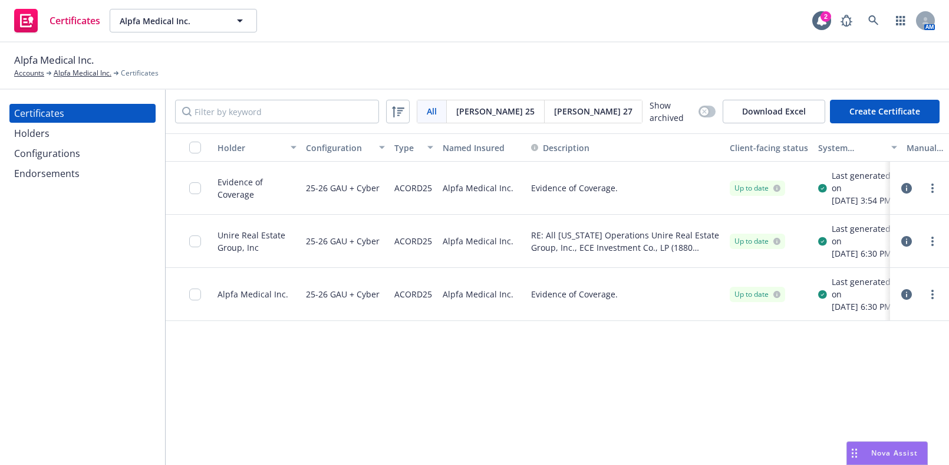
click at [50, 159] on div "Configurations" at bounding box center [47, 153] width 66 height 19
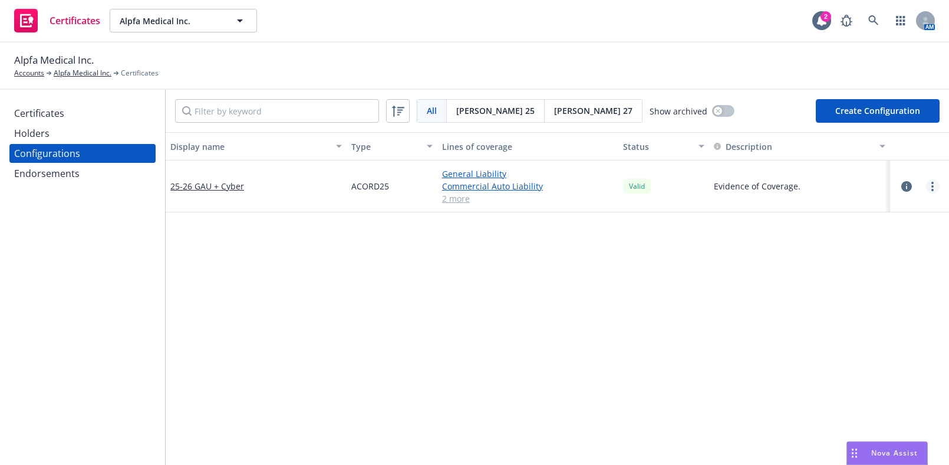
click at [926, 189] on link "more" at bounding box center [933, 186] width 14 height 14
click at [932, 189] on circle "more" at bounding box center [933, 190] width 2 height 2
click at [866, 302] on link "Regenerate all certificates" at bounding box center [866, 304] width 130 height 24
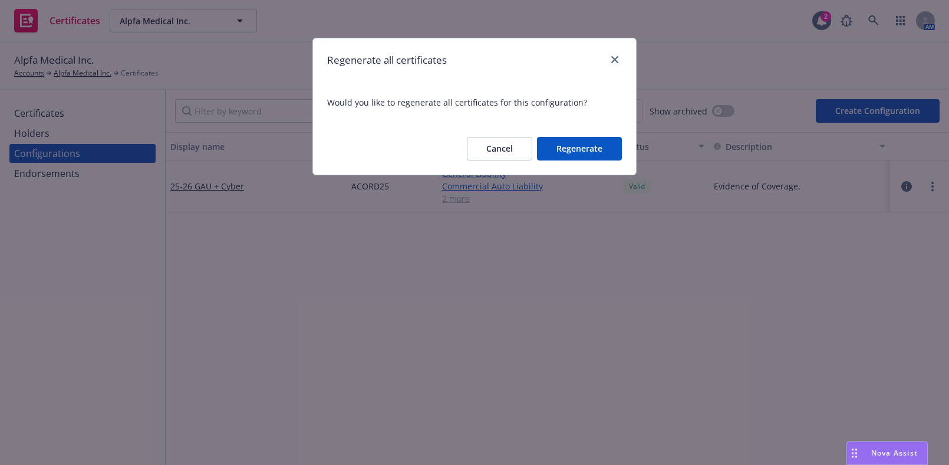
click at [551, 134] on div "Cancel Regenerate" at bounding box center [474, 149] width 323 height 52
click at [562, 141] on button "Regenerate" at bounding box center [579, 149] width 85 height 24
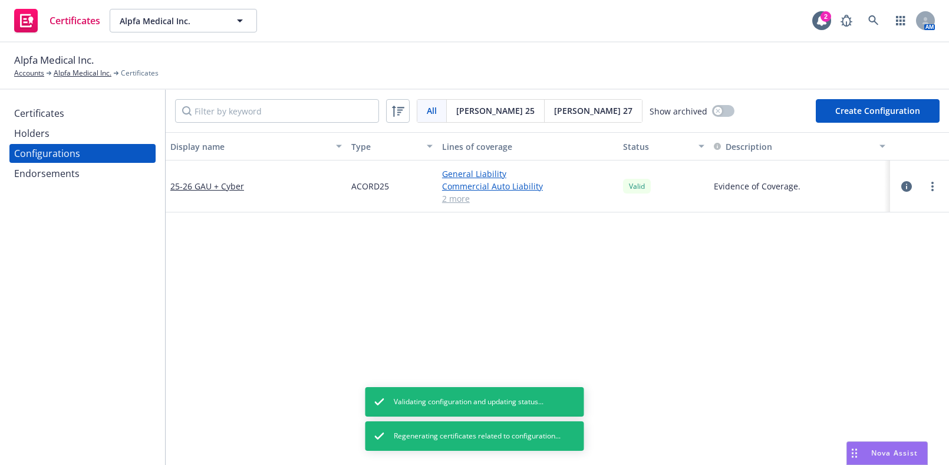
scroll to position [328, 0]
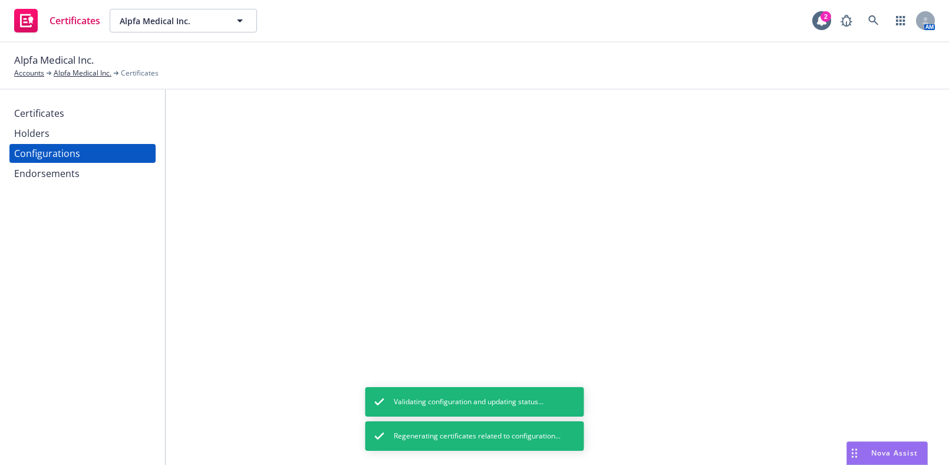
click at [55, 106] on div "Certificates" at bounding box center [39, 113] width 50 height 19
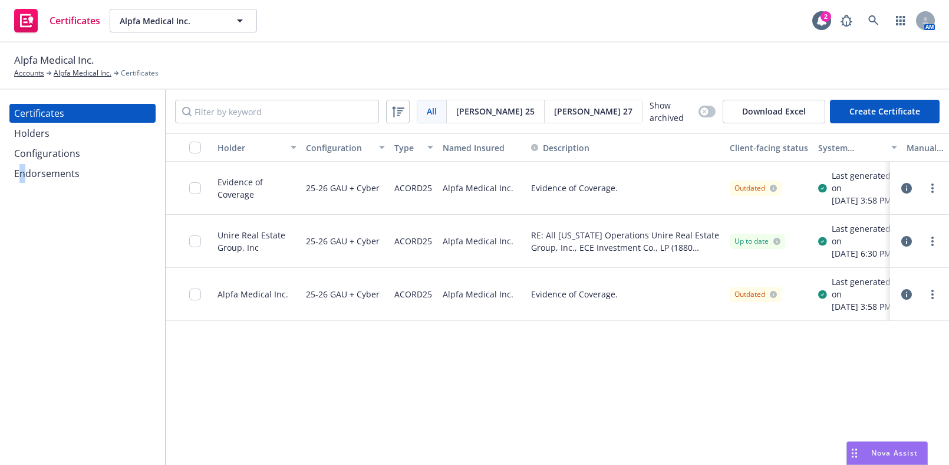
click at [22, 309] on div "Certificates Holders Configurations Endorsements" at bounding box center [82, 277] width 165 height 375
click at [196, 147] on input "checkbox" at bounding box center [195, 147] width 12 height 12
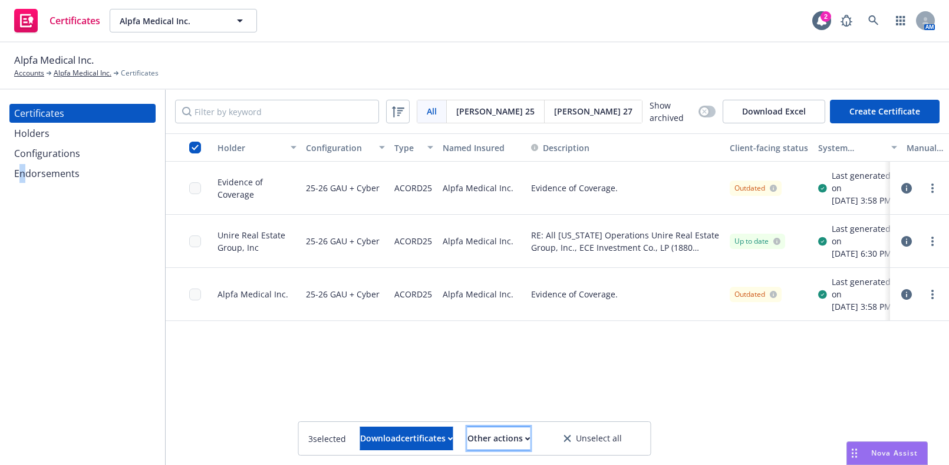
click at [524, 432] on div "Other actions" at bounding box center [499, 438] width 63 height 22
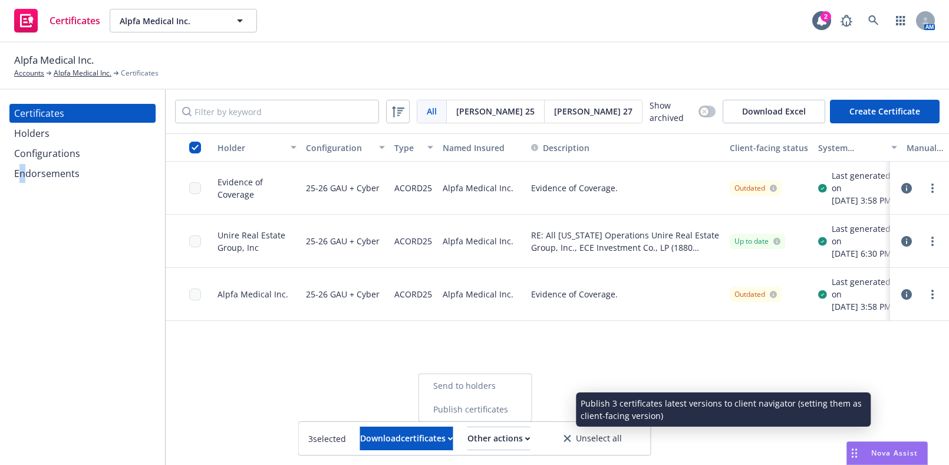
click at [522, 406] on link "Publish certificates" at bounding box center [475, 409] width 113 height 24
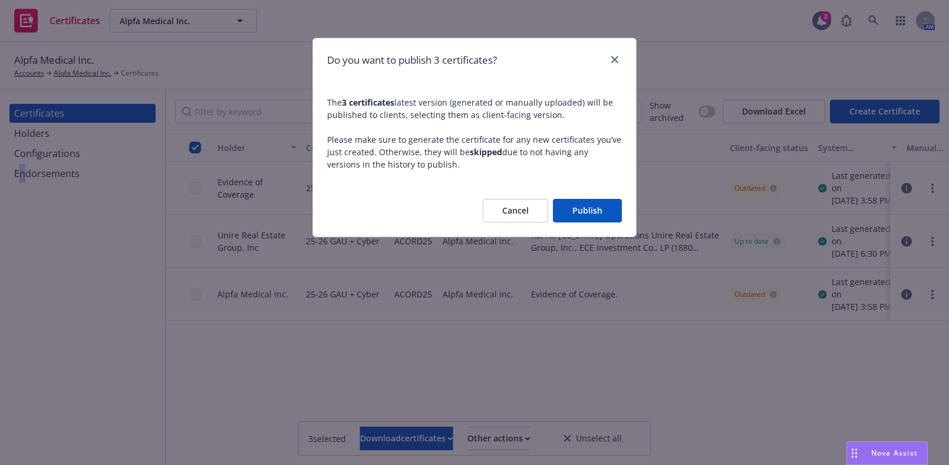
click at [607, 222] on button "Publish" at bounding box center [587, 211] width 69 height 24
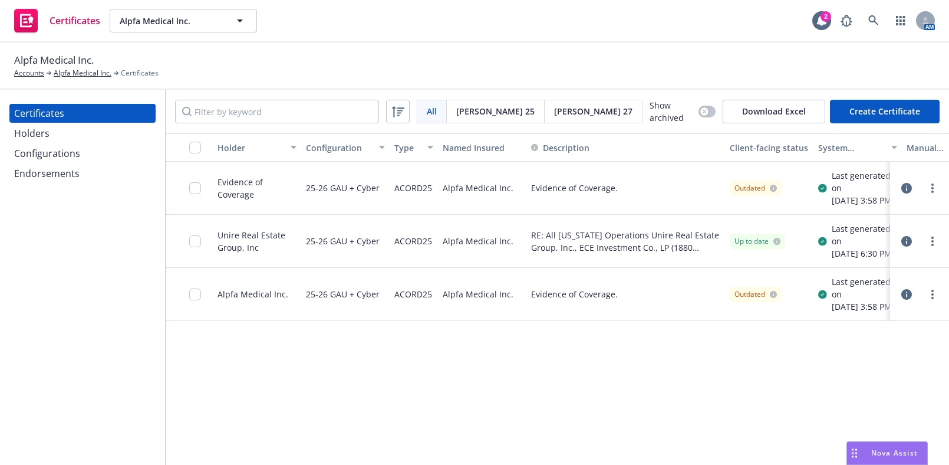
click at [902, 420] on div "Holder Configuration Type Named Insured Description Client-facing status System…" at bounding box center [558, 299] width 784 height 333
click at [939, 191] on link "more" at bounding box center [933, 188] width 14 height 14
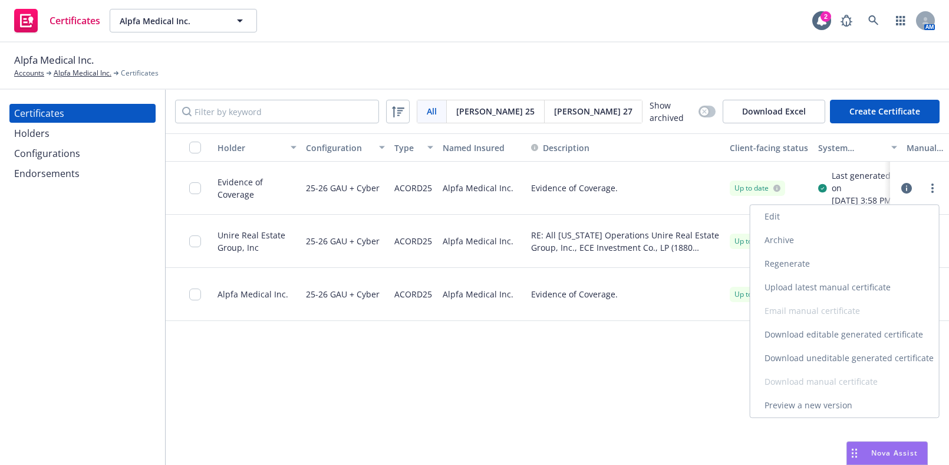
click at [789, 361] on link "Download uneditable generated certificate" at bounding box center [845, 358] width 189 height 24
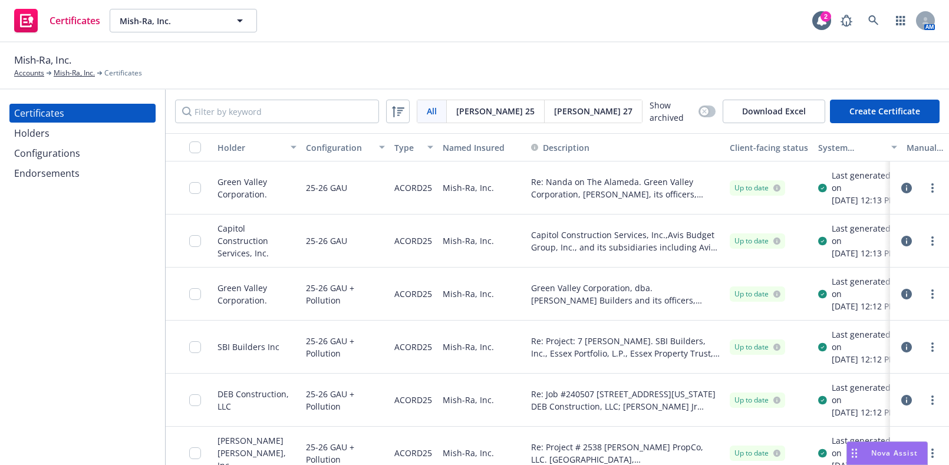
click at [46, 165] on div "Endorsements" at bounding box center [46, 173] width 65 height 19
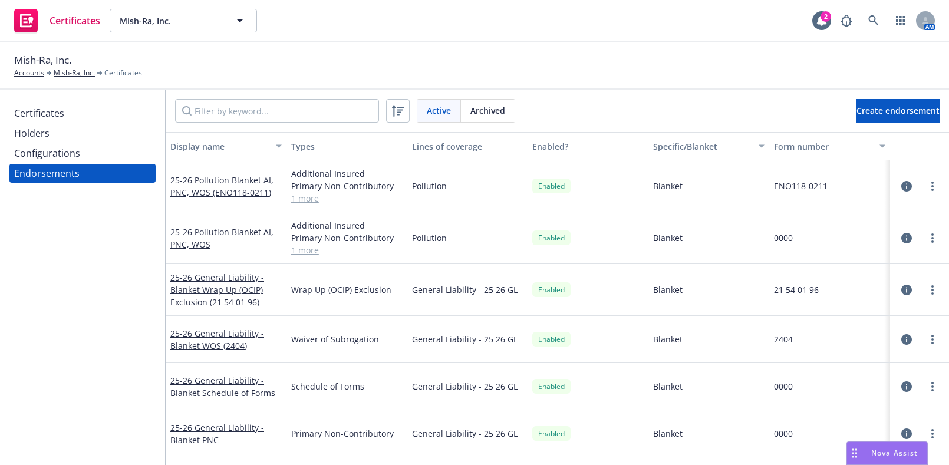
click at [46, 162] on div "Configurations" at bounding box center [47, 153] width 66 height 19
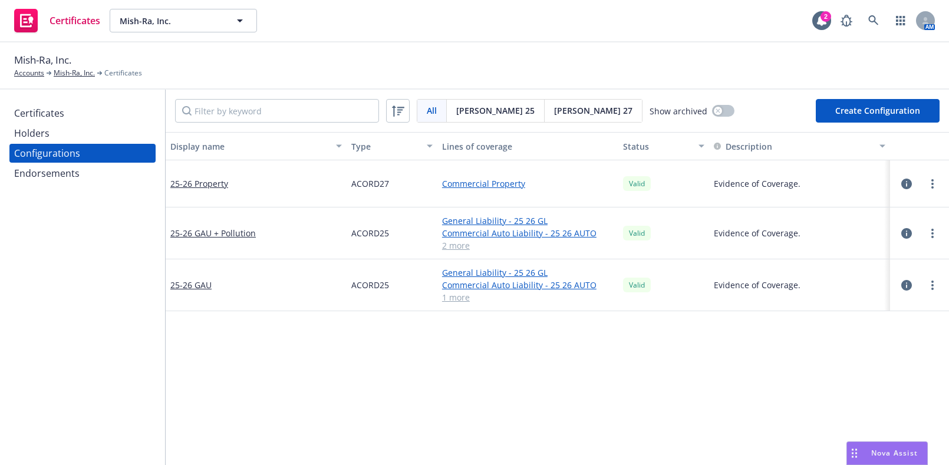
click at [844, 117] on button "Create Configuration" at bounding box center [878, 111] width 124 height 24
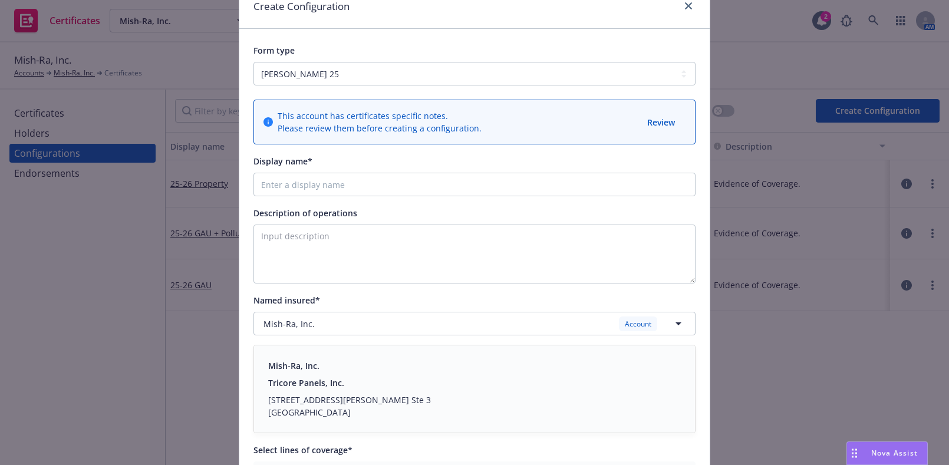
scroll to position [53, 0]
click at [320, 77] on select "[PERSON_NAME] 25 [PERSON_NAME] 27" at bounding box center [475, 74] width 442 height 24
select select "ACORD27"
click at [254, 62] on select "[PERSON_NAME] 25 [PERSON_NAME] 27" at bounding box center [475, 74] width 442 height 24
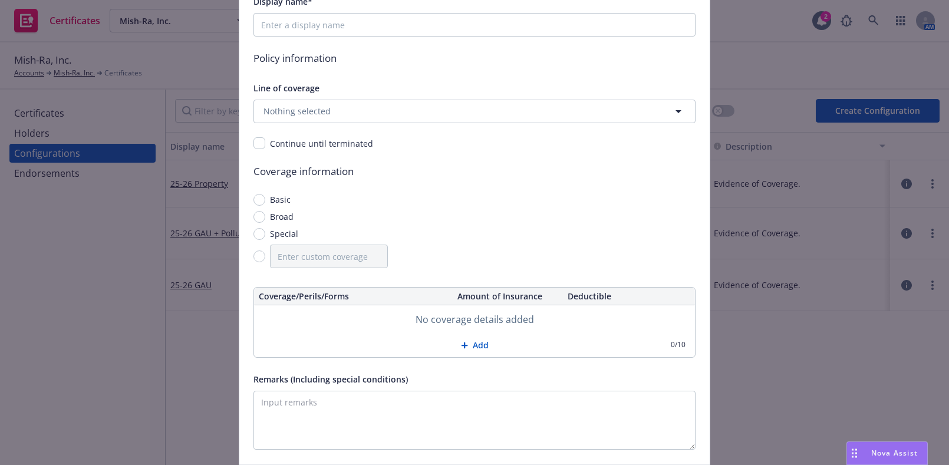
scroll to position [160, 0]
click at [333, 100] on button "Nothing selected" at bounding box center [475, 110] width 442 height 24
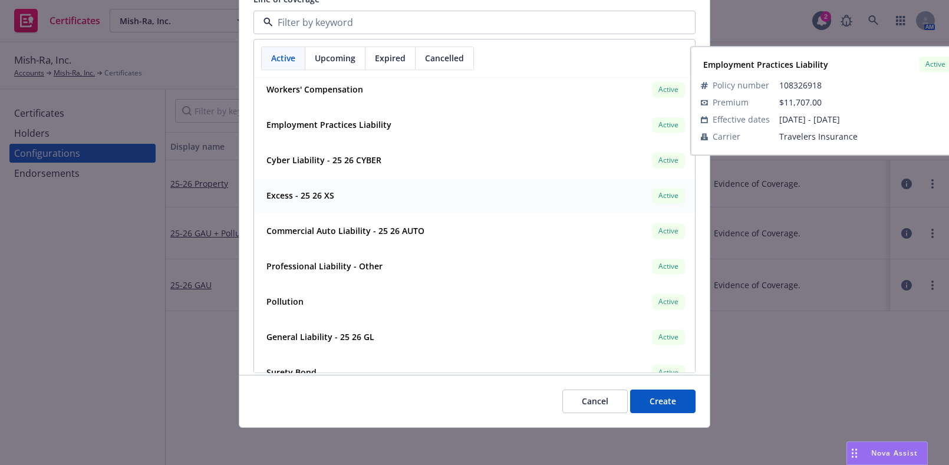
scroll to position [59, 0]
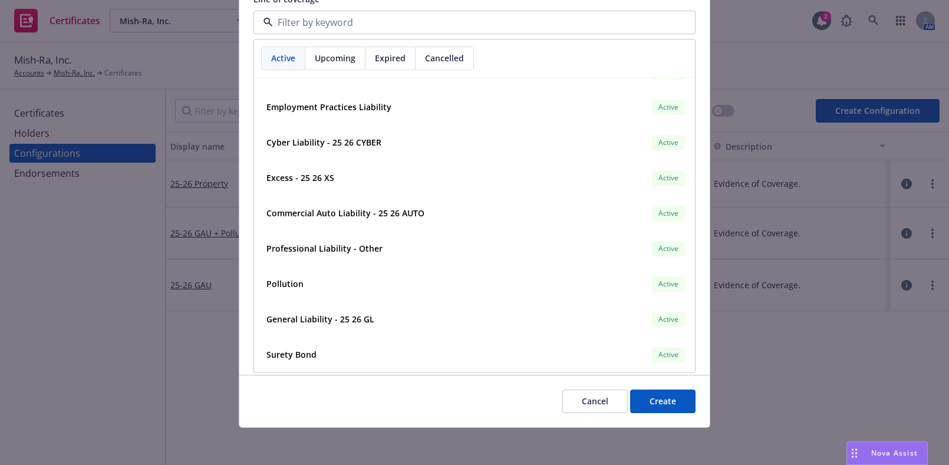
click at [591, 396] on button "Cancel" at bounding box center [594, 402] width 65 height 24
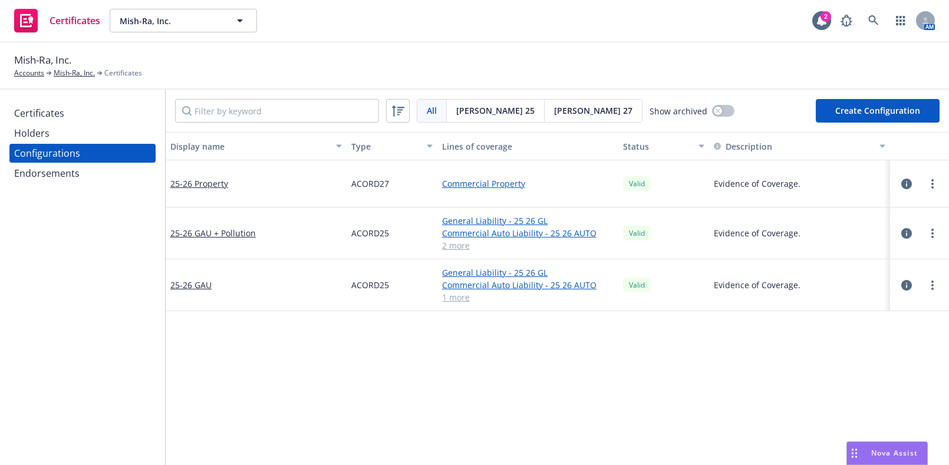
drag, startPoint x: 881, startPoint y: 130, endPoint x: 874, endPoint y: 102, distance: 28.6
click at [884, 130] on div "All All [PERSON_NAME] 25 [PERSON_NAME] 27 Show archived Create Configuration" at bounding box center [558, 111] width 784 height 42
